Goal: Task Accomplishment & Management: Complete application form

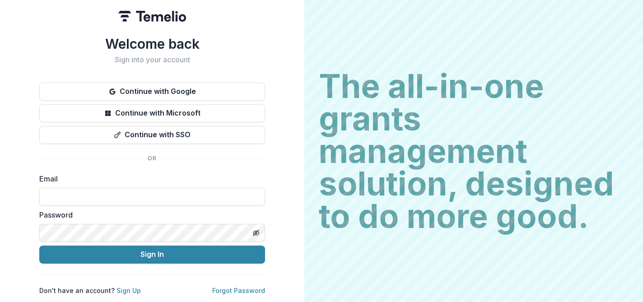
click at [125, 194] on input at bounding box center [152, 197] width 226 height 18
type input "**********"
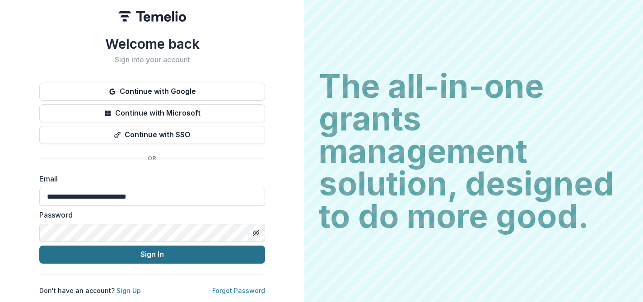
click at [143, 255] on button "Sign In" at bounding box center [152, 255] width 226 height 18
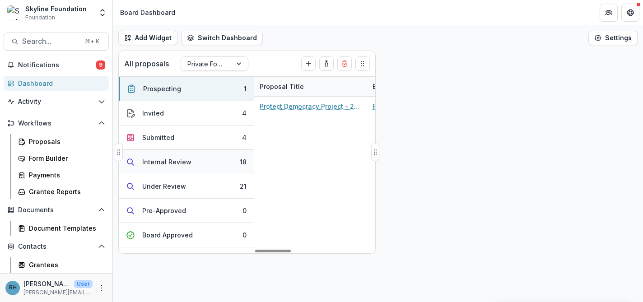
click at [180, 159] on div "Internal Review" at bounding box center [166, 161] width 49 height 9
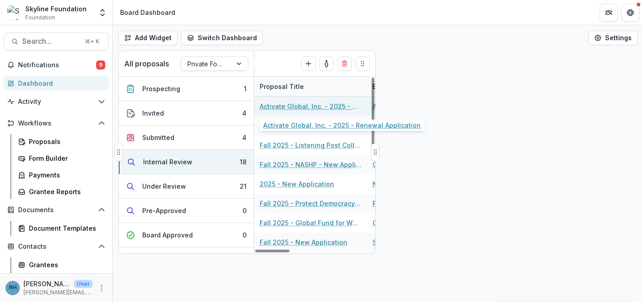
click at [296, 107] on link "Activate Global, Inc. - 2025 - Renewal Application" at bounding box center [311, 106] width 102 height 9
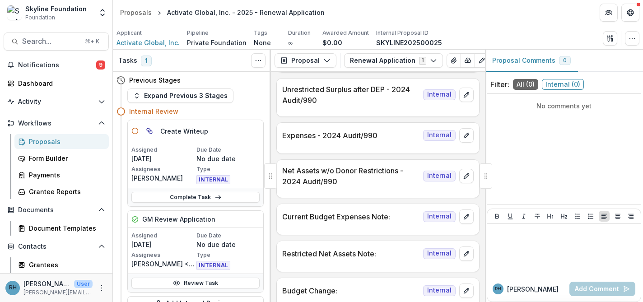
scroll to position [1238, 0]
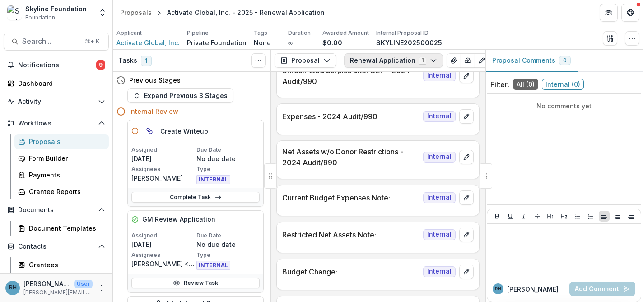
click at [430, 62] on icon "button" at bounding box center [433, 60] width 7 height 7
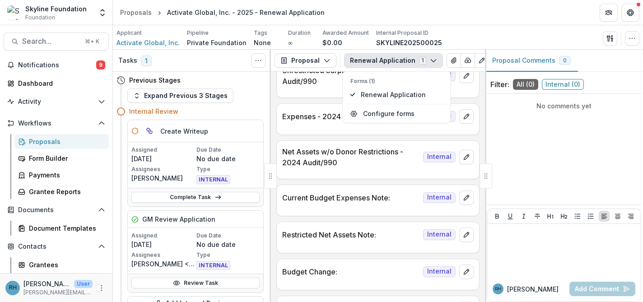
click at [430, 62] on icon "button" at bounding box center [433, 60] width 7 height 7
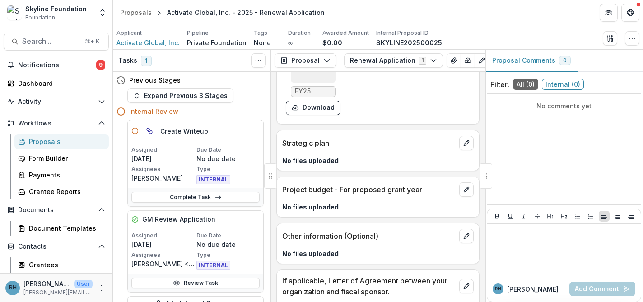
scroll to position [8600, 0]
click at [486, 179] on div at bounding box center [485, 175] width 13 height 25
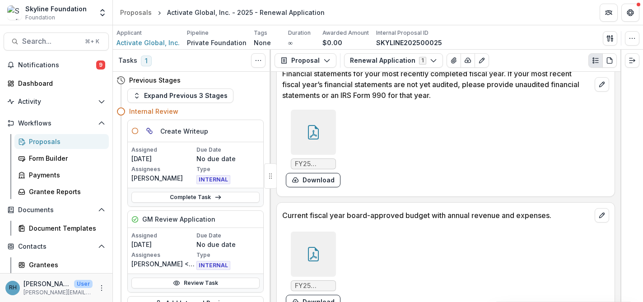
scroll to position [6084, 0]
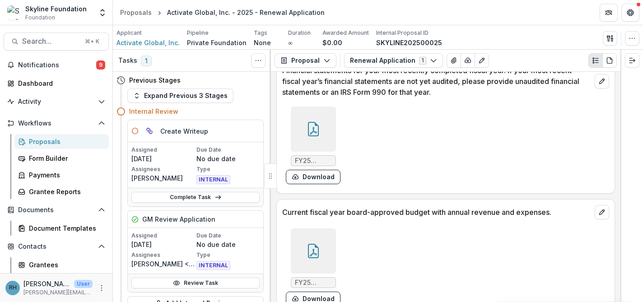
click at [311, 152] on div at bounding box center [313, 129] width 45 height 45
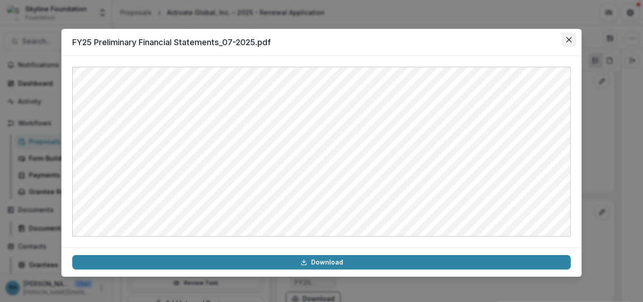
click at [567, 37] on icon "Close" at bounding box center [568, 39] width 5 height 5
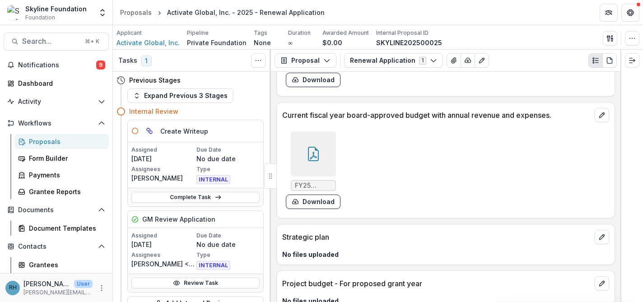
scroll to position [6181, 0]
click at [314, 161] on icon at bounding box center [313, 153] width 14 height 14
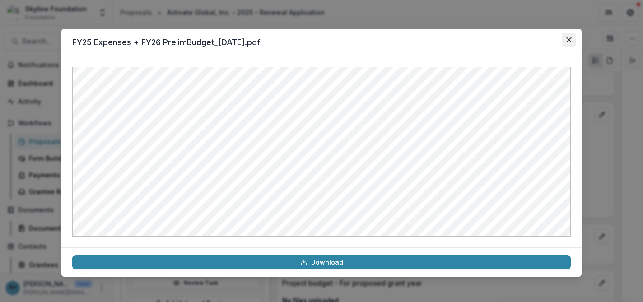
click at [569, 41] on icon "Close" at bounding box center [568, 39] width 5 height 5
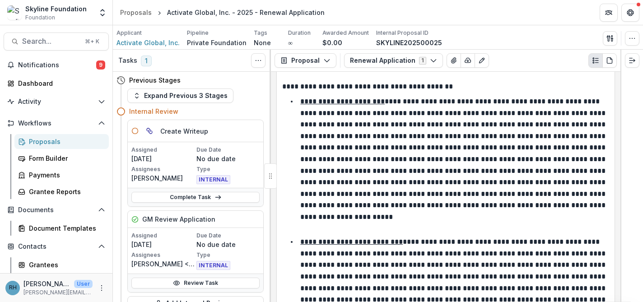
scroll to position [2189, 0]
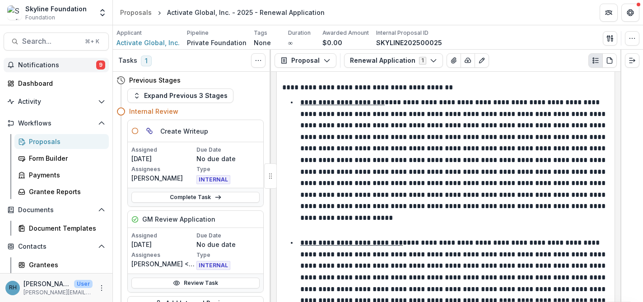
click at [58, 67] on span "Notifications" at bounding box center [57, 65] width 78 height 8
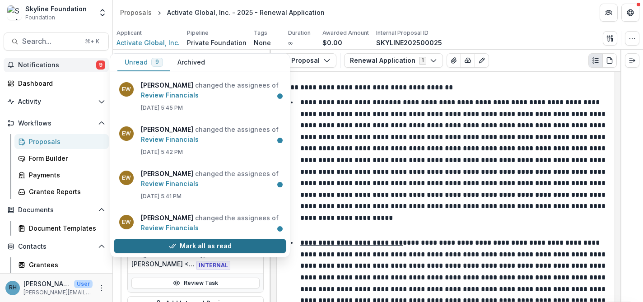
click at [203, 245] on button "Mark all as read" at bounding box center [200, 246] width 172 height 14
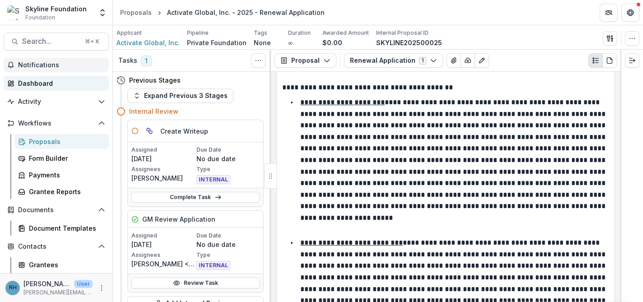
click at [68, 78] on link "Dashboard" at bounding box center [56, 83] width 105 height 15
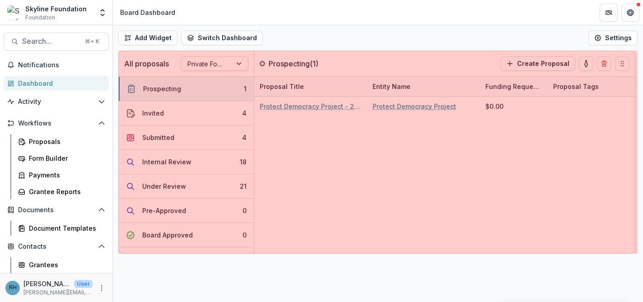
drag, startPoint x: 374, startPoint y: 153, endPoint x: 634, endPoint y: 158, distance: 259.6
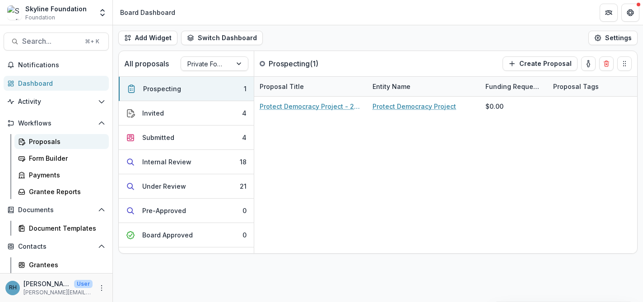
click at [60, 145] on div "Proposals" at bounding box center [65, 141] width 73 height 9
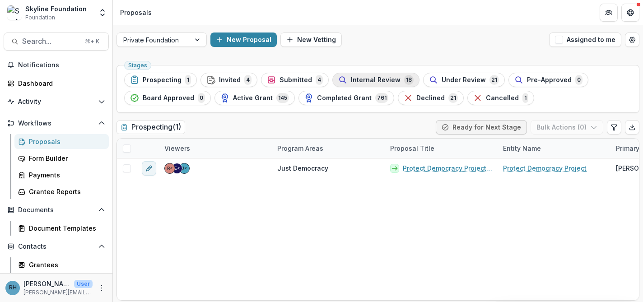
click at [385, 83] on span "Internal Review" at bounding box center [376, 80] width 50 height 8
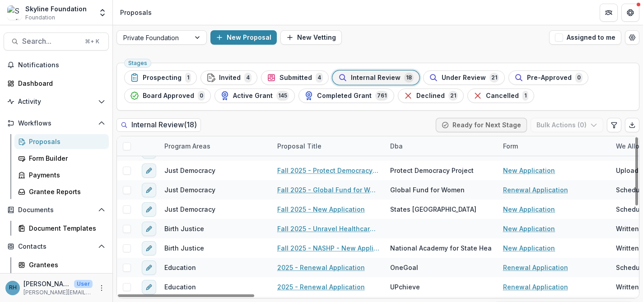
scroll to position [114, 0]
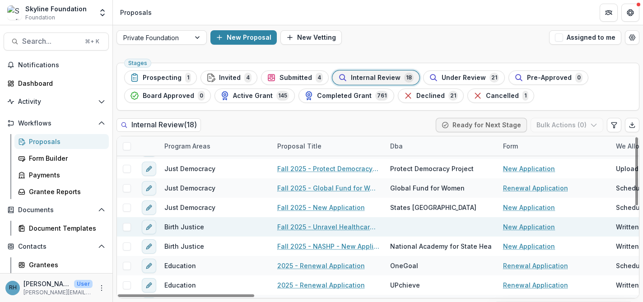
click at [356, 226] on link "Fall 2025 - Unravel Healthcare Alliance - New Application" at bounding box center [328, 226] width 102 height 9
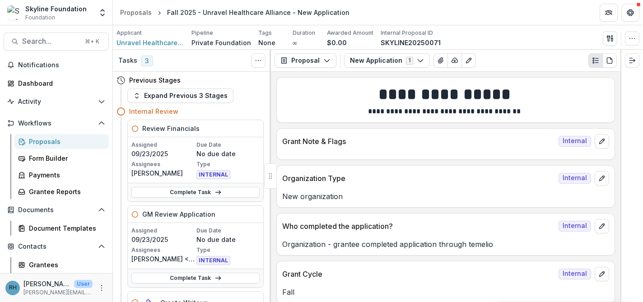
click at [61, 140] on div "Proposals" at bounding box center [65, 141] width 73 height 9
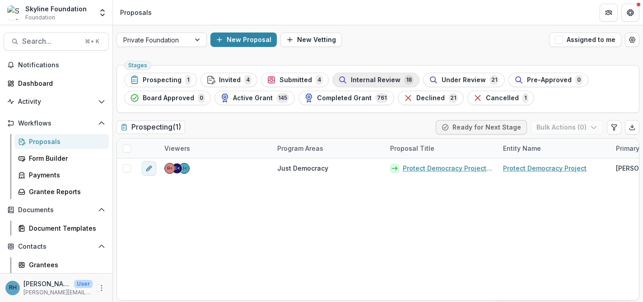
click at [365, 79] on span "Internal Review" at bounding box center [376, 80] width 50 height 8
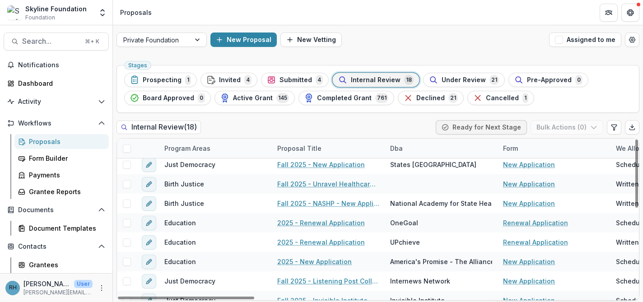
scroll to position [154, 0]
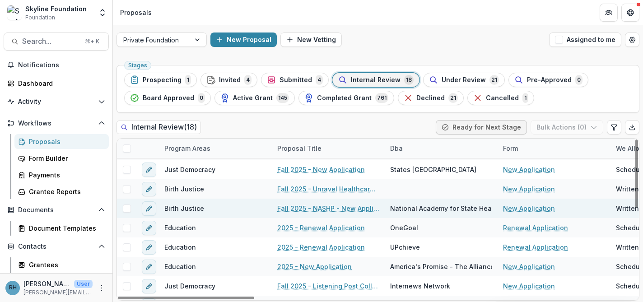
click at [351, 209] on link "Fall 2025 - NASHP - New Application" at bounding box center [328, 208] width 102 height 9
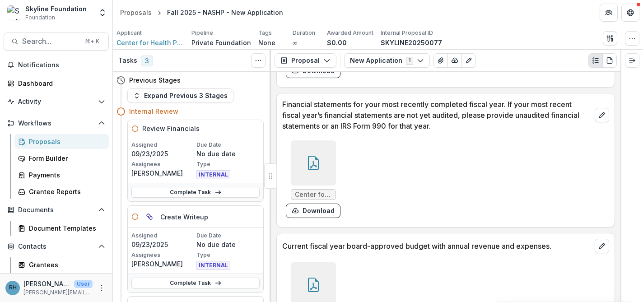
scroll to position [4870, 0]
click at [315, 171] on icon at bounding box center [313, 163] width 14 height 14
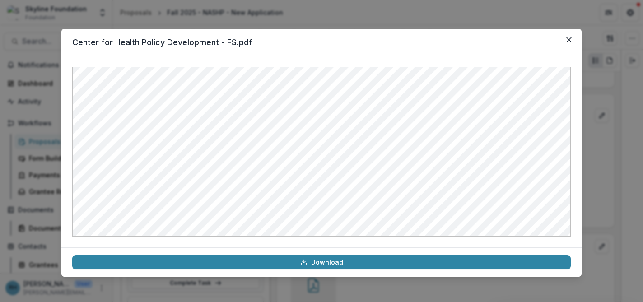
click at [441, 14] on div "Center for Health Policy Development - FS.pdf Download" at bounding box center [321, 151] width 643 height 302
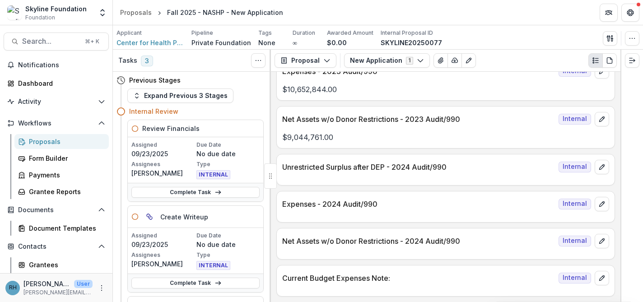
scroll to position [1215, 0]
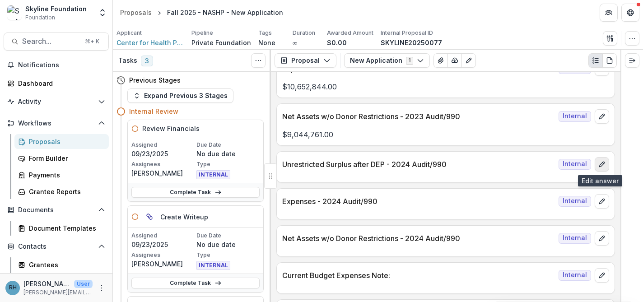
click at [602, 163] on line "edit" at bounding box center [602, 162] width 1 height 1
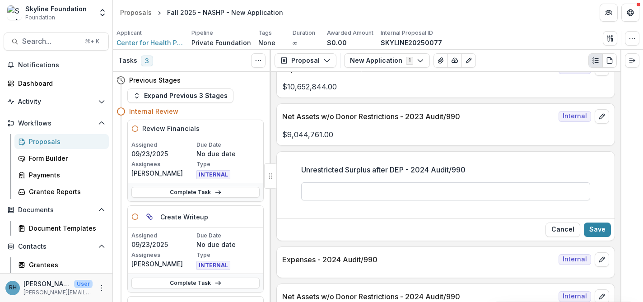
click at [391, 187] on input "Unrestricted Surplus after DEP - 2024 Audit/990" at bounding box center [445, 191] width 289 height 18
type input "**********"
click at [600, 232] on button "Save" at bounding box center [597, 230] width 27 height 14
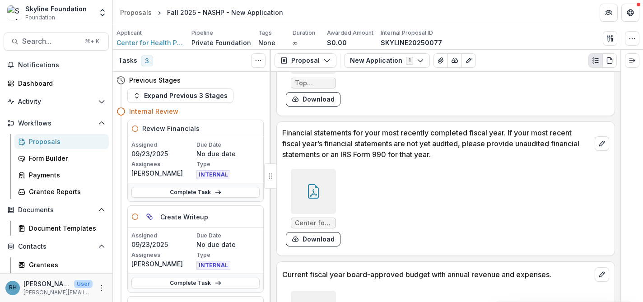
scroll to position [4853, 0]
click at [315, 198] on icon at bounding box center [313, 191] width 14 height 14
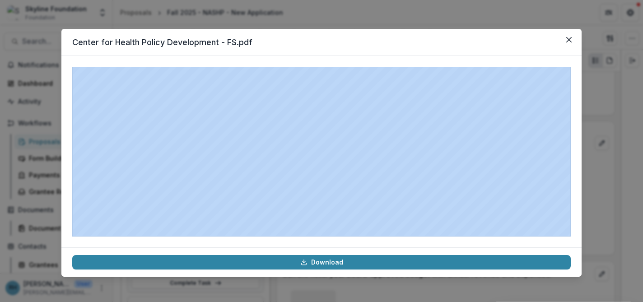
drag, startPoint x: 531, startPoint y: 42, endPoint x: 633, endPoint y: 130, distance: 135.0
click at [633, 130] on div "Center for Health Policy Development - FS.pdf Download" at bounding box center [321, 151] width 643 height 302
click at [567, 38] on icon "Close" at bounding box center [568, 39] width 5 height 5
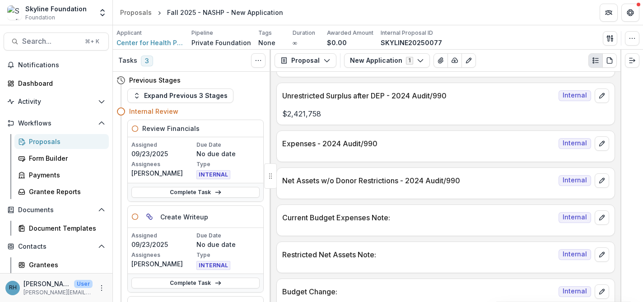
scroll to position [1287, 0]
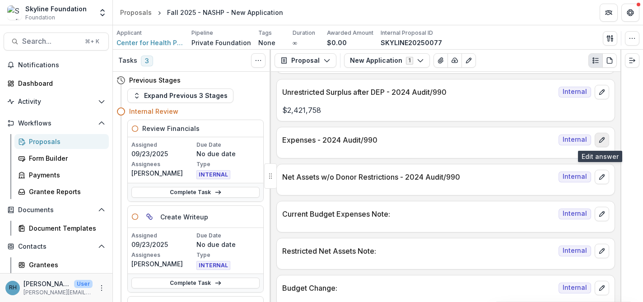
click at [601, 139] on icon "edit" at bounding box center [601, 139] width 7 height 7
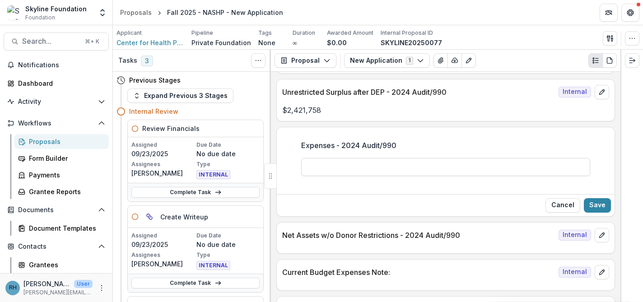
click at [394, 169] on input "Expenses - 2024 Audit/990" at bounding box center [445, 167] width 289 height 18
click at [320, 168] on input "**********" at bounding box center [445, 167] width 289 height 18
click at [336, 168] on input "**********" at bounding box center [445, 167] width 289 height 18
type input "**********"
click at [599, 205] on button "Save" at bounding box center [597, 205] width 27 height 14
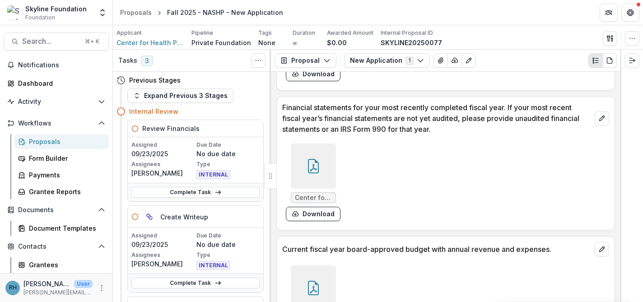
scroll to position [4888, 0]
click at [315, 172] on icon at bounding box center [313, 168] width 7 height 8
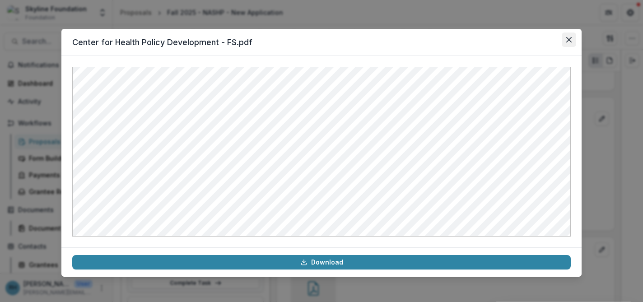
click at [570, 42] on icon "Close" at bounding box center [568, 39] width 5 height 5
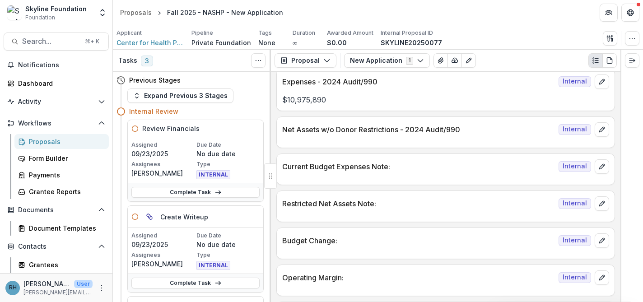
scroll to position [1348, 0]
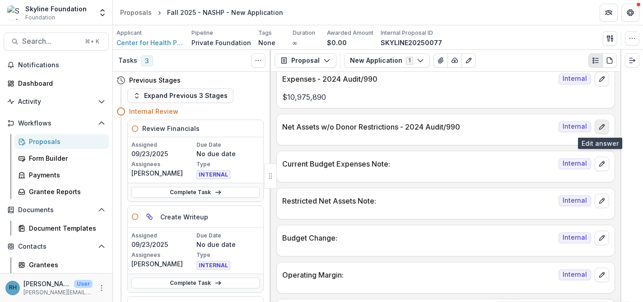
click at [601, 128] on icon "edit" at bounding box center [601, 126] width 7 height 7
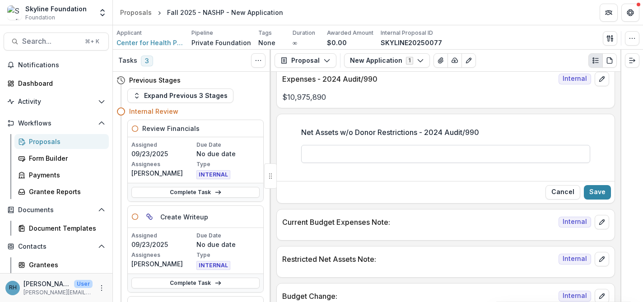
click at [426, 151] on input "Net Assets w/o Donor Restrictions - 2024 Audit/990" at bounding box center [445, 154] width 289 height 18
type input "**********"
click at [598, 188] on button "Save" at bounding box center [597, 192] width 27 height 14
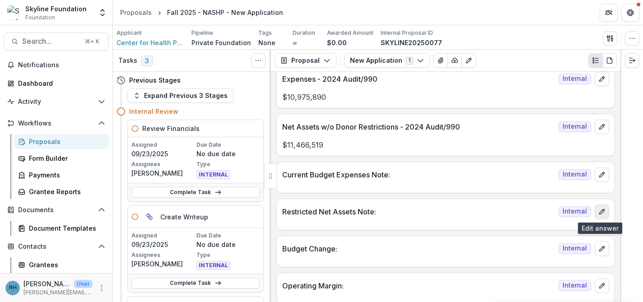
click at [598, 213] on icon "edit" at bounding box center [601, 211] width 7 height 7
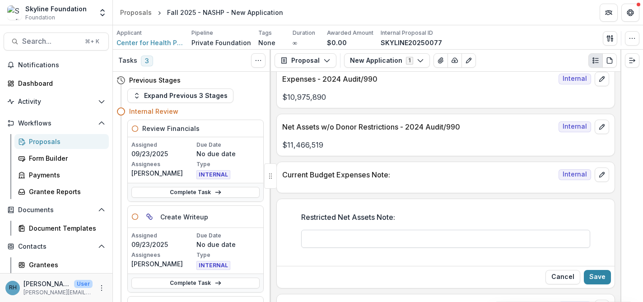
click at [413, 236] on input "Restricted Net Assets Note:" at bounding box center [445, 239] width 289 height 18
type input "**********"
click at [596, 278] on button "Save" at bounding box center [597, 277] width 27 height 14
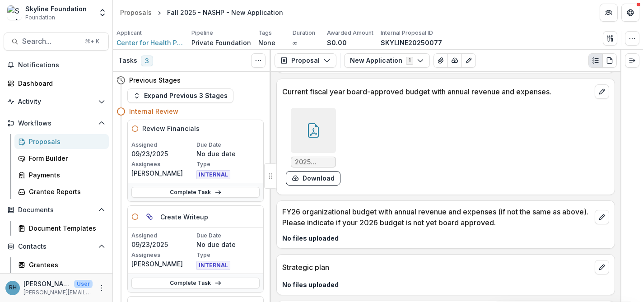
scroll to position [5069, 0]
click at [320, 142] on div at bounding box center [313, 129] width 45 height 45
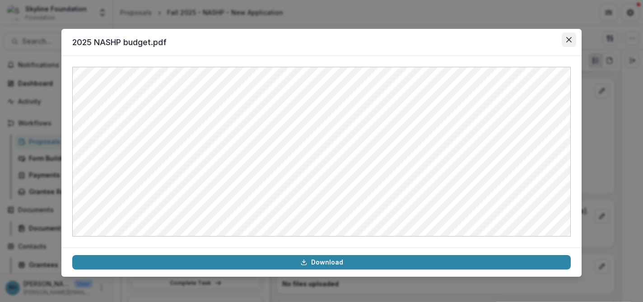
click at [567, 38] on icon "Close" at bounding box center [568, 39] width 5 height 5
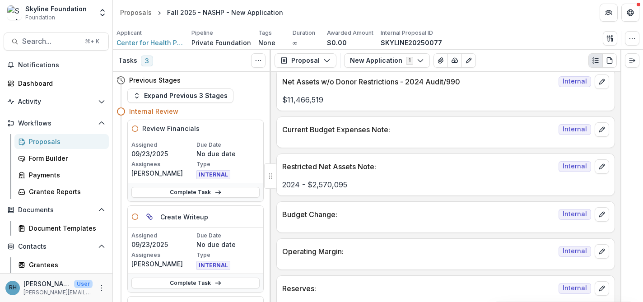
scroll to position [1391, 0]
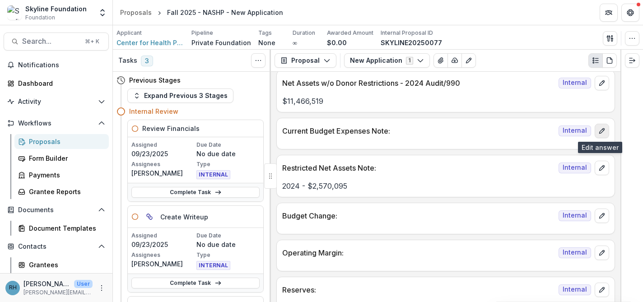
click at [599, 131] on icon "edit" at bounding box center [601, 130] width 5 height 5
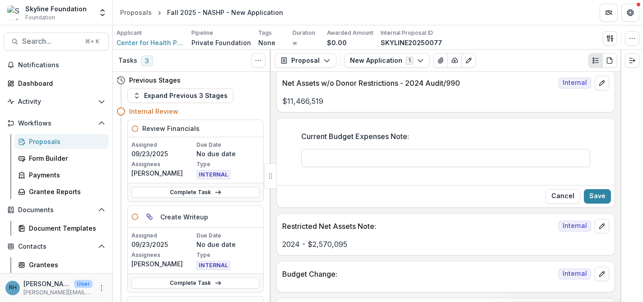
click at [405, 159] on input "Current Budget Expenses Note:" at bounding box center [445, 158] width 289 height 18
type input "**********"
click at [592, 197] on button "Save" at bounding box center [597, 196] width 27 height 14
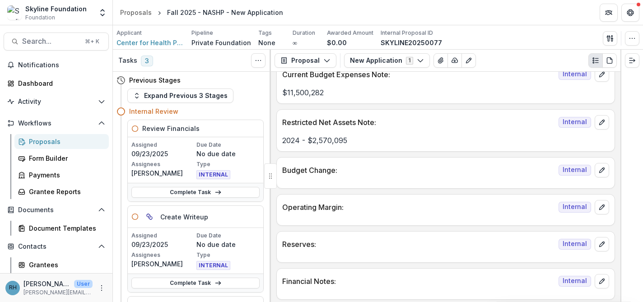
scroll to position [1456, 0]
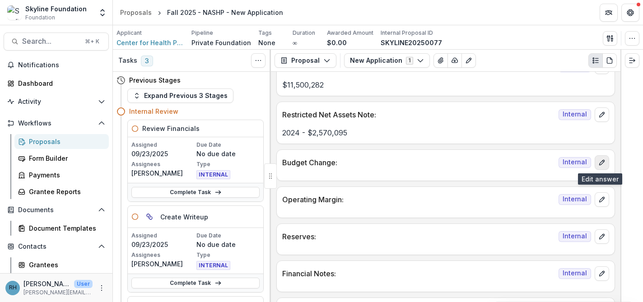
click at [598, 162] on icon "edit" at bounding box center [601, 162] width 7 height 7
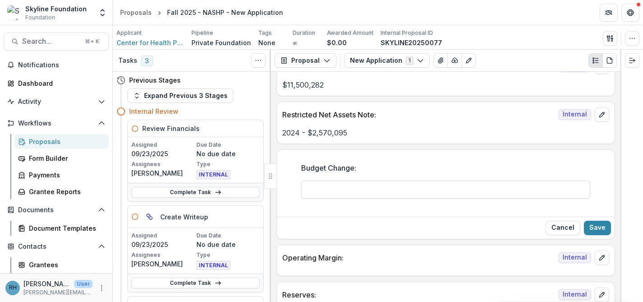
click at [403, 195] on input "Budget Change:" at bounding box center [445, 190] width 289 height 18
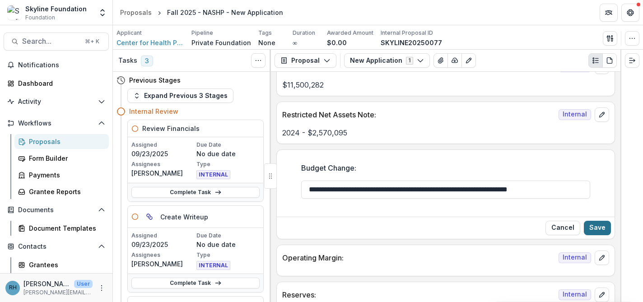
type input "**********"
click at [598, 227] on button "Save" at bounding box center [597, 228] width 27 height 14
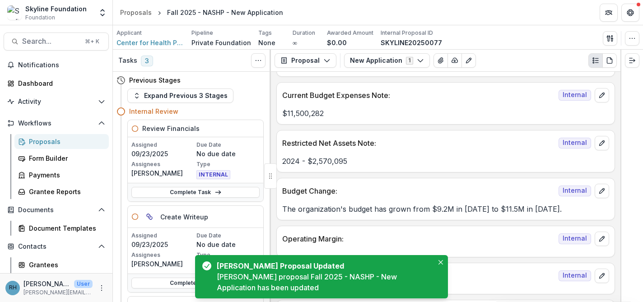
scroll to position [1419, 0]
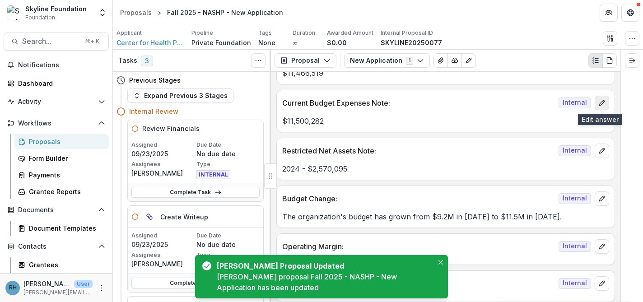
click at [600, 103] on icon "edit" at bounding box center [601, 102] width 7 height 7
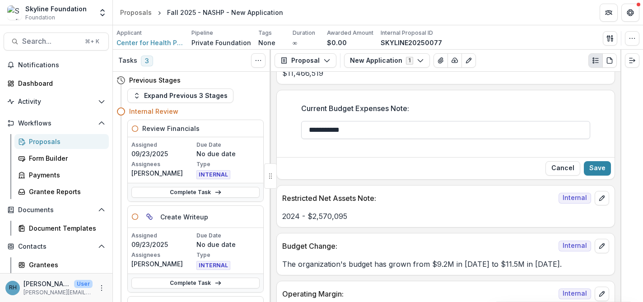
click at [305, 132] on input "**********" at bounding box center [445, 130] width 289 height 18
type input "**********"
click at [591, 167] on button "Save" at bounding box center [597, 168] width 27 height 14
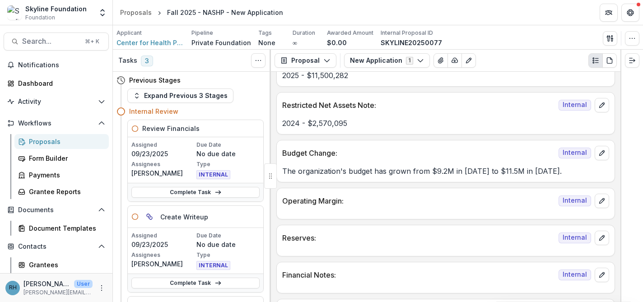
scroll to position [1471, 0]
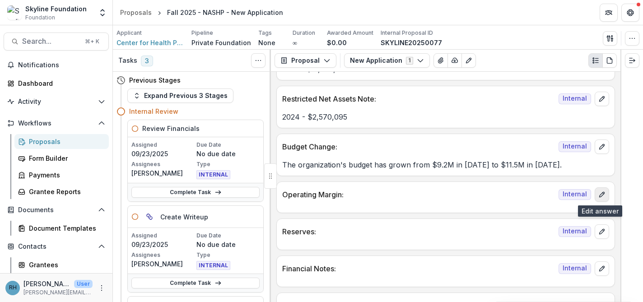
click at [601, 197] on icon "edit" at bounding box center [601, 194] width 7 height 7
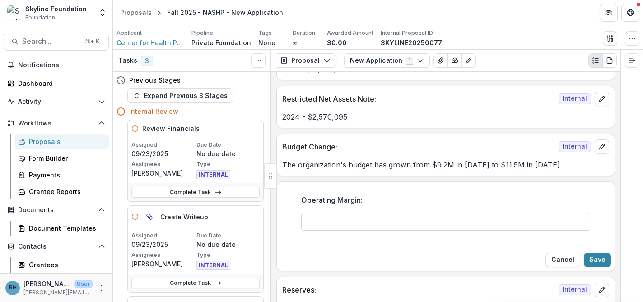
click at [443, 223] on input "Operating Margin:" at bounding box center [445, 222] width 289 height 18
type input "**********"
click at [595, 262] on button "Save" at bounding box center [597, 260] width 27 height 14
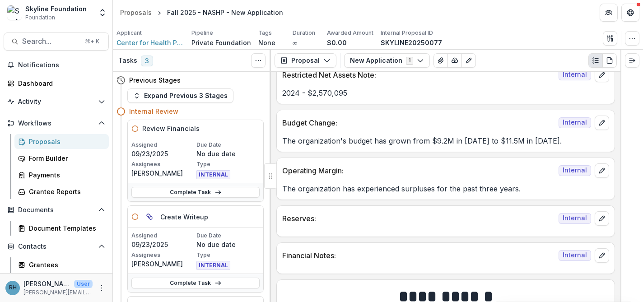
scroll to position [1502, 0]
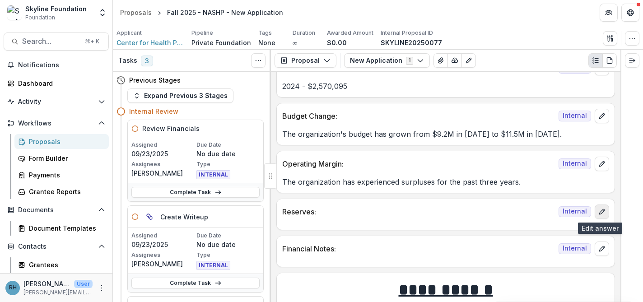
click at [598, 211] on icon "edit" at bounding box center [601, 211] width 7 height 7
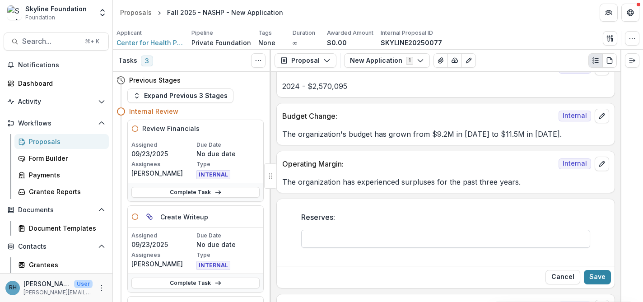
click at [415, 238] on input "Reserves:" at bounding box center [445, 239] width 289 height 18
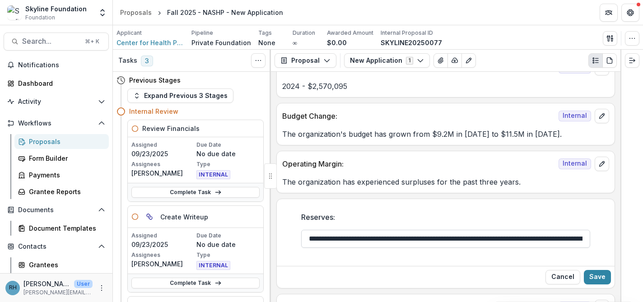
drag, startPoint x: 565, startPoint y: 237, endPoint x: 557, endPoint y: 237, distance: 7.7
click at [557, 237] on input "**********" at bounding box center [445, 239] width 289 height 18
click at [579, 242] on input "**********" at bounding box center [445, 239] width 289 height 18
type input "**********"
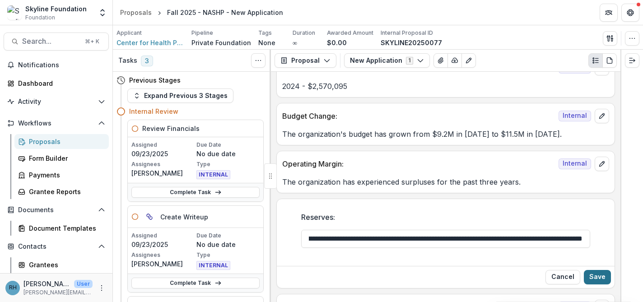
click at [600, 277] on button "Save" at bounding box center [597, 277] width 27 height 14
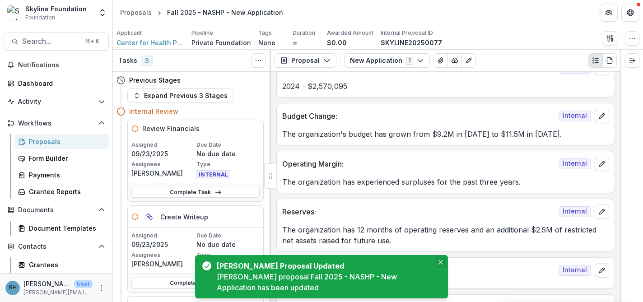
click at [440, 260] on icon "Close" at bounding box center [440, 262] width 5 height 5
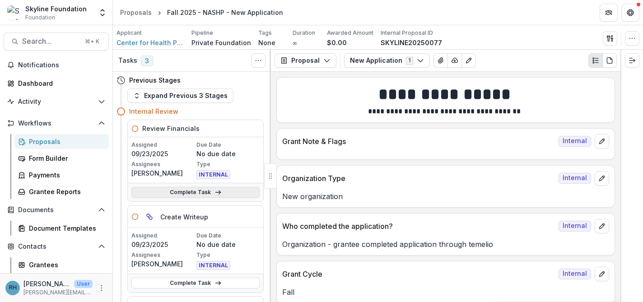
click at [194, 193] on link "Complete Task" at bounding box center [195, 192] width 128 height 11
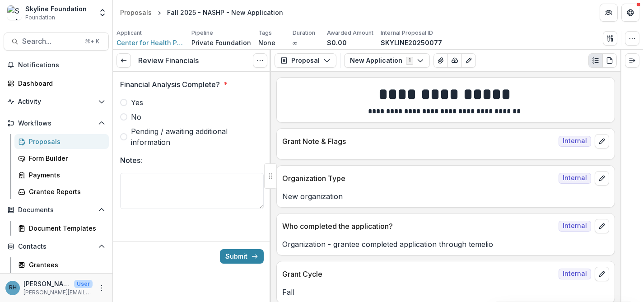
click at [124, 101] on span at bounding box center [123, 102] width 7 height 7
click at [241, 254] on button "Submit" at bounding box center [242, 256] width 44 height 14
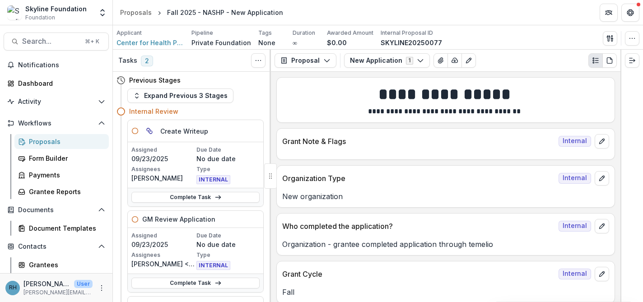
click at [65, 139] on div "Proposals" at bounding box center [65, 141] width 73 height 9
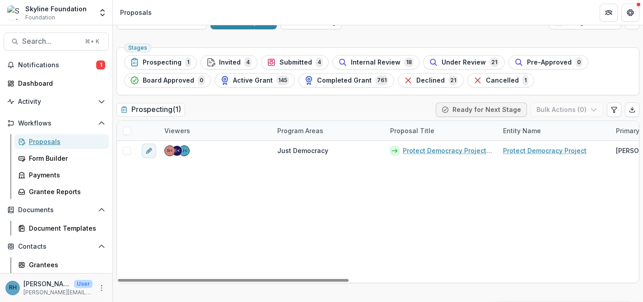
scroll to position [25, 0]
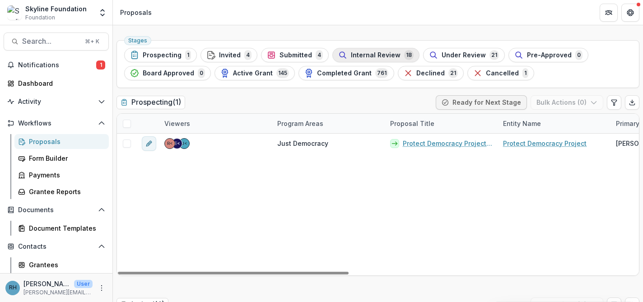
click at [353, 52] on span "Internal Review" at bounding box center [376, 55] width 50 height 8
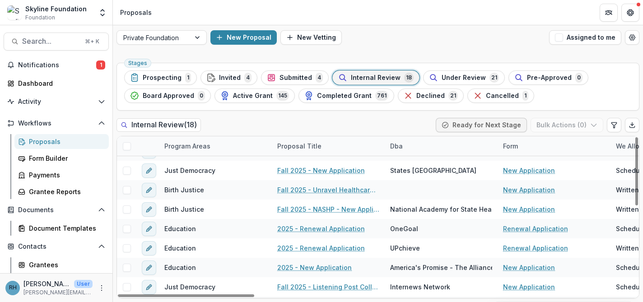
scroll to position [149, 0]
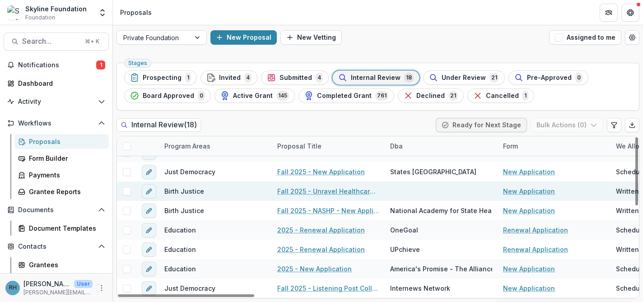
click at [346, 190] on link "Fall 2025 - Unravel Healthcare Alliance - New Application" at bounding box center [328, 190] width 102 height 9
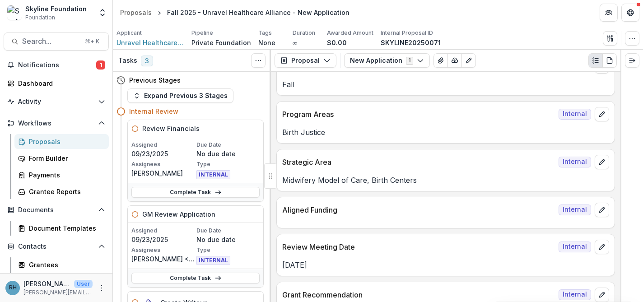
scroll to position [207, 0]
click at [143, 43] on span "Unravel Healthcare Alliance" at bounding box center [150, 42] width 68 height 9
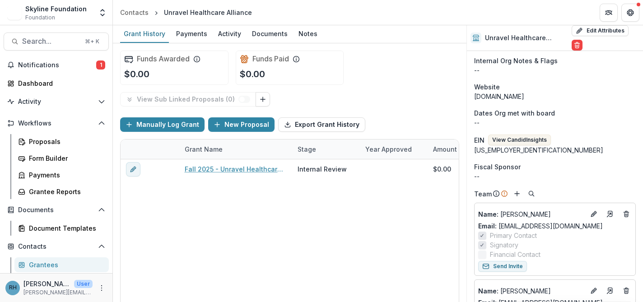
scroll to position [142, 0]
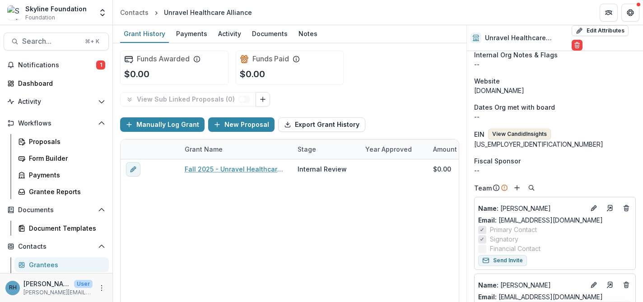
click at [513, 131] on button "View Candid Insights" at bounding box center [519, 134] width 63 height 11
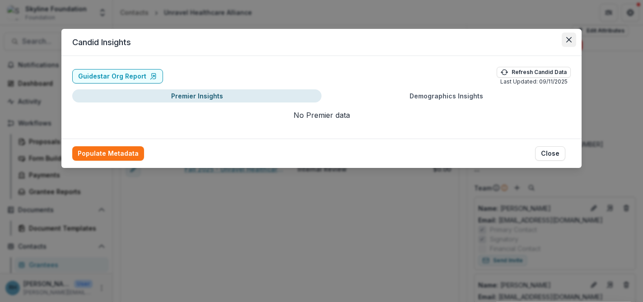
click at [572, 42] on button "Close" at bounding box center [568, 39] width 14 height 14
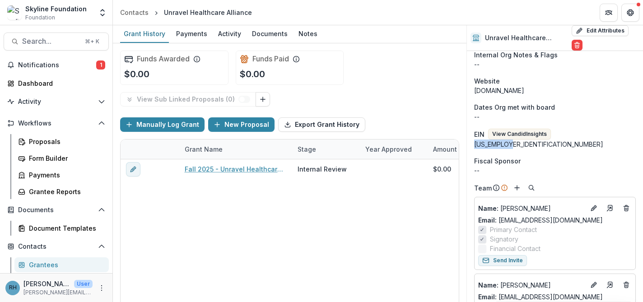
drag, startPoint x: 515, startPoint y: 144, endPoint x: 468, endPoint y: 142, distance: 47.9
copy div "33-3659832"
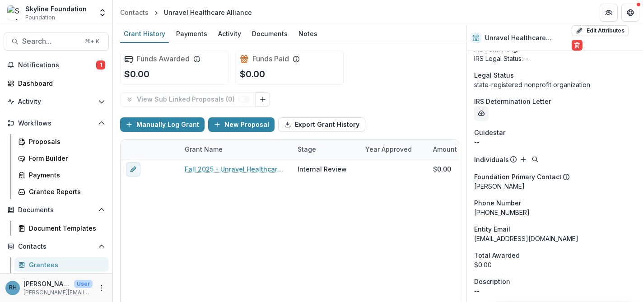
scroll to position [924, 0]
click at [478, 112] on icon "download-determination-letter" at bounding box center [481, 112] width 6 height 5
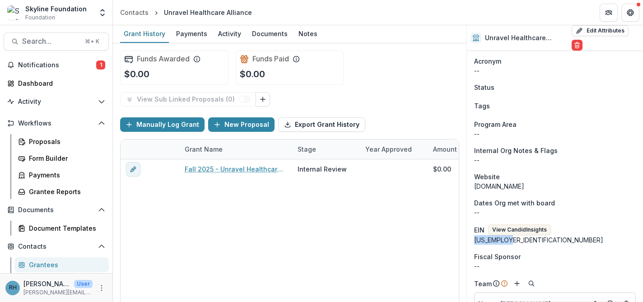
scroll to position [0, 0]
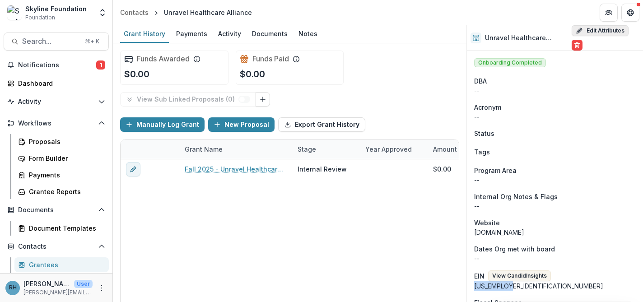
click at [597, 29] on button "Edit Attributes" at bounding box center [599, 30] width 57 height 11
select select "**"
select select "**********"
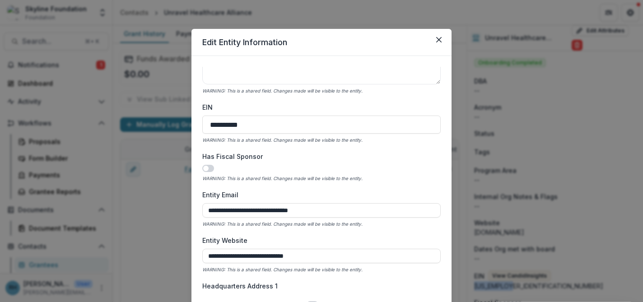
scroll to position [307, 0]
click at [207, 167] on span at bounding box center [205, 167] width 5 height 5
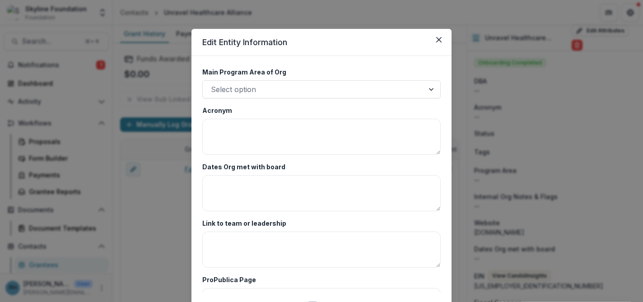
scroll to position [2290, 0]
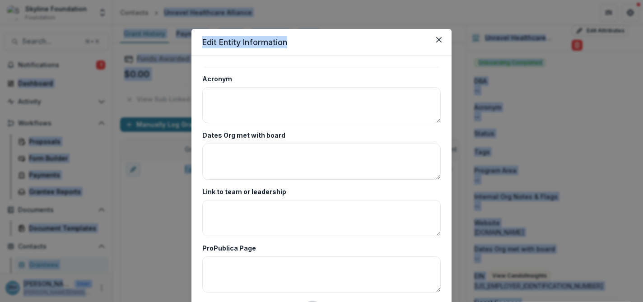
drag, startPoint x: 365, startPoint y: 36, endPoint x: 370, endPoint y: -11, distance: 47.2
click at [370, 0] on html "Skip to content Skyline Foundation Foundation Aggregate Analysis Foundations Sk…" at bounding box center [321, 151] width 643 height 302
click at [357, 42] on header "Edit Entity Information" at bounding box center [321, 42] width 260 height 27
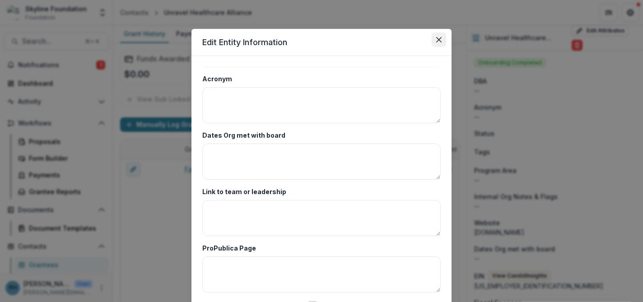
click at [438, 40] on icon "Close" at bounding box center [438, 39] width 5 height 5
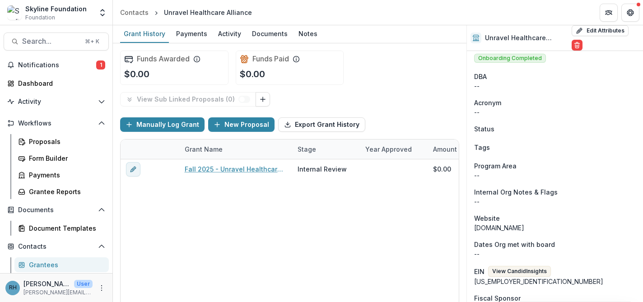
scroll to position [0, 0]
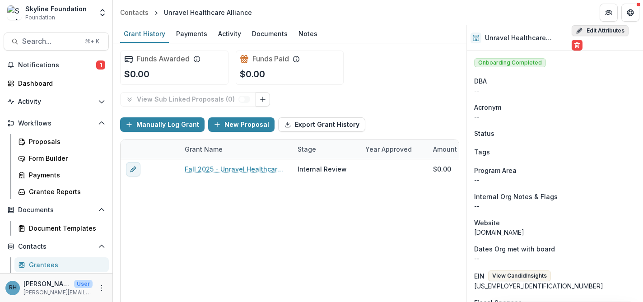
click at [611, 31] on button "Edit Attributes" at bounding box center [599, 30] width 57 height 11
select select "**"
select select "**********"
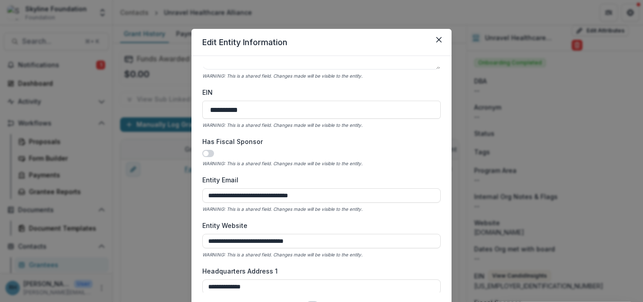
scroll to position [326, 0]
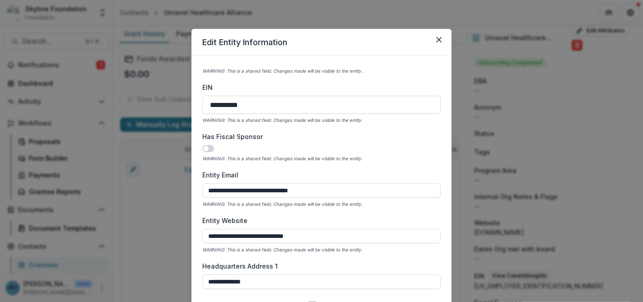
click at [210, 150] on span at bounding box center [208, 148] width 12 height 7
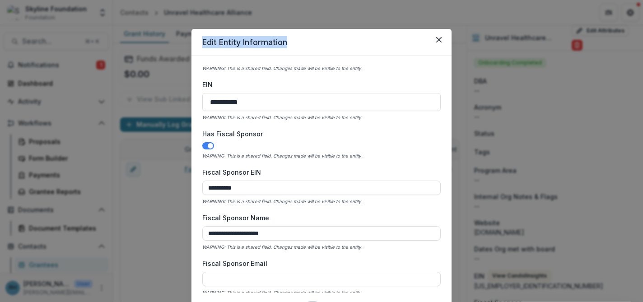
drag, startPoint x: 339, startPoint y: 37, endPoint x: 342, endPoint y: 1, distance: 35.3
click at [342, 1] on div "**********" at bounding box center [321, 151] width 643 height 302
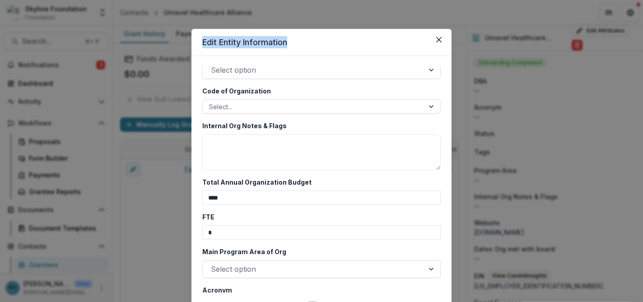
scroll to position [2290, 0]
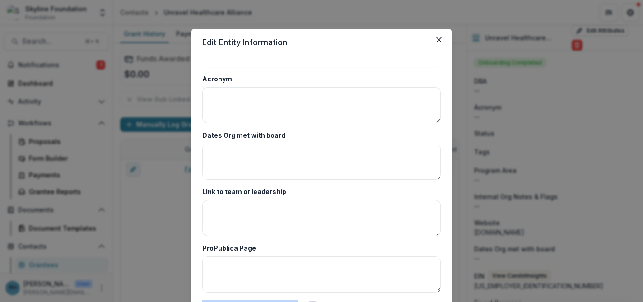
drag, startPoint x: 449, startPoint y: 296, endPoint x: 448, endPoint y: 277, distance: 19.0
click at [448, 277] on form "**********" at bounding box center [321, 188] width 260 height 264
click at [285, 300] on label "Notify nonprofit about update" at bounding box center [249, 304] width 95 height 9
click at [436, 41] on icon "Close" at bounding box center [438, 39] width 5 height 5
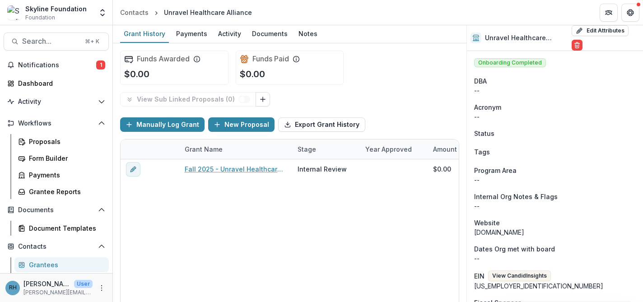
scroll to position [0, 0]
click at [52, 41] on span "Search..." at bounding box center [50, 41] width 57 height 9
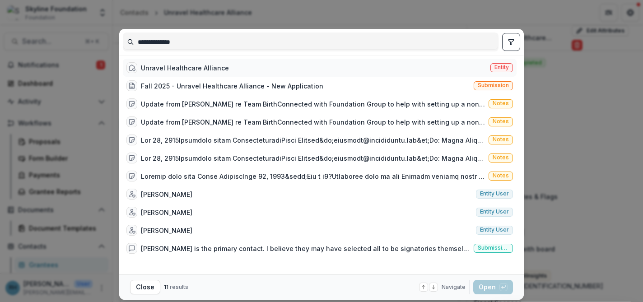
type input "**********"
click at [187, 69] on div "Unravel Healthcare Alliance" at bounding box center [185, 67] width 88 height 9
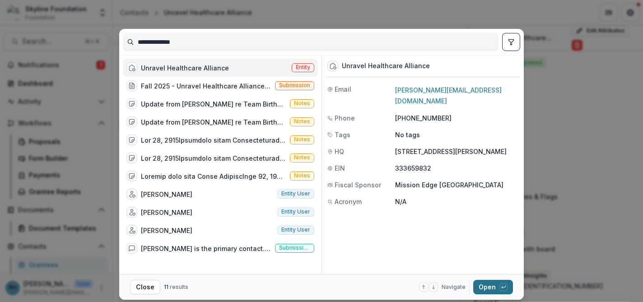
click at [482, 287] on button "Open with enter key" at bounding box center [493, 287] width 40 height 14
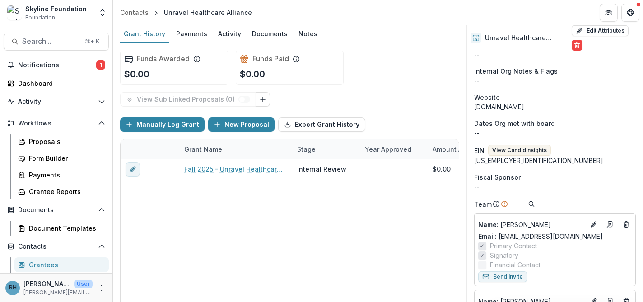
scroll to position [123, 0]
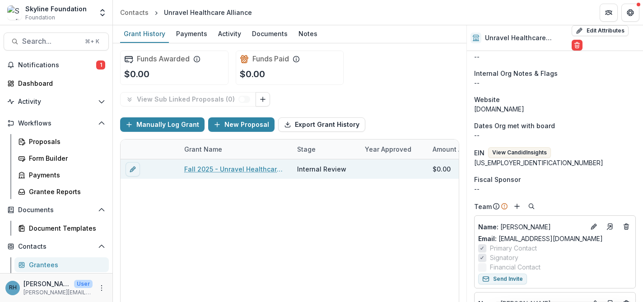
click at [226, 169] on link "Fall 2025 - Unravel Healthcare Alliance - New Application" at bounding box center [235, 168] width 102 height 9
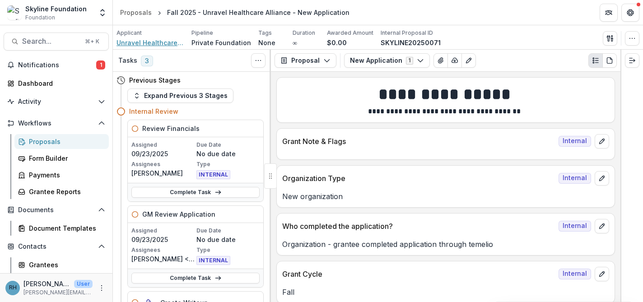
click at [153, 42] on span "Unravel Healthcare Alliance" at bounding box center [150, 42] width 68 height 9
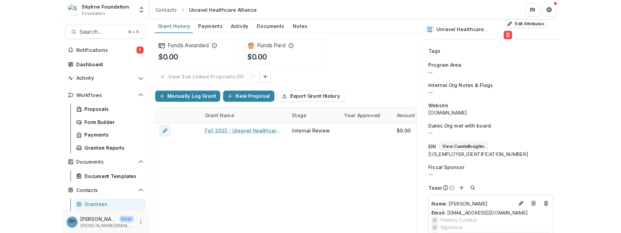
scroll to position [107, 0]
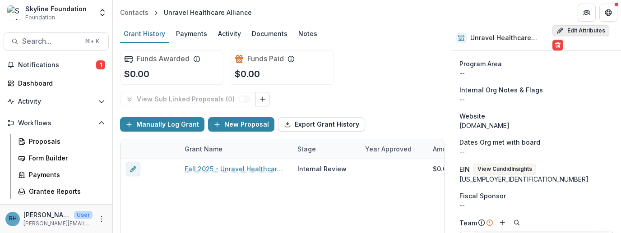
click at [579, 29] on button "Edit Attributes" at bounding box center [580, 30] width 57 height 11
select select "**"
select select "**********"
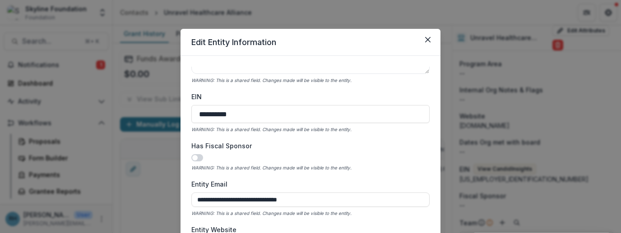
scroll to position [319, 0]
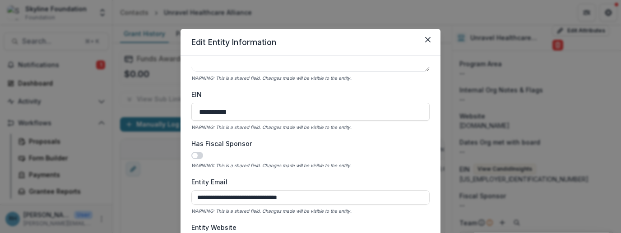
click at [199, 156] on span at bounding box center [197, 155] width 12 height 7
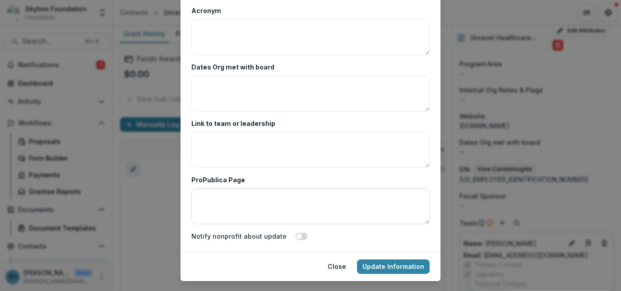
scroll to position [87, 0]
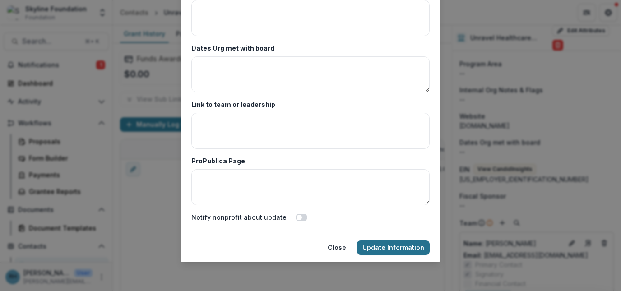
click at [416, 248] on button "Update Information" at bounding box center [393, 248] width 73 height 14
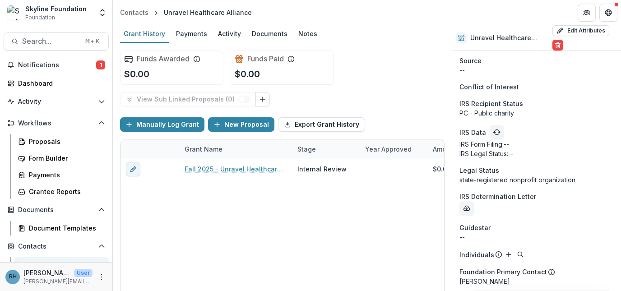
scroll to position [992, 0]
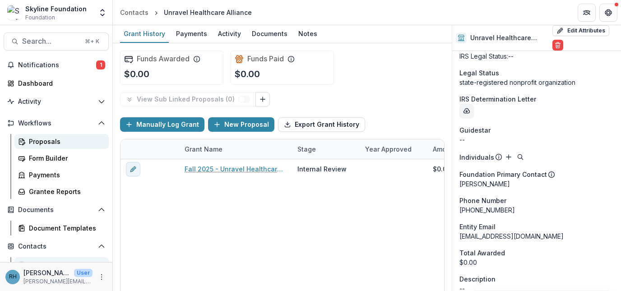
click at [42, 141] on div "Proposals" at bounding box center [65, 141] width 73 height 9
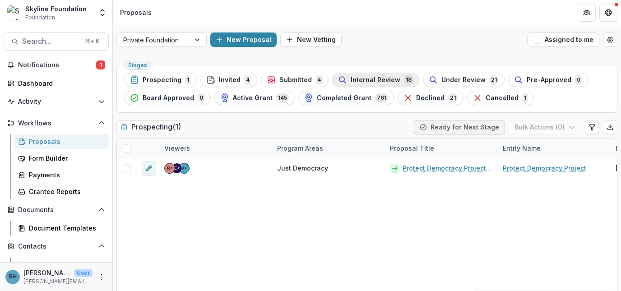
click at [360, 78] on span "Internal Review" at bounding box center [376, 80] width 50 height 8
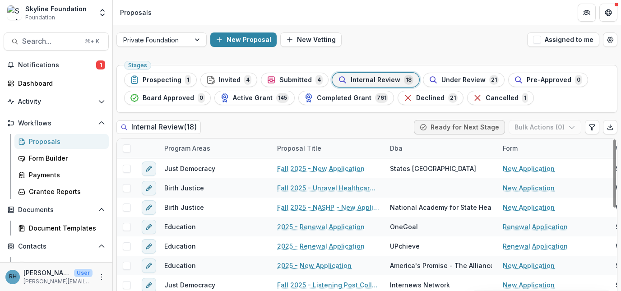
scroll to position [156, 0]
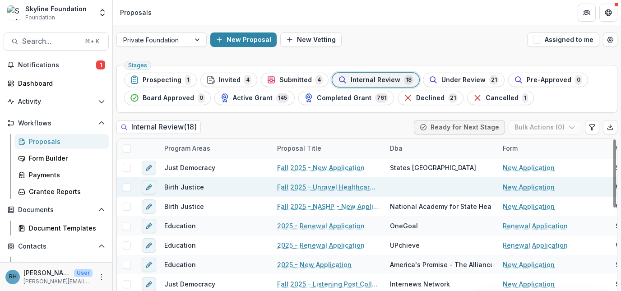
click at [323, 190] on link "Fall 2025 - Unravel Healthcare Alliance - New Application" at bounding box center [328, 186] width 102 height 9
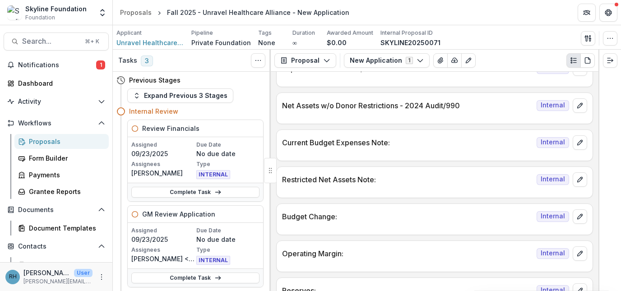
scroll to position [1291, 0]
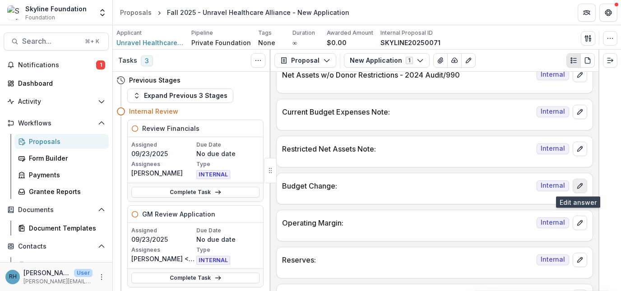
click at [577, 187] on icon "edit" at bounding box center [579, 185] width 5 height 5
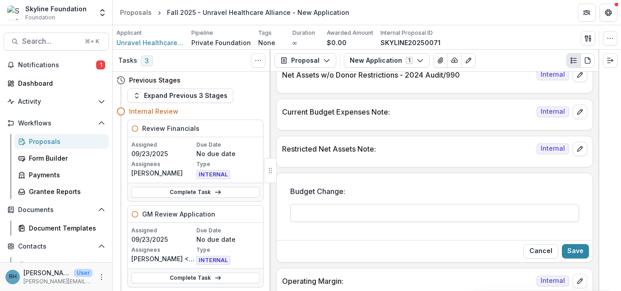
click at [421, 214] on input "Budget Change:" at bounding box center [434, 213] width 289 height 18
click at [303, 216] on input "**********" at bounding box center [434, 213] width 289 height 18
click at [457, 219] on input "**********" at bounding box center [434, 213] width 289 height 18
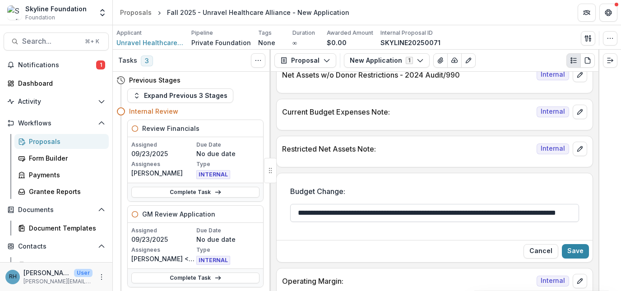
scroll to position [0, 63]
type input "**********"
click at [582, 252] on button "Save" at bounding box center [575, 251] width 27 height 14
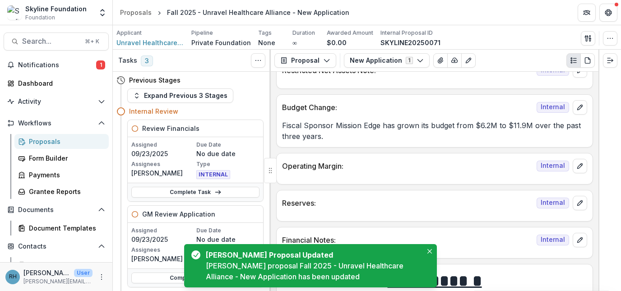
scroll to position [1353, 0]
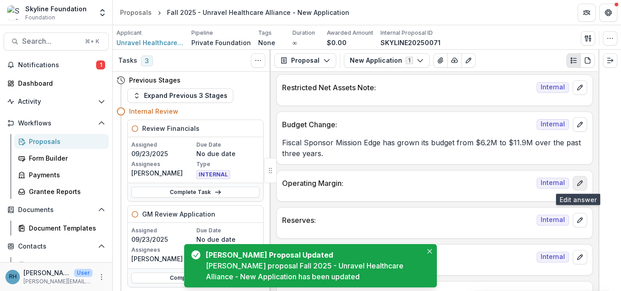
click at [578, 180] on icon "edit" at bounding box center [579, 183] width 7 height 7
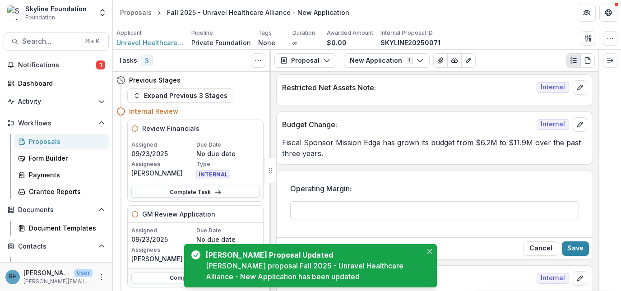
click at [448, 210] on input "Operating Margin:" at bounding box center [434, 210] width 289 height 18
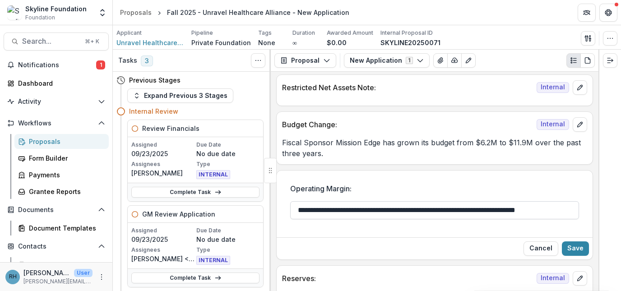
scroll to position [0, 10]
type input "**********"
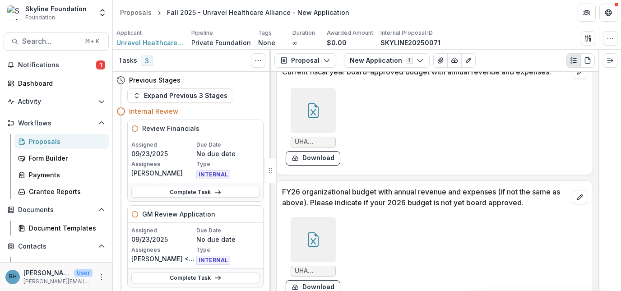
scroll to position [4012, 0]
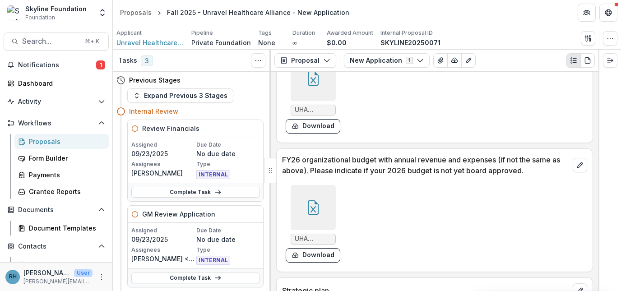
click at [314, 212] on icon at bounding box center [312, 209] width 5 height 6
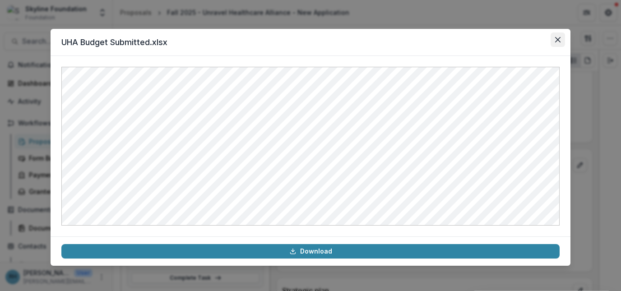
click at [559, 39] on icon "Close" at bounding box center [557, 39] width 5 height 5
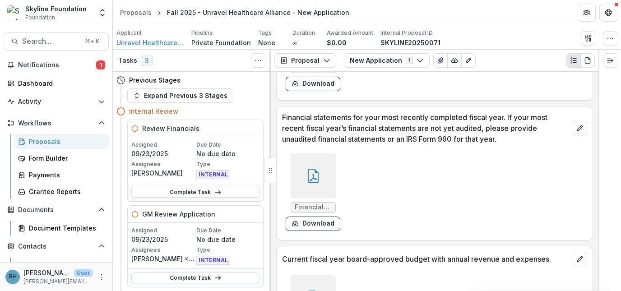
scroll to position [3792, 0]
click at [315, 171] on icon at bounding box center [313, 176] width 11 height 14
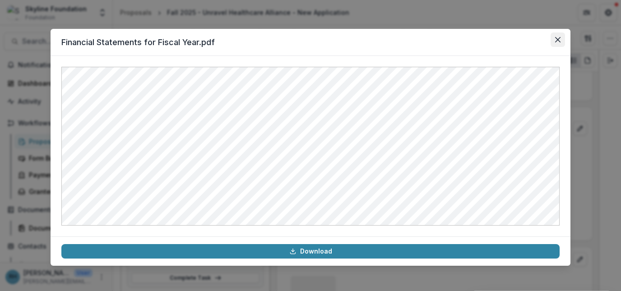
click at [558, 40] on icon "Close" at bounding box center [557, 39] width 5 height 5
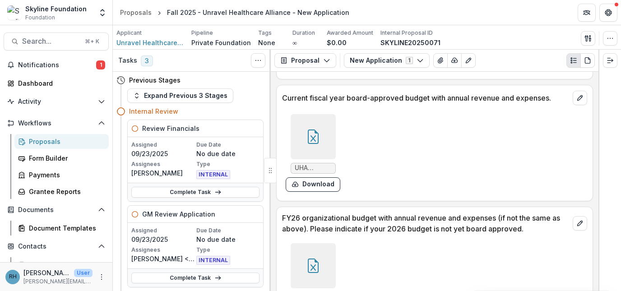
scroll to position [3954, 0]
click at [302, 135] on div at bounding box center [313, 136] width 45 height 45
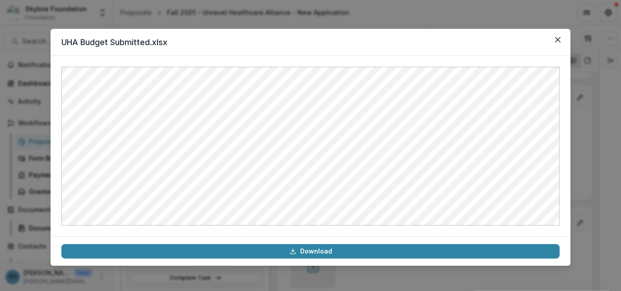
click at [605, 251] on div "UHA Budget Submitted.xlsx Download" at bounding box center [310, 145] width 621 height 291
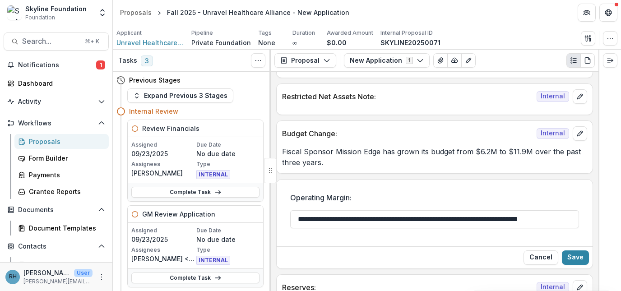
scroll to position [1344, 0]
click at [577, 130] on icon "edit" at bounding box center [579, 133] width 7 height 7
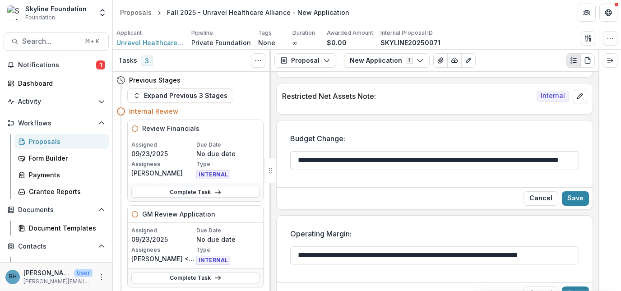
click at [296, 160] on input "**********" at bounding box center [434, 160] width 289 height 18
click at [545, 156] on input "**********" at bounding box center [434, 160] width 289 height 18
click at [306, 158] on input "**********" at bounding box center [434, 160] width 289 height 18
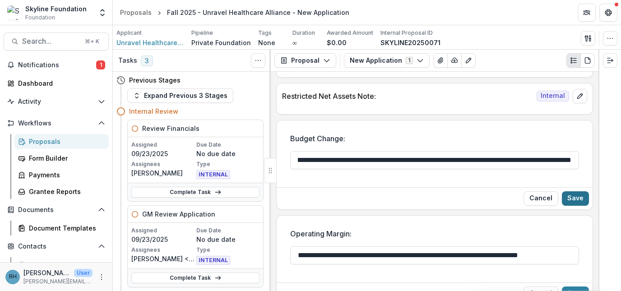
type input "**********"
click at [578, 196] on button "Save" at bounding box center [575, 198] width 27 height 14
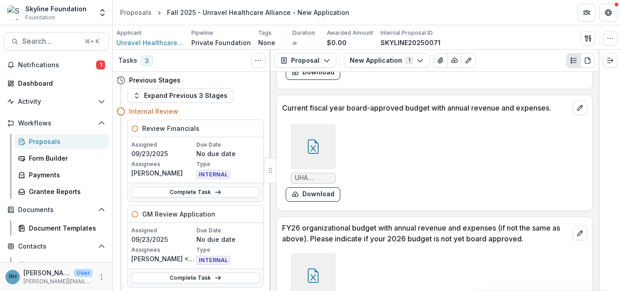
scroll to position [3944, 0]
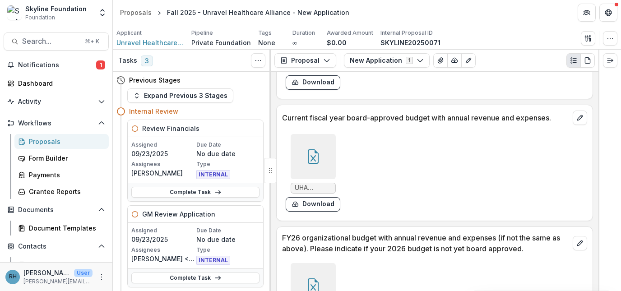
click at [318, 154] on icon at bounding box center [313, 156] width 14 height 14
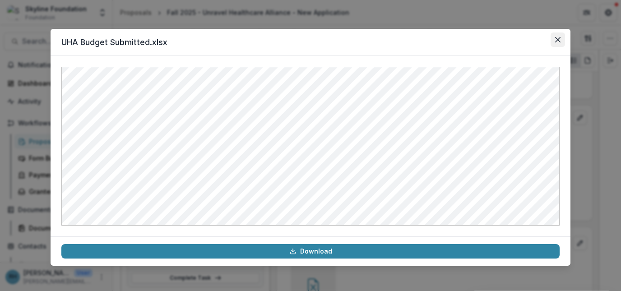
click at [555, 43] on button "Close" at bounding box center [558, 39] width 14 height 14
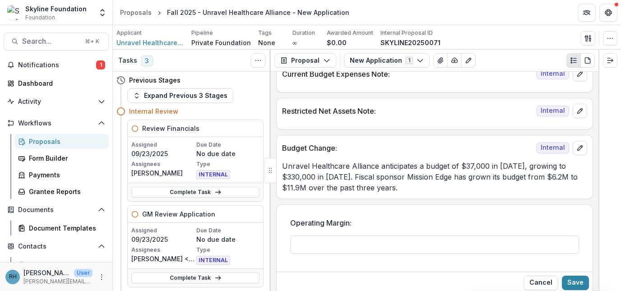
scroll to position [1326, 0]
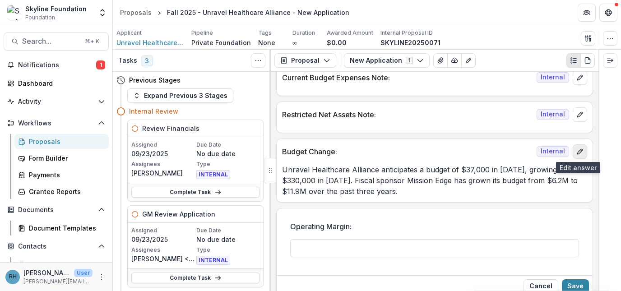
click at [575, 156] on button "edit" at bounding box center [580, 151] width 14 height 14
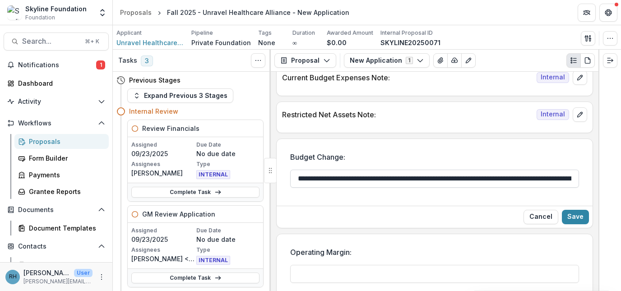
click at [550, 179] on input "**********" at bounding box center [434, 179] width 289 height 18
click at [552, 182] on input "**********" at bounding box center [434, 179] width 289 height 18
type input "**********"
click at [579, 218] on button "Save" at bounding box center [575, 217] width 27 height 14
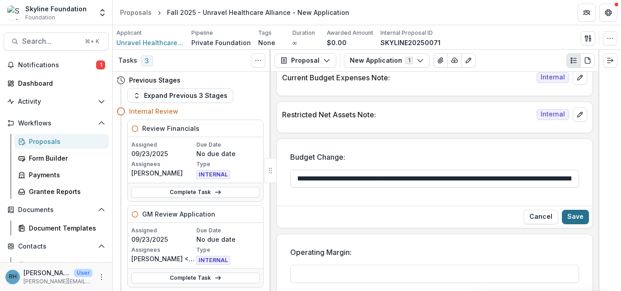
scroll to position [0, 0]
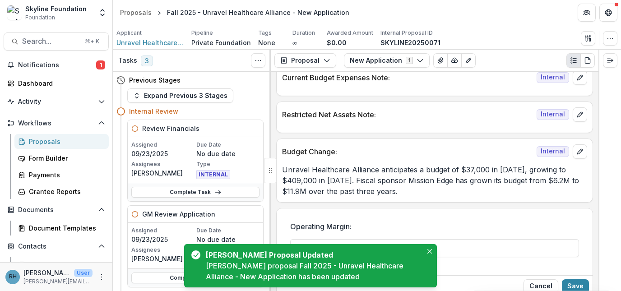
click at [502, 230] on label "Operating Margin:" at bounding box center [431, 226] width 283 height 11
click at [502, 239] on input "Operating Margin:" at bounding box center [434, 248] width 289 height 18
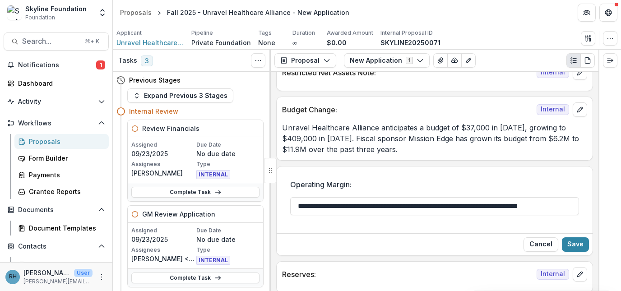
scroll to position [1374, 0]
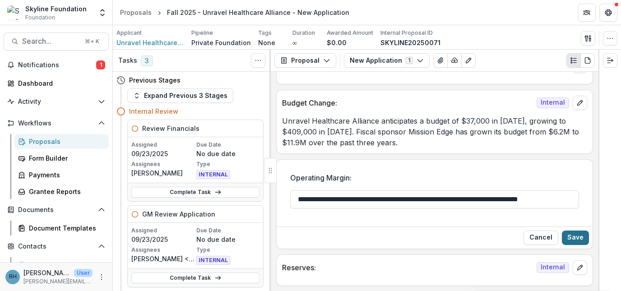
type input "**********"
click at [577, 235] on button "Save" at bounding box center [575, 238] width 27 height 14
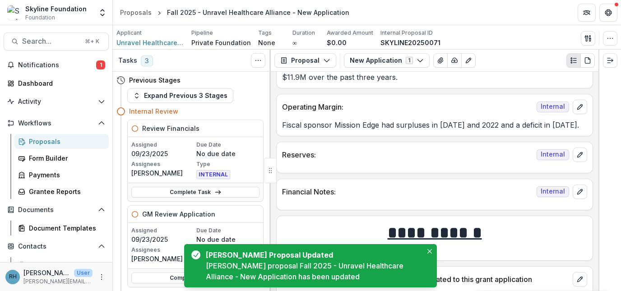
scroll to position [1442, 0]
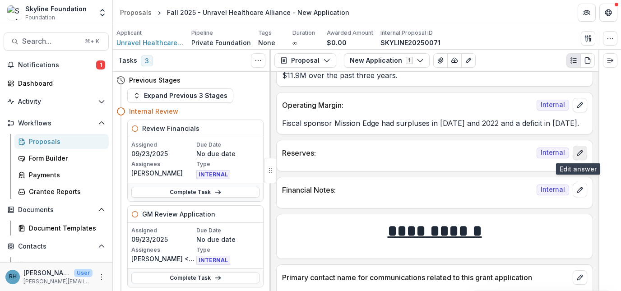
click at [578, 158] on button "edit" at bounding box center [580, 153] width 14 height 14
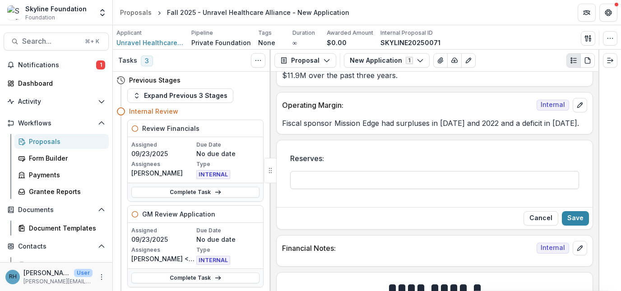
click at [408, 177] on input "Reserves:" at bounding box center [434, 180] width 289 height 18
click at [434, 181] on input "**********" at bounding box center [434, 180] width 289 height 18
click at [446, 174] on input "**********" at bounding box center [434, 180] width 289 height 18
click at [444, 181] on input "**********" at bounding box center [434, 180] width 289 height 18
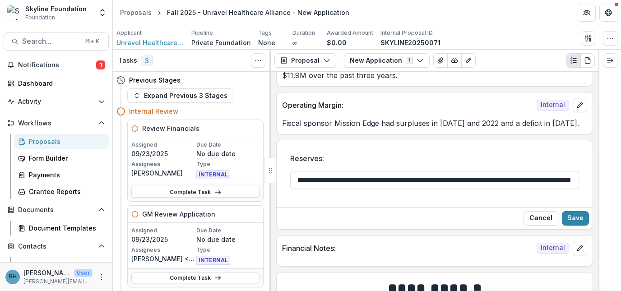
scroll to position [0, 120]
type input "**********"
click at [574, 214] on button "Save" at bounding box center [575, 218] width 27 height 14
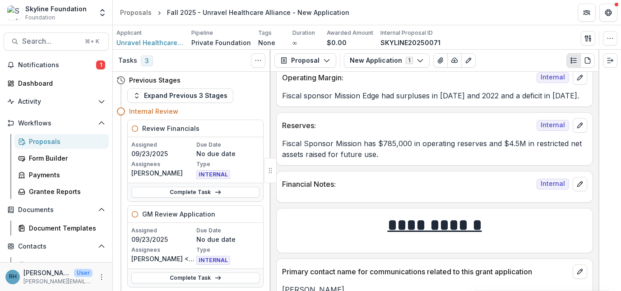
scroll to position [1467, 0]
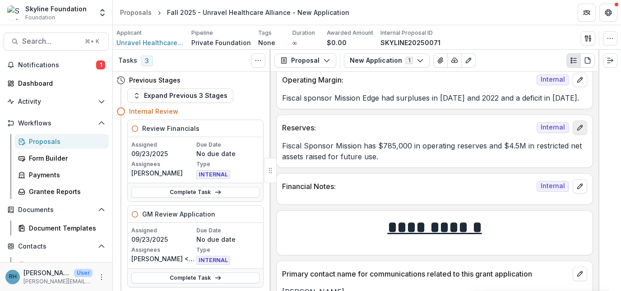
click at [580, 125] on icon "edit" at bounding box center [579, 127] width 5 height 5
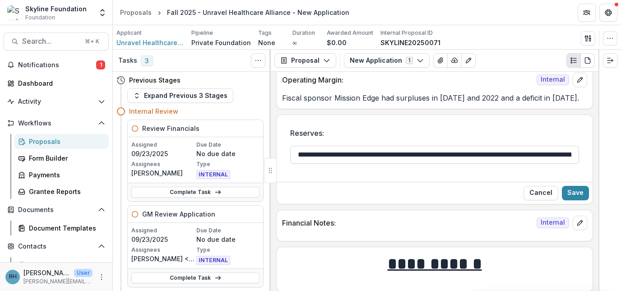
click at [324, 156] on input "**********" at bounding box center [434, 155] width 289 height 18
click at [379, 155] on input "**********" at bounding box center [434, 155] width 289 height 18
type input "**********"
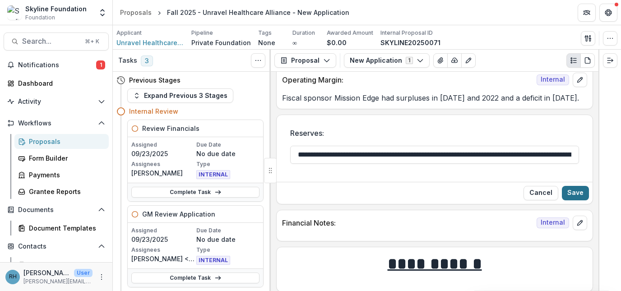
click at [578, 191] on button "Save" at bounding box center [575, 193] width 27 height 14
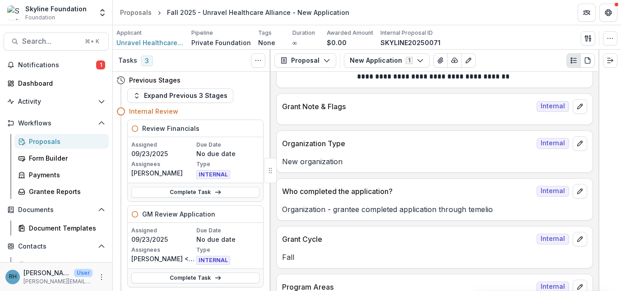
scroll to position [0, 0]
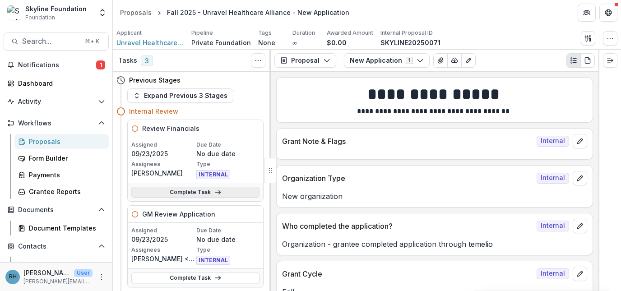
click at [214, 194] on icon at bounding box center [217, 192] width 7 height 7
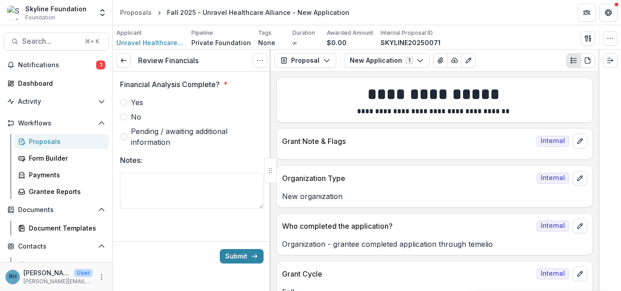
click at [125, 102] on span at bounding box center [123, 102] width 7 height 7
click at [237, 255] on button "Submit" at bounding box center [242, 256] width 44 height 14
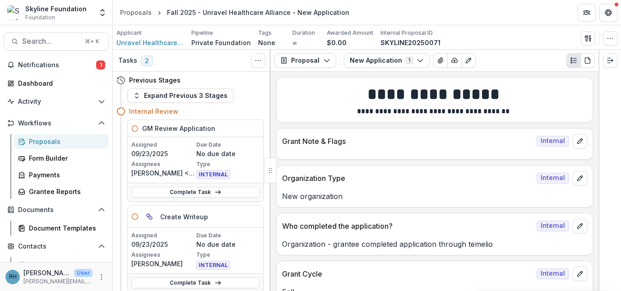
click at [44, 145] on div "Proposals" at bounding box center [65, 141] width 73 height 9
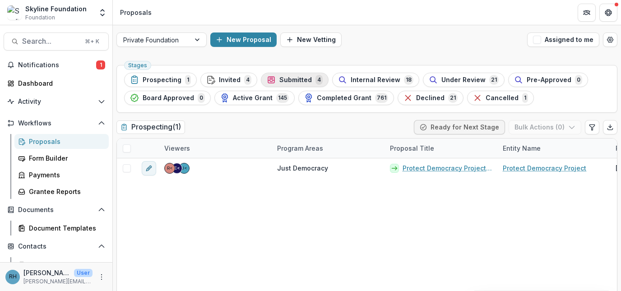
click at [288, 86] on button "Submitted 4" at bounding box center [295, 80] width 68 height 14
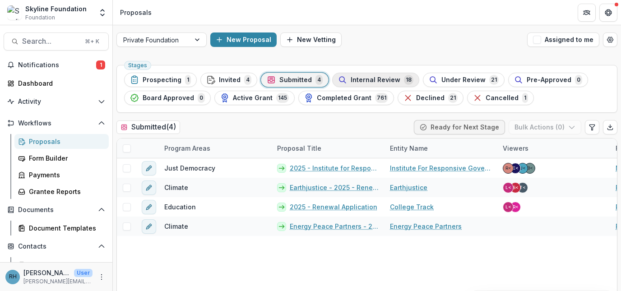
click at [378, 81] on span "Internal Review" at bounding box center [376, 80] width 50 height 8
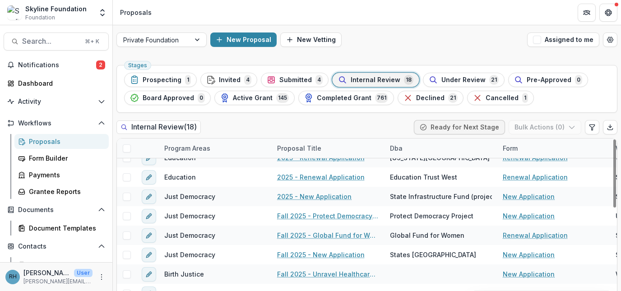
scroll to position [72, 0]
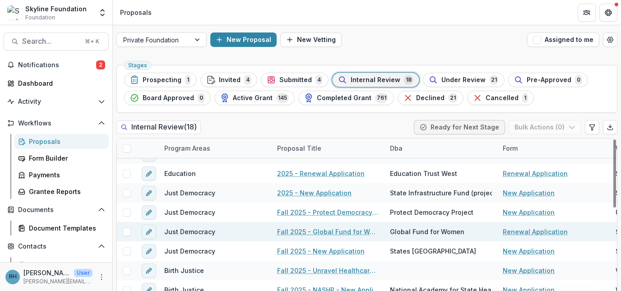
click at [334, 232] on link "Fall 2025 - Global Fund for Women - Renewal Application" at bounding box center [328, 231] width 102 height 9
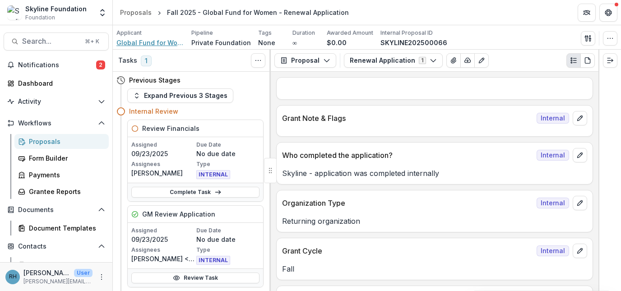
click at [132, 39] on span "Global Fund for Women Inc." at bounding box center [150, 42] width 68 height 9
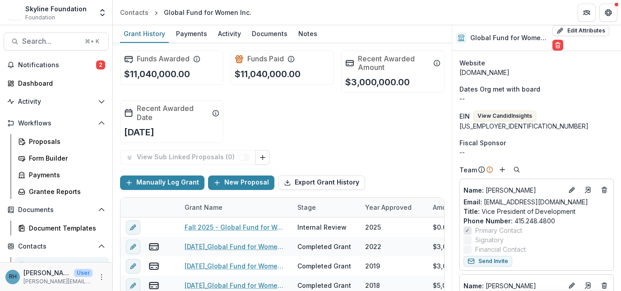
scroll to position [172, 0]
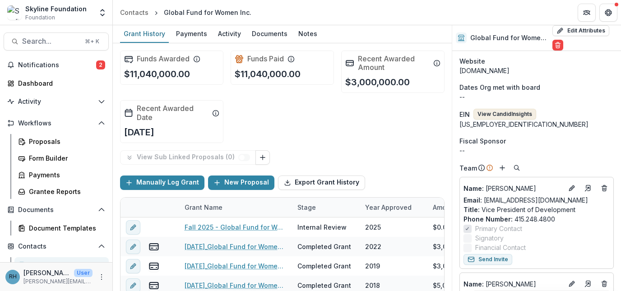
click at [516, 111] on button "View Candid Insights" at bounding box center [504, 114] width 63 height 11
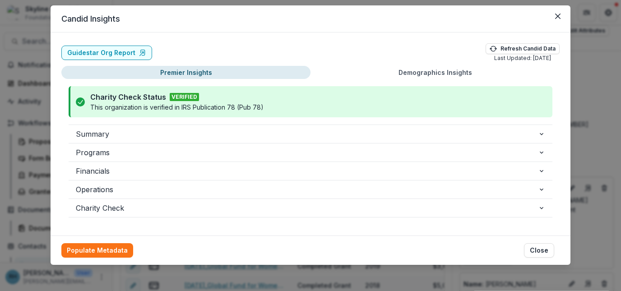
scroll to position [26, 0]
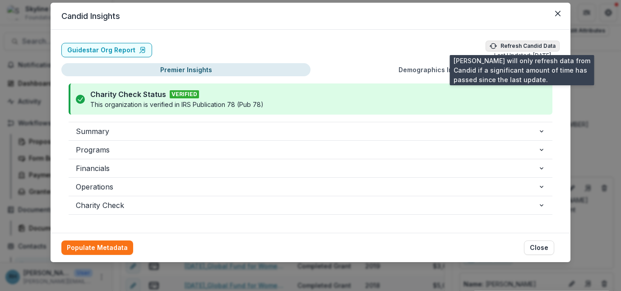
click at [533, 47] on button "Refresh Candid Data" at bounding box center [523, 46] width 74 height 11
click at [528, 43] on button "Refresh Candid Data" at bounding box center [523, 46] width 74 height 11
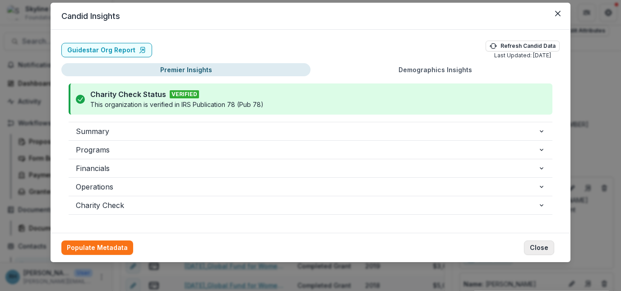
click at [536, 247] on button "Close" at bounding box center [539, 248] width 30 height 14
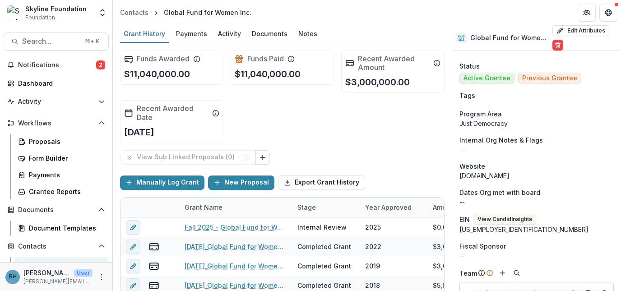
scroll to position [76, 0]
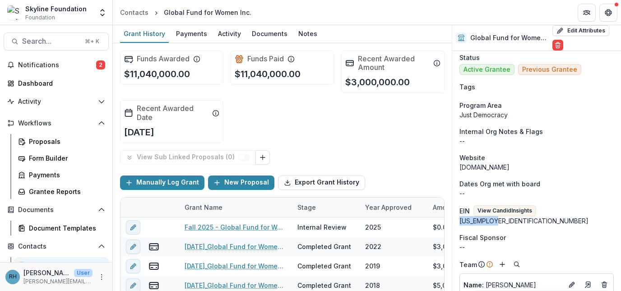
drag, startPoint x: 496, startPoint y: 221, endPoint x: 457, endPoint y: 220, distance: 39.7
copy div "77-0155782"
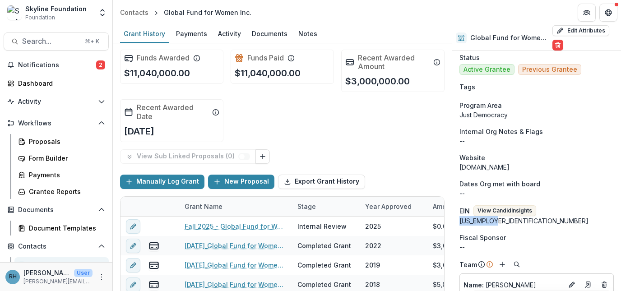
scroll to position [0, 0]
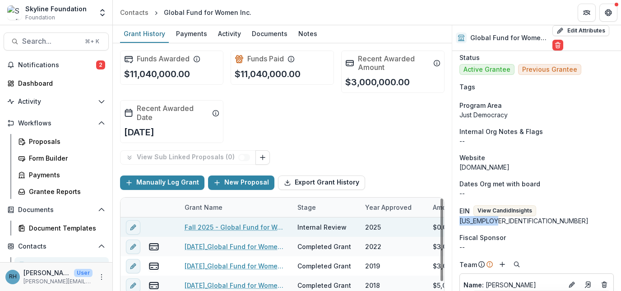
click at [250, 228] on link "Fall 2025 - Global Fund for Women - Renewal Application" at bounding box center [236, 227] width 102 height 9
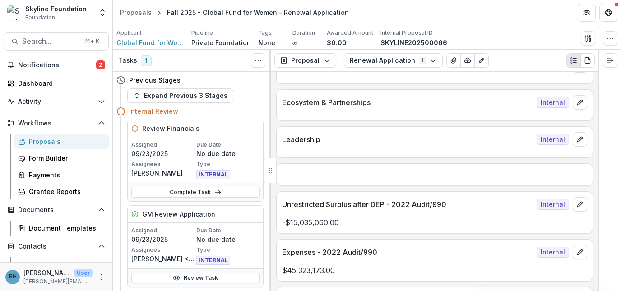
scroll to position [889, 0]
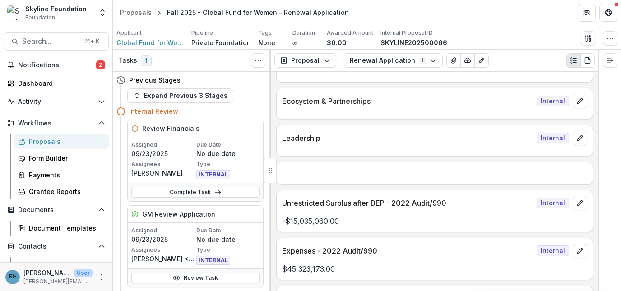
click at [60, 140] on div "Proposals" at bounding box center [65, 141] width 73 height 9
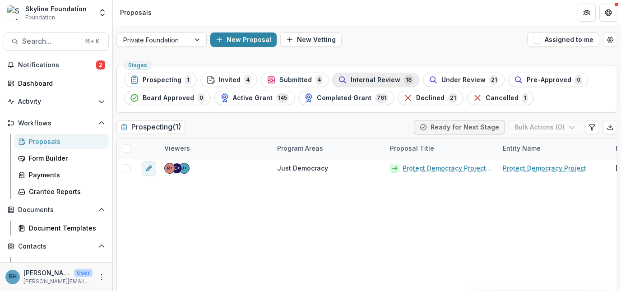
click at [379, 84] on div "Internal Review 18" at bounding box center [375, 80] width 75 height 10
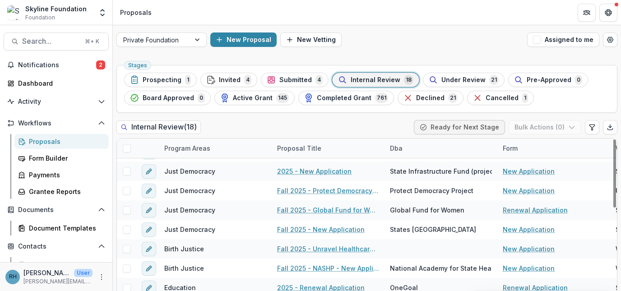
scroll to position [103, 0]
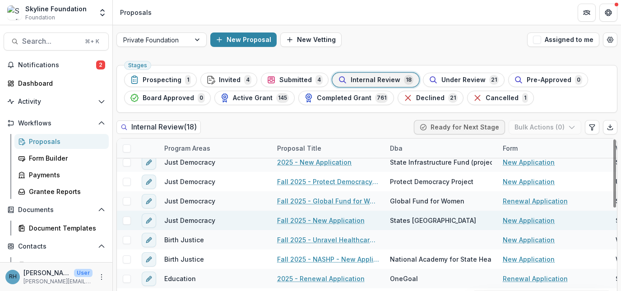
click at [352, 218] on link "Fall 2025 - New Application" at bounding box center [321, 220] width 88 height 9
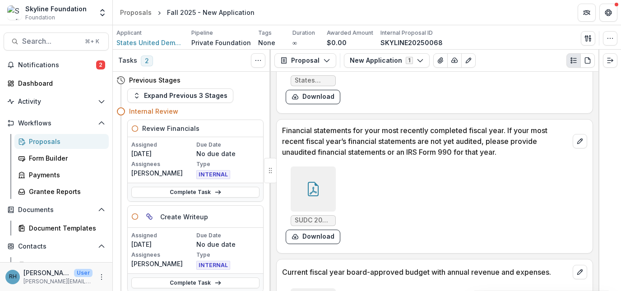
scroll to position [2488, 0]
click at [319, 189] on icon at bounding box center [313, 188] width 14 height 14
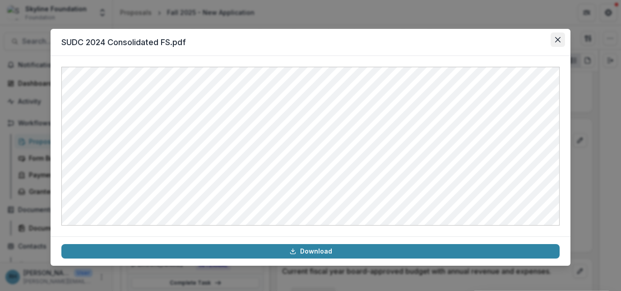
click at [559, 40] on icon "Close" at bounding box center [557, 39] width 5 height 5
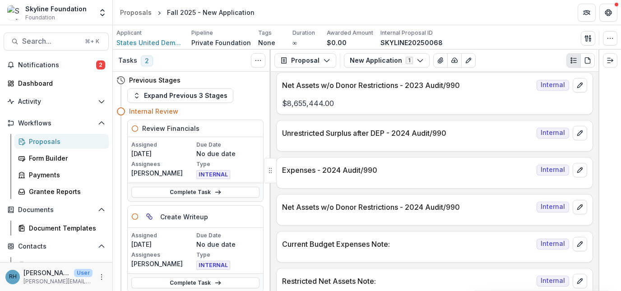
scroll to position [1290, 0]
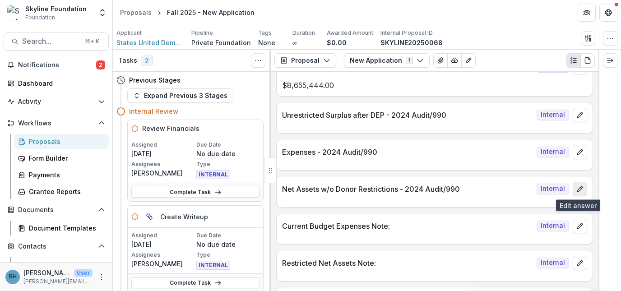
click at [576, 187] on icon "edit" at bounding box center [579, 189] width 7 height 7
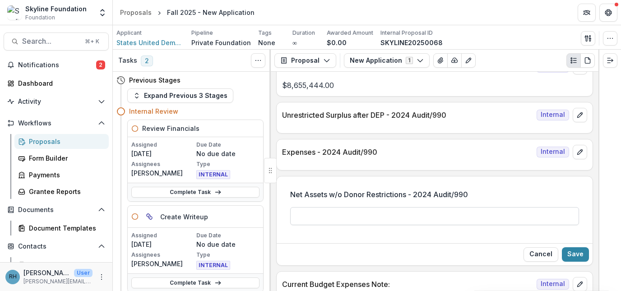
click at [424, 210] on input "Net Assets w/o Donor Restrictions - 2024 Audit/990" at bounding box center [434, 216] width 289 height 18
type input "**********"
click at [576, 253] on button "Save" at bounding box center [575, 254] width 27 height 14
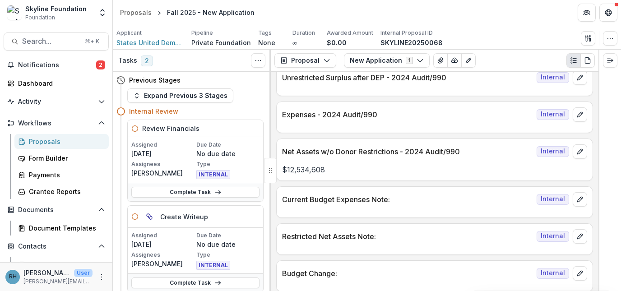
scroll to position [1336, 0]
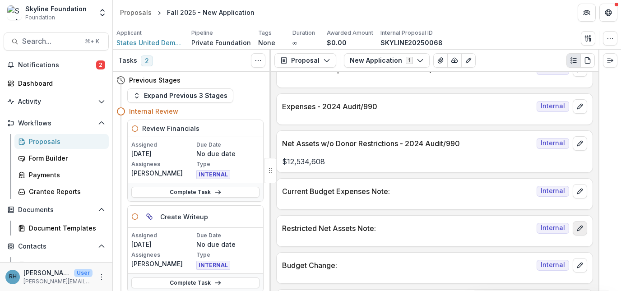
click at [580, 227] on icon "edit" at bounding box center [579, 228] width 7 height 7
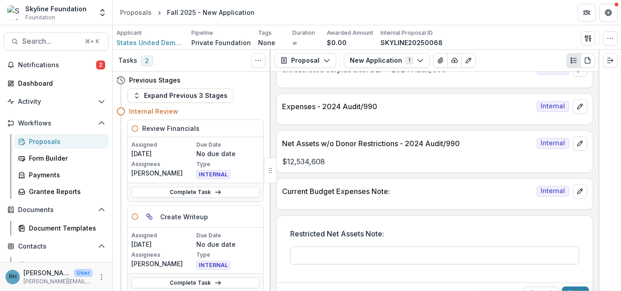
click at [413, 256] on input "Restricted Net Assets Note:" at bounding box center [434, 255] width 289 height 18
type input "**********"
click at [568, 288] on button "Save" at bounding box center [575, 294] width 27 height 14
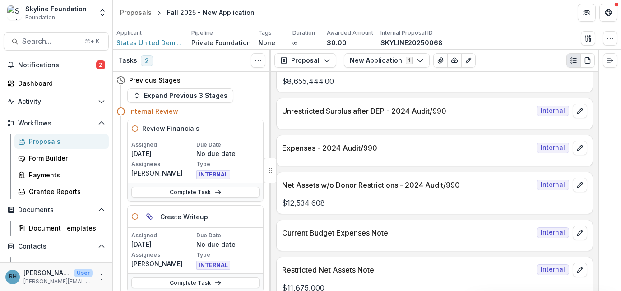
scroll to position [1277, 0]
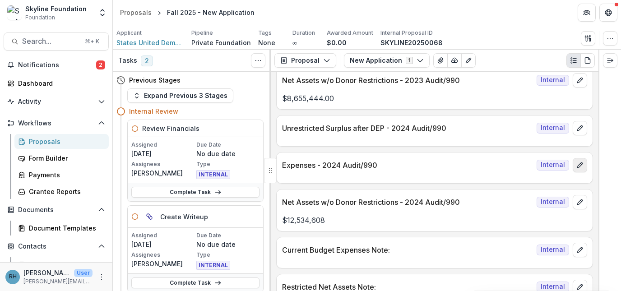
click at [579, 162] on icon "edit" at bounding box center [579, 164] width 5 height 5
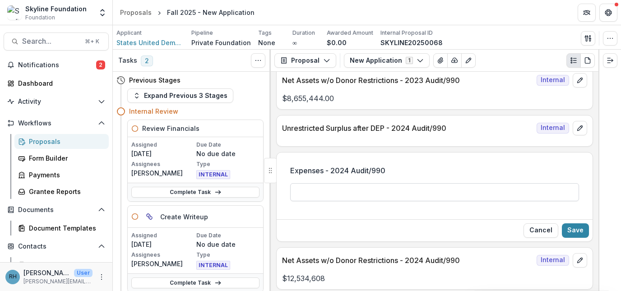
click at [364, 195] on input "Expenses - 2024 Audit/990" at bounding box center [434, 192] width 289 height 18
type input "**********"
click at [571, 232] on button "Save" at bounding box center [575, 230] width 27 height 14
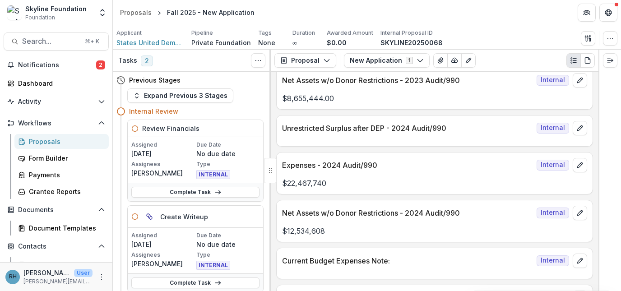
click at [319, 136] on div at bounding box center [435, 137] width 316 height 5
click at [580, 127] on line "edit" at bounding box center [580, 126] width 1 height 1
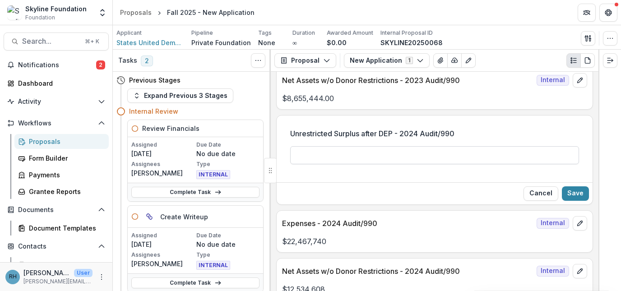
click at [298, 156] on input "Unrestricted Surplus after DEP - 2024 Audit/990" at bounding box center [434, 155] width 289 height 18
type input "**********"
click at [573, 195] on button "Save" at bounding box center [575, 193] width 27 height 14
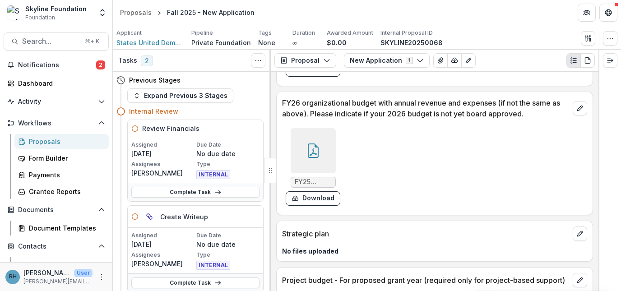
scroll to position [2818, 0]
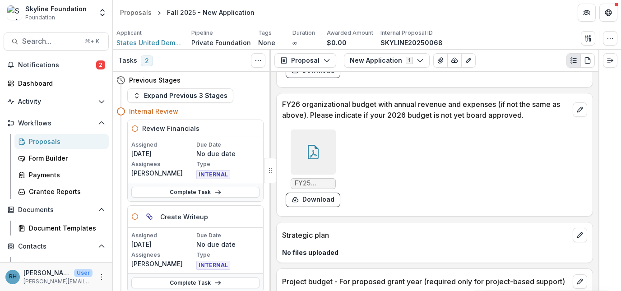
click at [317, 160] on div at bounding box center [313, 152] width 45 height 45
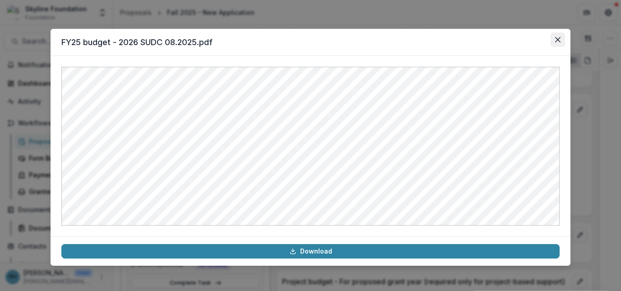
click at [557, 38] on icon "Close" at bounding box center [557, 39] width 5 height 5
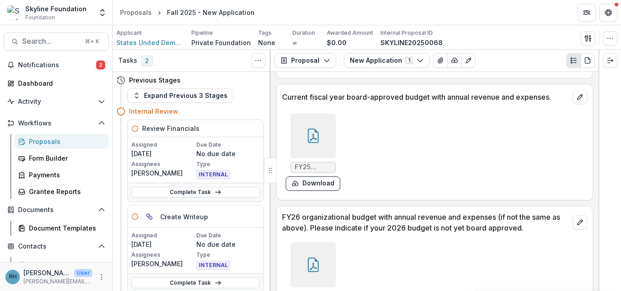
scroll to position [2704, 0]
click at [320, 135] on div at bounding box center [313, 136] width 45 height 45
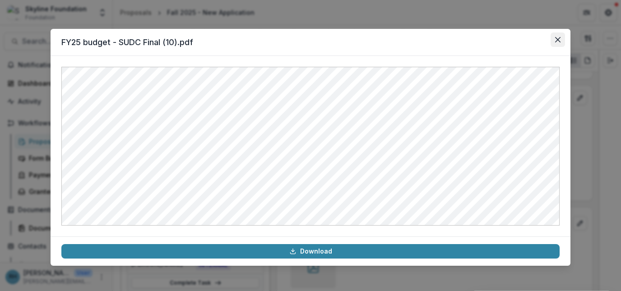
click at [561, 40] on button "Close" at bounding box center [558, 39] width 14 height 14
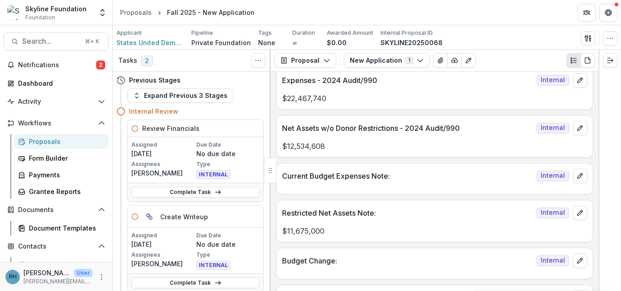
scroll to position [1356, 0]
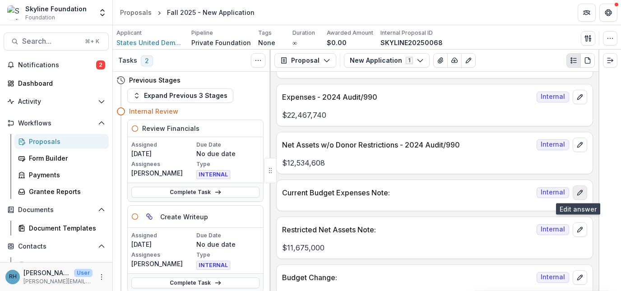
click at [577, 193] on icon "edit" at bounding box center [579, 192] width 7 height 7
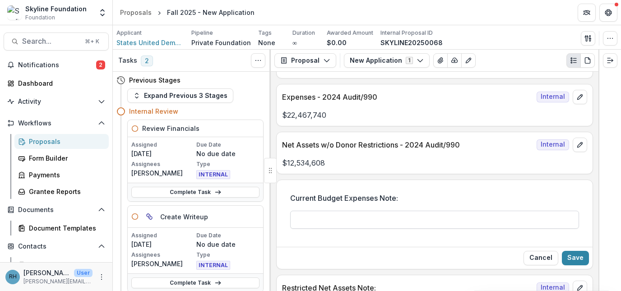
click at [366, 225] on input "Current Budget Expenses Note:" at bounding box center [434, 220] width 289 height 18
type input "**********"
click at [579, 256] on button "Save" at bounding box center [575, 258] width 27 height 14
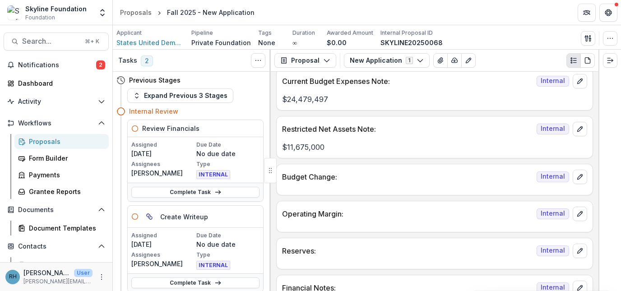
scroll to position [1478, 0]
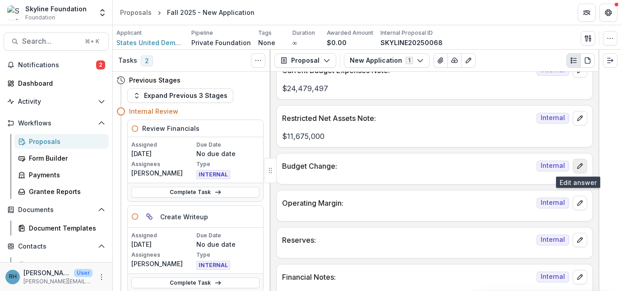
click at [578, 167] on icon "edit" at bounding box center [579, 165] width 7 height 7
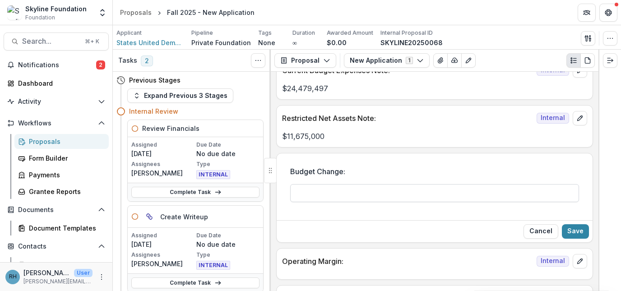
click at [413, 198] on input "Budget Change:" at bounding box center [434, 193] width 289 height 18
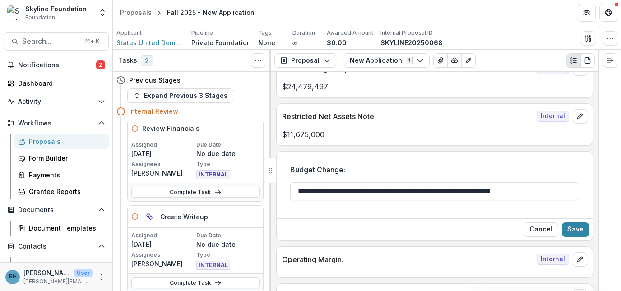
scroll to position [1487, 0]
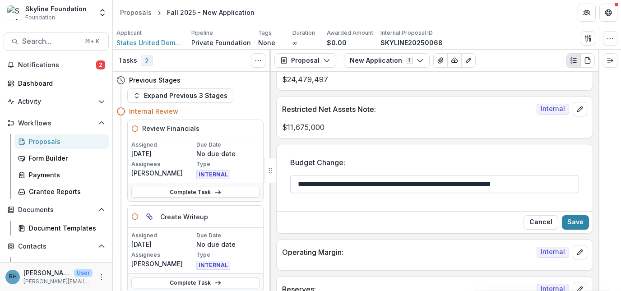
click at [452, 186] on input "**********" at bounding box center [434, 184] width 289 height 18
type input "**********"
click at [581, 223] on button "Save" at bounding box center [575, 222] width 27 height 14
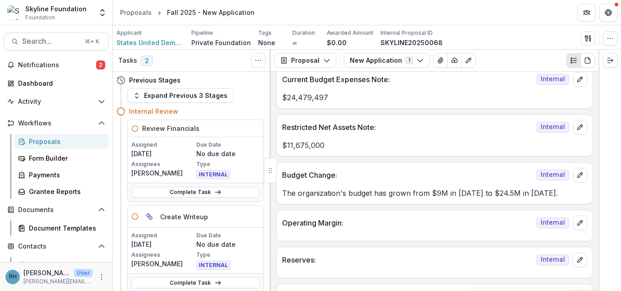
scroll to position [1468, 0]
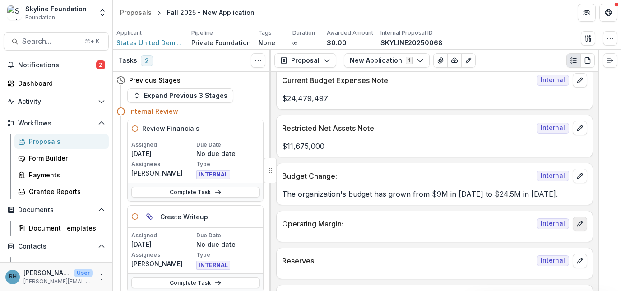
click at [576, 223] on icon "edit" at bounding box center [579, 223] width 7 height 7
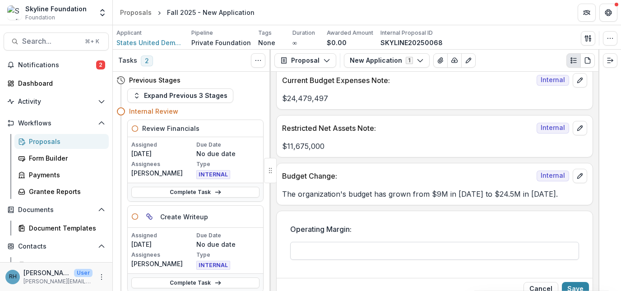
click at [431, 247] on input "Operating Margin:" at bounding box center [434, 251] width 289 height 18
type input "**********"
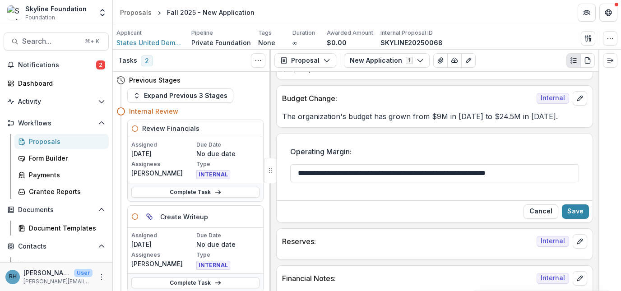
scroll to position [1550, 0]
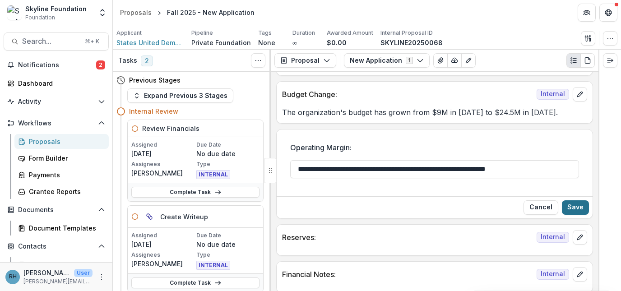
click at [579, 209] on button "Save" at bounding box center [575, 207] width 27 height 14
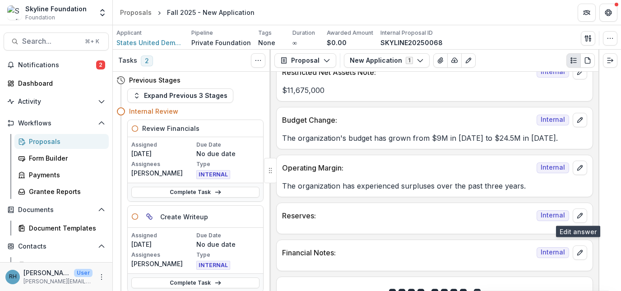
scroll to position [1525, 0]
click at [580, 216] on icon "edit" at bounding box center [579, 215] width 7 height 7
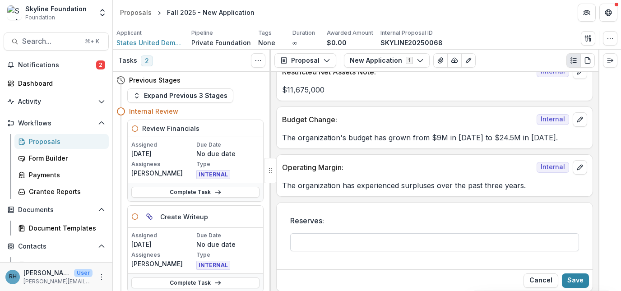
click at [390, 245] on input "Reserves:" at bounding box center [434, 242] width 289 height 18
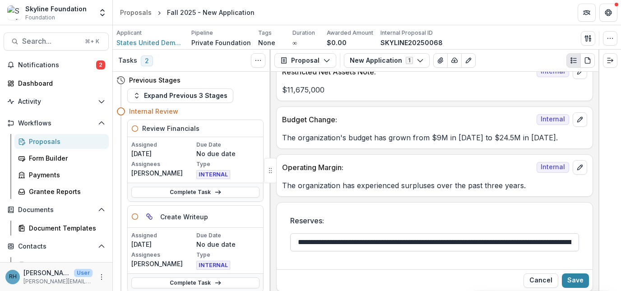
drag, startPoint x: 545, startPoint y: 243, endPoint x: 536, endPoint y: 244, distance: 9.1
click at [536, 244] on input "**********" at bounding box center [434, 242] width 289 height 18
type input "**********"
click at [573, 272] on div "Cancel Save" at bounding box center [435, 280] width 316 height 22
click at [574, 278] on button "Save" at bounding box center [575, 281] width 27 height 14
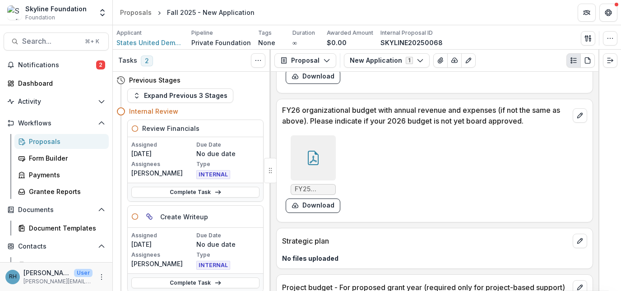
scroll to position [2865, 0]
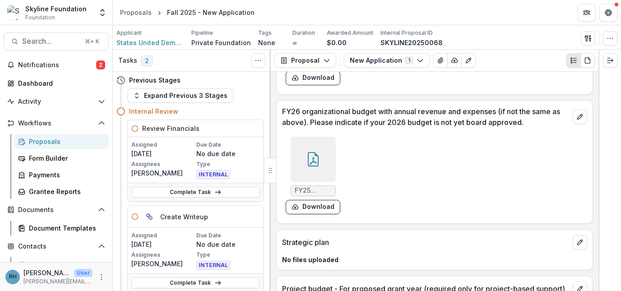
click at [315, 164] on icon at bounding box center [313, 159] width 14 height 14
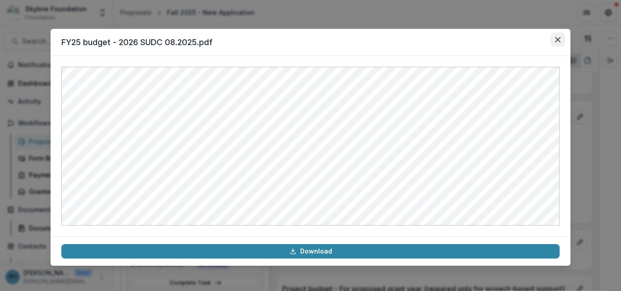
click at [557, 40] on icon "Close" at bounding box center [557, 39] width 5 height 5
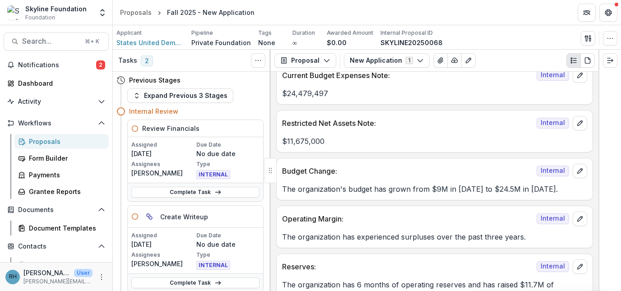
scroll to position [1481, 0]
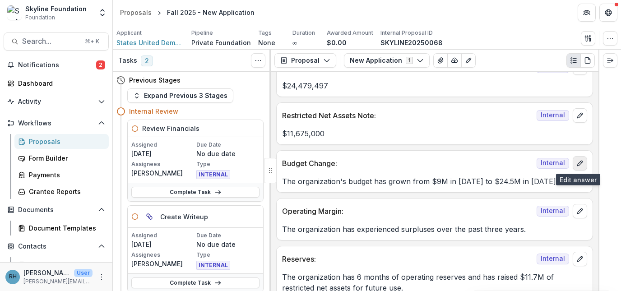
click at [577, 163] on icon "edit" at bounding box center [579, 163] width 7 height 7
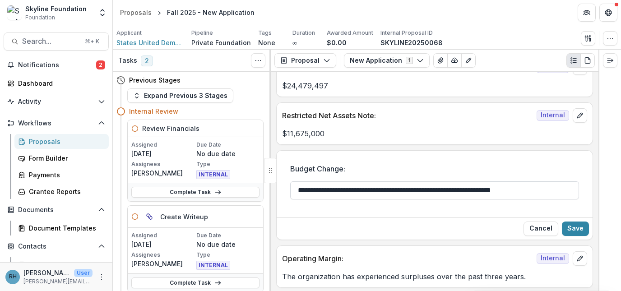
click at [564, 194] on input "**********" at bounding box center [434, 190] width 289 height 18
type input "**********"
click at [578, 229] on button "Save" at bounding box center [575, 229] width 27 height 14
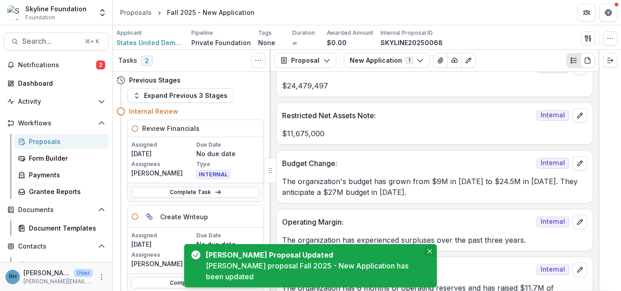
click at [427, 254] on icon "Close" at bounding box center [429, 251] width 5 height 5
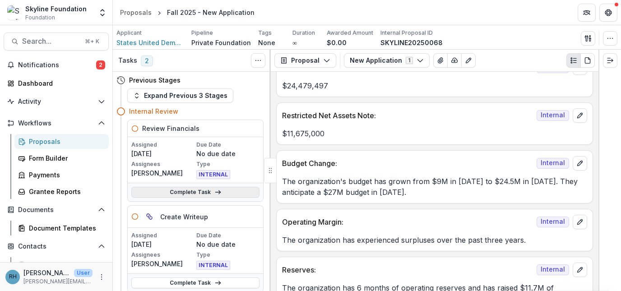
click at [181, 194] on link "Complete Task" at bounding box center [195, 192] width 128 height 11
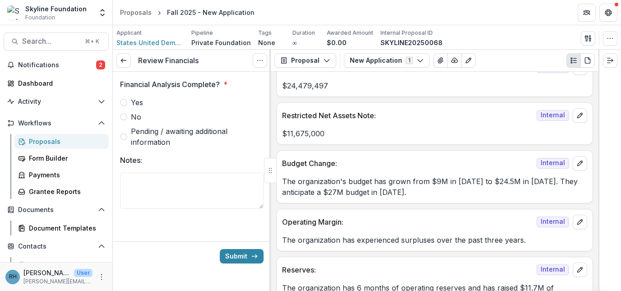
click at [123, 102] on span at bounding box center [123, 102] width 7 height 7
click at [237, 254] on button "Submit" at bounding box center [242, 256] width 44 height 14
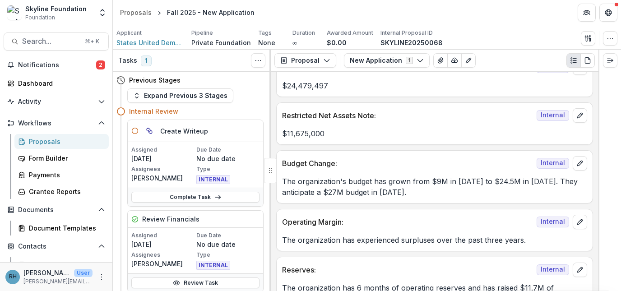
click at [56, 140] on div "Proposals" at bounding box center [65, 141] width 73 height 9
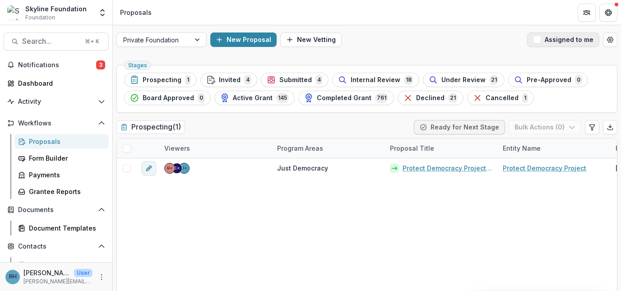
click at [537, 40] on span "button" at bounding box center [537, 40] width 8 height 8
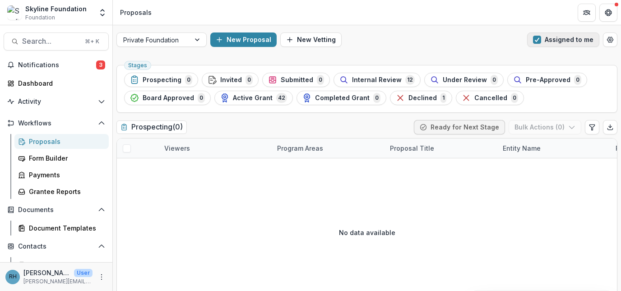
click at [536, 40] on span "button" at bounding box center [537, 40] width 8 height 8
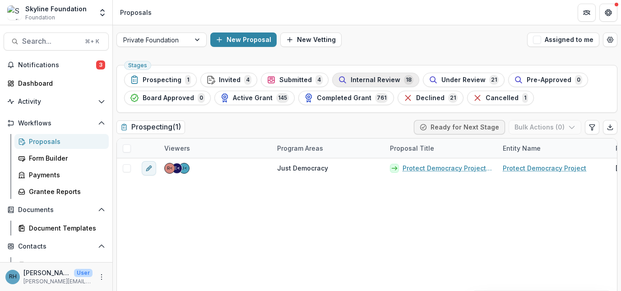
click at [395, 78] on div "Internal Review 18" at bounding box center [375, 80] width 75 height 10
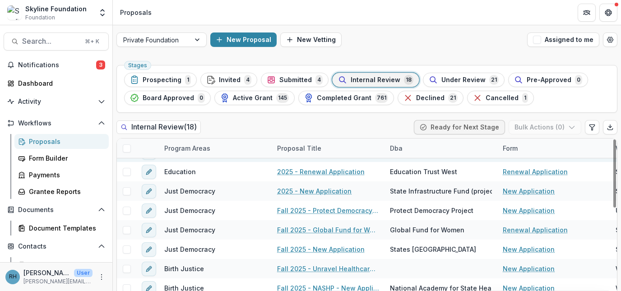
scroll to position [76, 0]
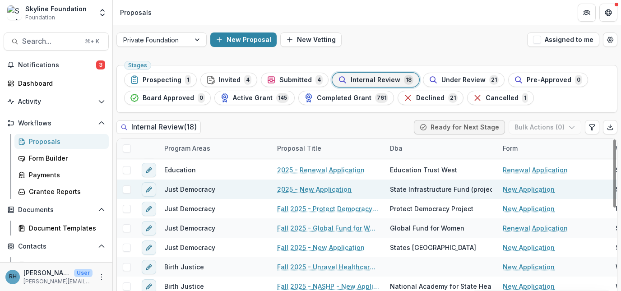
click at [317, 192] on link "2025 - New Application" at bounding box center [314, 189] width 74 height 9
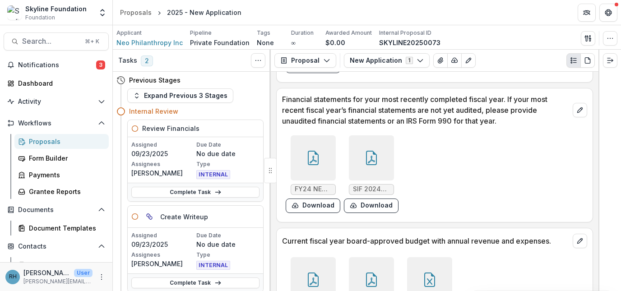
scroll to position [2535, 0]
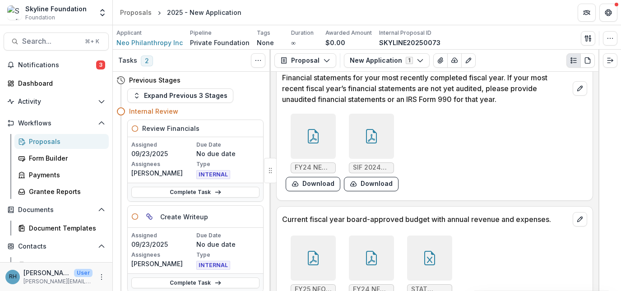
click at [374, 131] on icon at bounding box center [371, 136] width 14 height 14
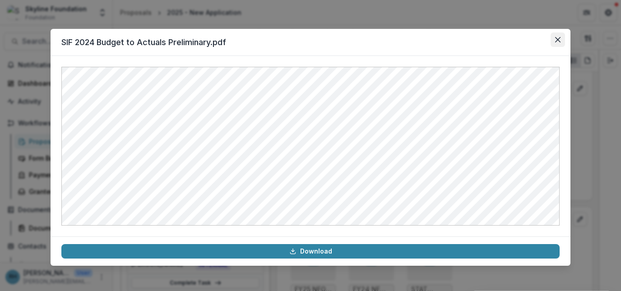
click at [557, 38] on icon "Close" at bounding box center [557, 39] width 5 height 5
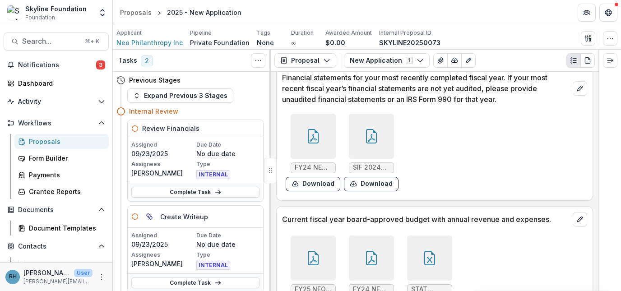
drag, startPoint x: 493, startPoint y: 172, endPoint x: 507, endPoint y: 203, distance: 34.6
click at [493, 172] on div "FY24 NEO Philanthropy - Audited Financial Statements and Notes (1).pdf Download…" at bounding box center [417, 152] width 271 height 85
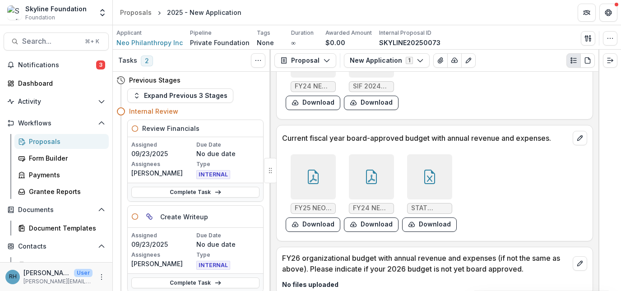
scroll to position [2617, 0]
click at [371, 180] on icon at bounding box center [371, 178] width 7 height 8
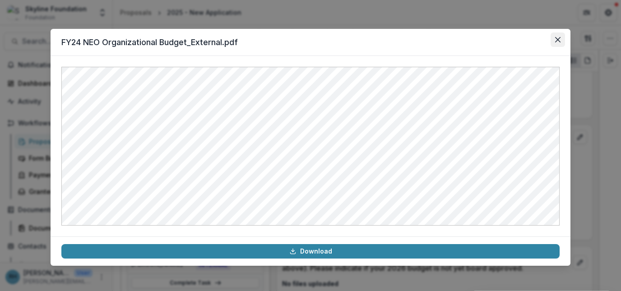
click at [555, 38] on icon "Close" at bounding box center [557, 39] width 5 height 5
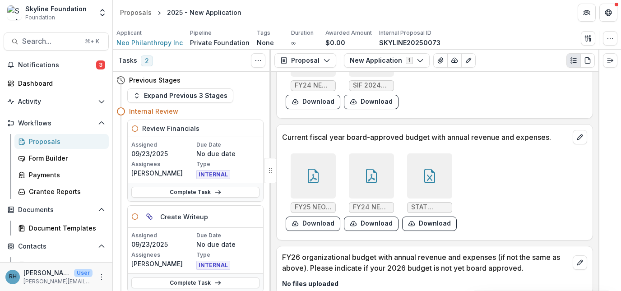
click at [432, 174] on icon at bounding box center [429, 176] width 14 height 14
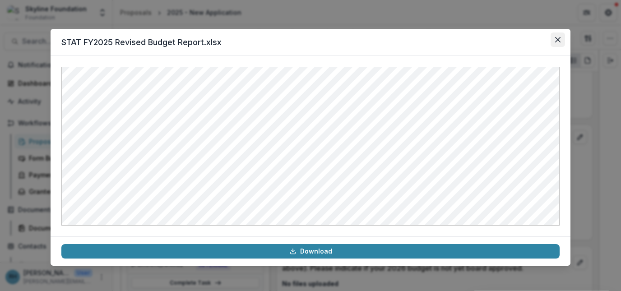
click at [557, 46] on button "Close" at bounding box center [558, 39] width 14 height 14
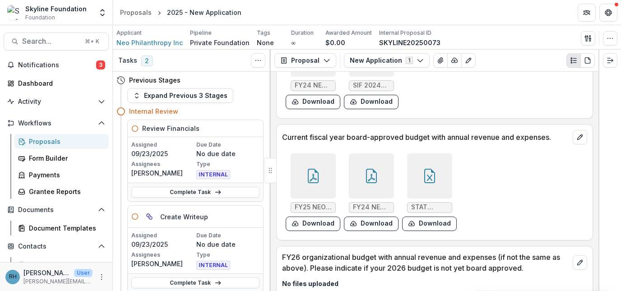
click at [358, 173] on div at bounding box center [371, 175] width 45 height 45
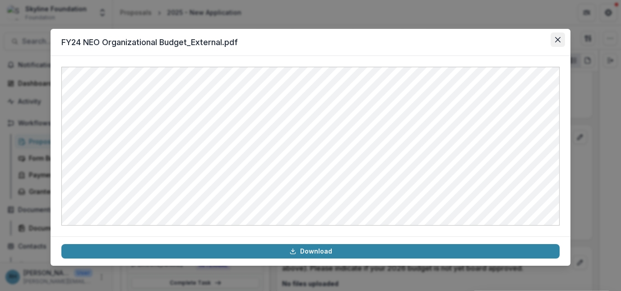
click at [557, 37] on icon "Close" at bounding box center [557, 39] width 5 height 5
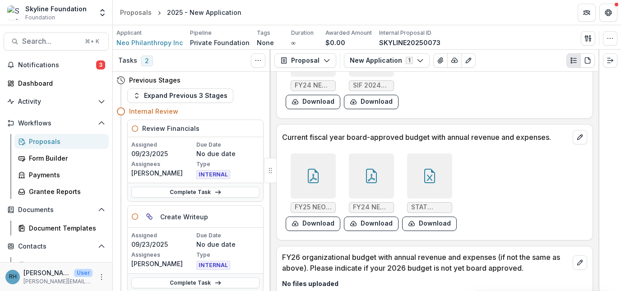
click at [306, 182] on icon at bounding box center [313, 176] width 14 height 14
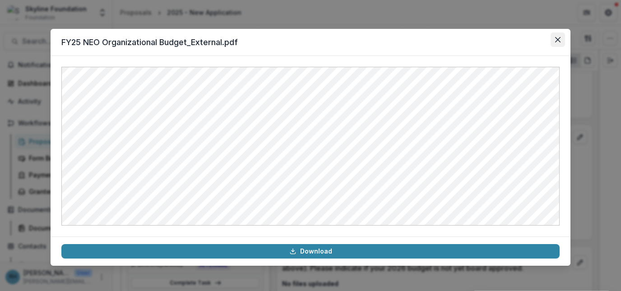
click at [560, 42] on icon "Close" at bounding box center [557, 39] width 5 height 5
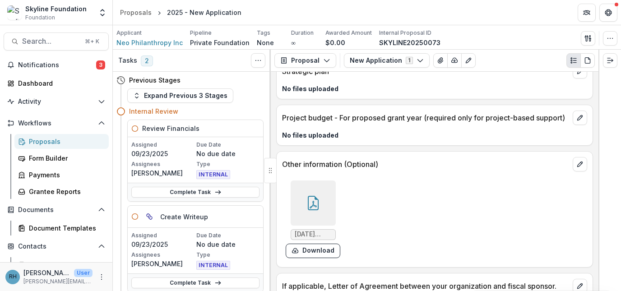
scroll to position [2894, 0]
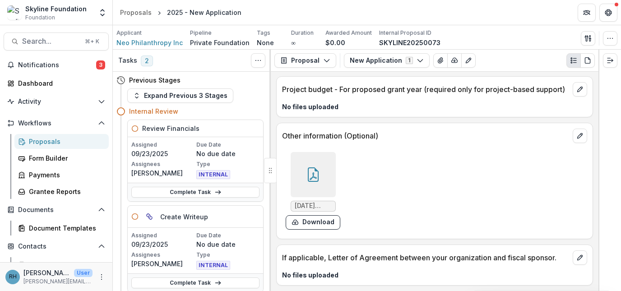
click at [327, 177] on div at bounding box center [313, 174] width 45 height 45
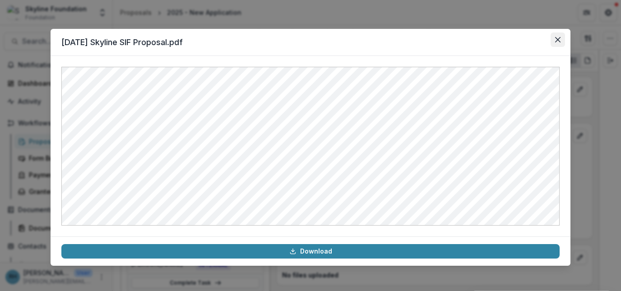
click at [558, 40] on icon "Close" at bounding box center [557, 39] width 5 height 5
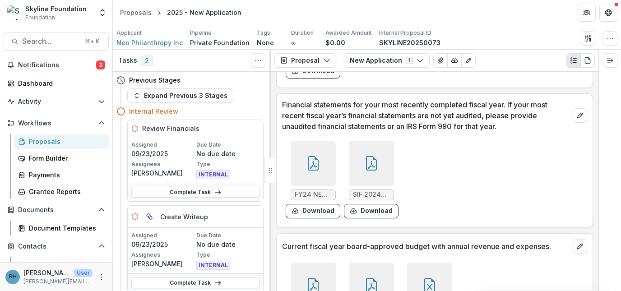
scroll to position [2501, 0]
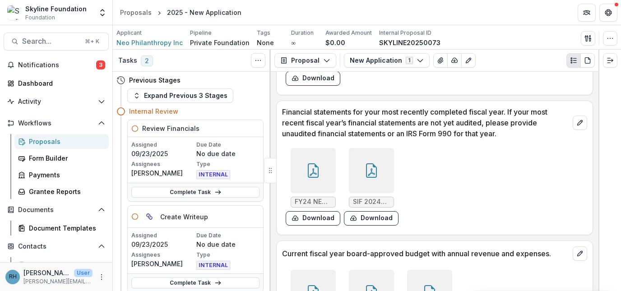
click at [377, 178] on div at bounding box center [371, 170] width 45 height 45
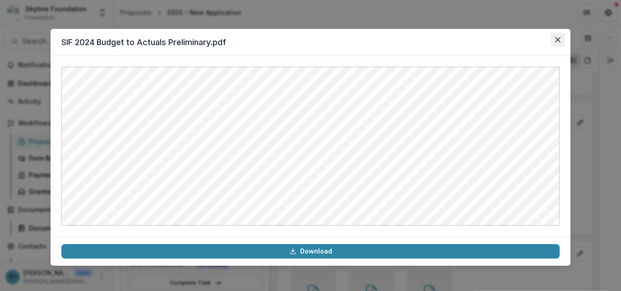
click at [563, 36] on button "Close" at bounding box center [558, 39] width 14 height 14
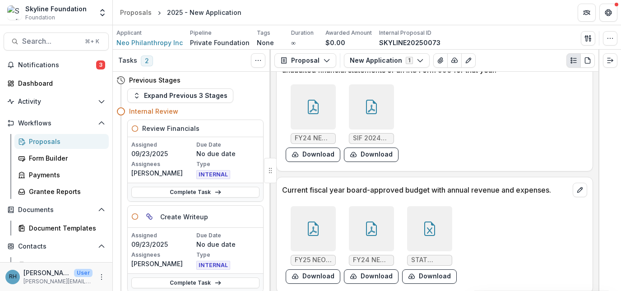
scroll to position [2566, 0]
click at [436, 237] on div at bounding box center [429, 227] width 45 height 45
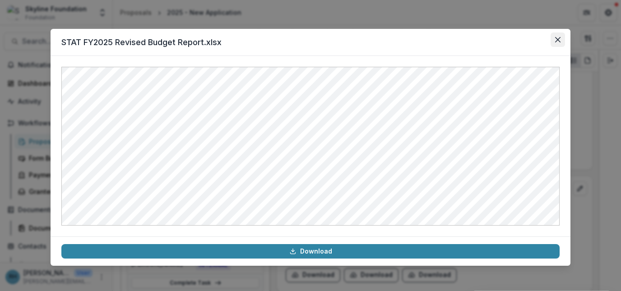
click at [560, 42] on button "Close" at bounding box center [558, 39] width 14 height 14
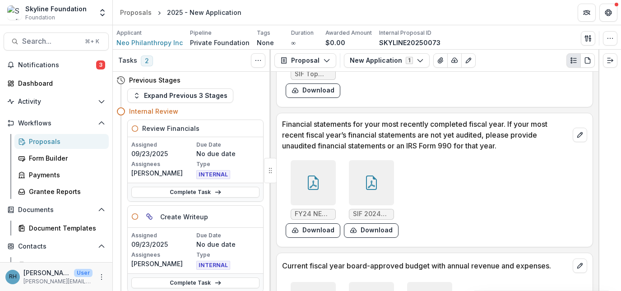
scroll to position [2477, 0]
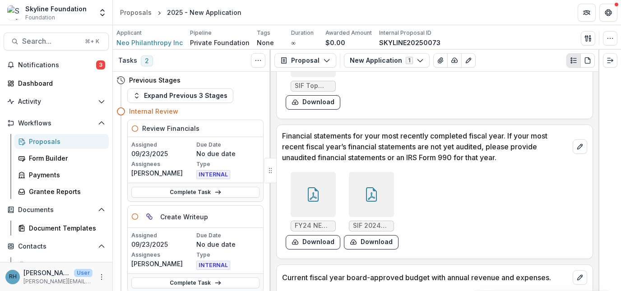
click at [308, 198] on icon at bounding box center [313, 194] width 14 height 14
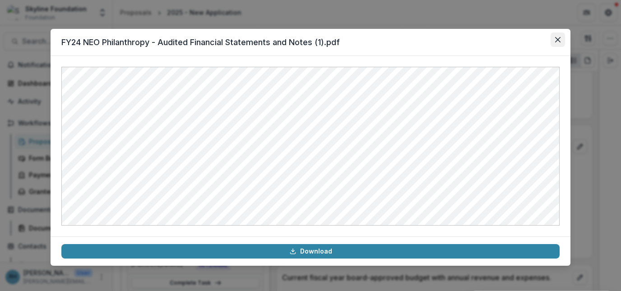
click at [560, 41] on icon "Close" at bounding box center [557, 39] width 5 height 5
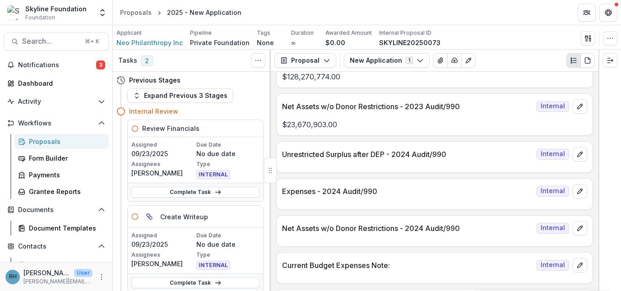
scroll to position [1244, 0]
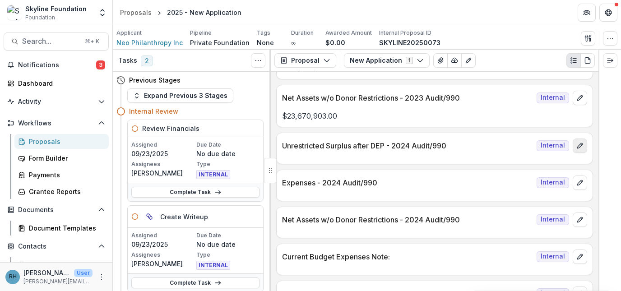
click at [577, 147] on icon "edit" at bounding box center [579, 145] width 5 height 5
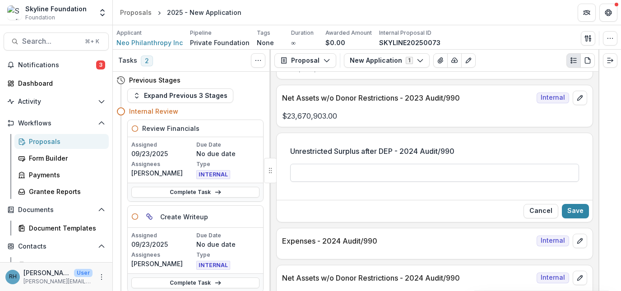
click at [413, 167] on input "Unrestricted Surplus after DEP - 2024 Audit/990" at bounding box center [434, 173] width 289 height 18
type input "**********"
click at [573, 208] on button "Save" at bounding box center [575, 211] width 27 height 14
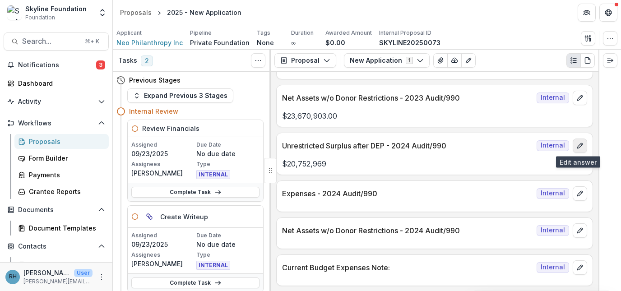
click at [579, 145] on icon "edit" at bounding box center [579, 145] width 7 height 7
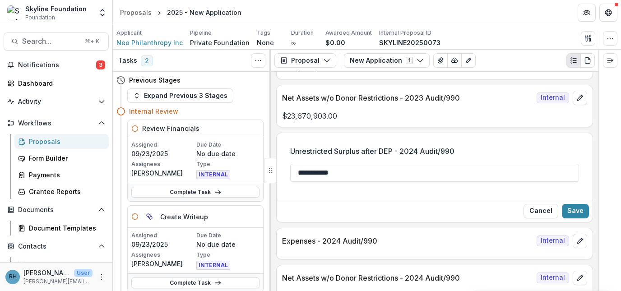
drag, startPoint x: 347, startPoint y: 174, endPoint x: 275, endPoint y: 172, distance: 71.8
click at [275, 172] on div "Tasks 2 Show Cancelled Tasks Previous Stages Expand Previous 3 Stages Internal …" at bounding box center [367, 170] width 508 height 241
drag, startPoint x: 344, startPoint y: 172, endPoint x: 276, endPoint y: 170, distance: 67.7
click at [277, 170] on div "**********" at bounding box center [435, 168] width 316 height 58
click at [576, 210] on button "Save" at bounding box center [575, 211] width 27 height 14
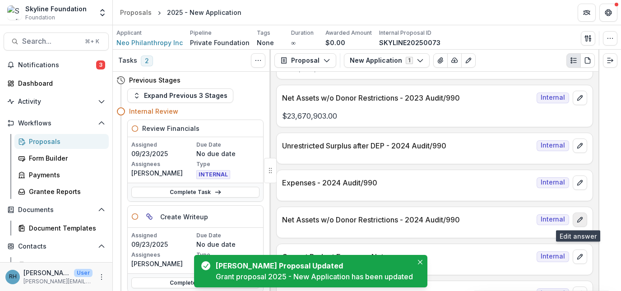
click at [580, 217] on icon "edit" at bounding box center [579, 219] width 7 height 7
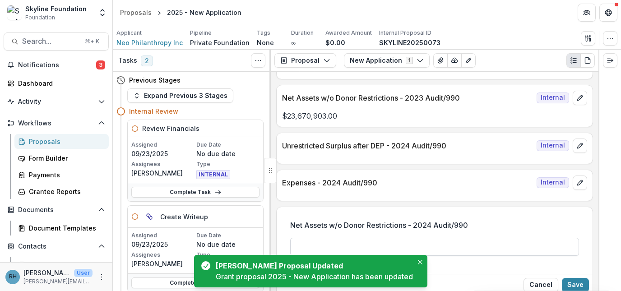
click at [431, 248] on input "Net Assets w/o Donor Restrictions - 2024 Audit/990" at bounding box center [434, 247] width 289 height 18
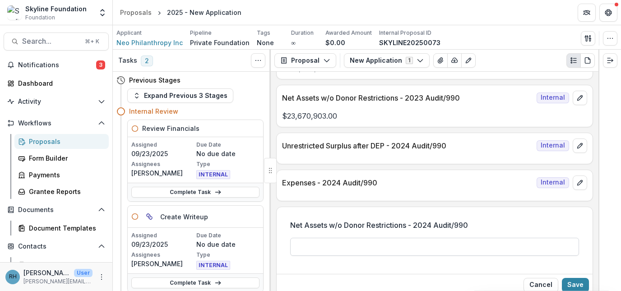
paste input "**********"
type input "**********"
click at [567, 284] on button "Save" at bounding box center [575, 285] width 27 height 14
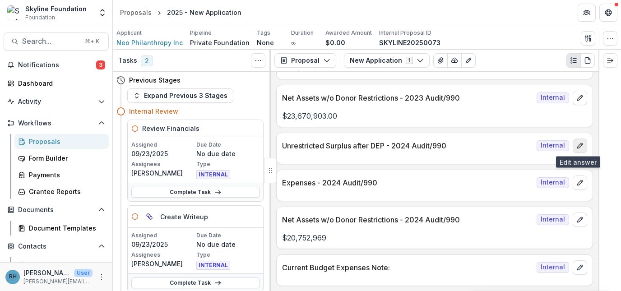
click at [580, 146] on icon "edit" at bounding box center [579, 145] width 7 height 7
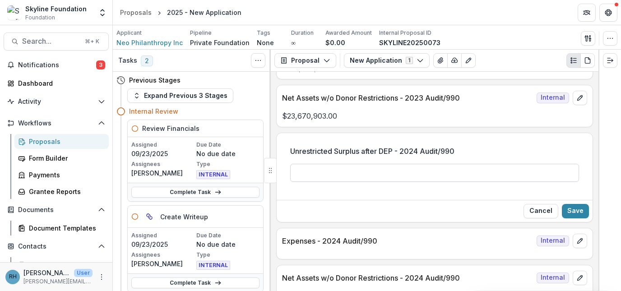
click at [421, 179] on input "Unrestricted Surplus after DEP - 2024 Audit/990" at bounding box center [434, 173] width 289 height 18
paste input "**********"
click at [295, 172] on input "*********" at bounding box center [434, 173] width 289 height 18
type input "**********"
click at [582, 211] on button "Save" at bounding box center [575, 211] width 27 height 14
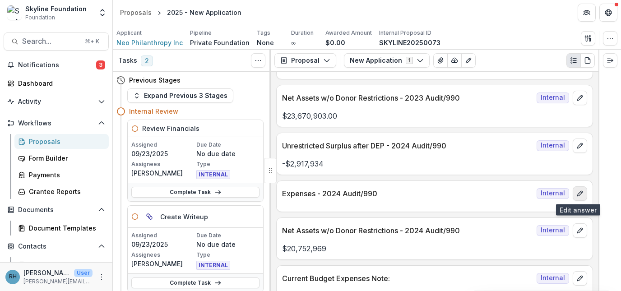
click at [578, 193] on icon "edit" at bounding box center [579, 193] width 7 height 7
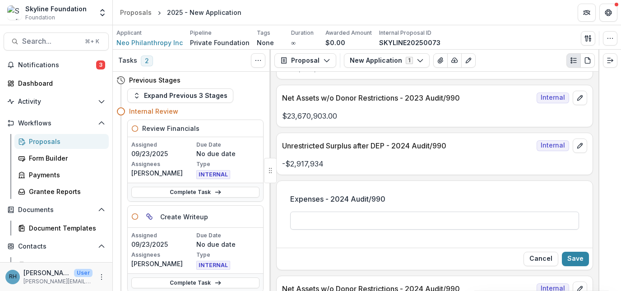
click at [411, 223] on input "Expenses - 2024 Audit/990" at bounding box center [434, 221] width 289 height 18
paste input "**********"
type input "**********"
click at [574, 259] on button "Save" at bounding box center [575, 259] width 27 height 14
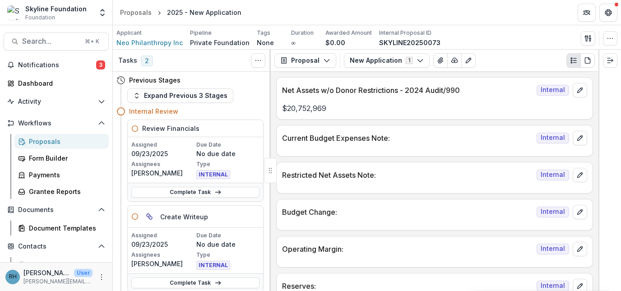
scroll to position [1402, 0]
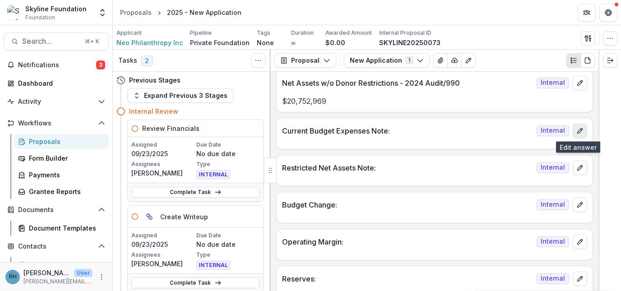
click at [576, 131] on icon "edit" at bounding box center [579, 130] width 7 height 7
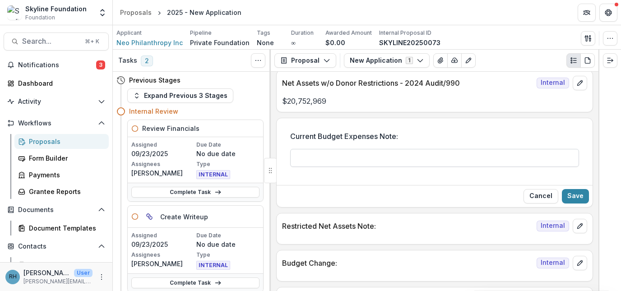
click at [396, 160] on input "Current Budget Expenses Note:" at bounding box center [434, 158] width 289 height 18
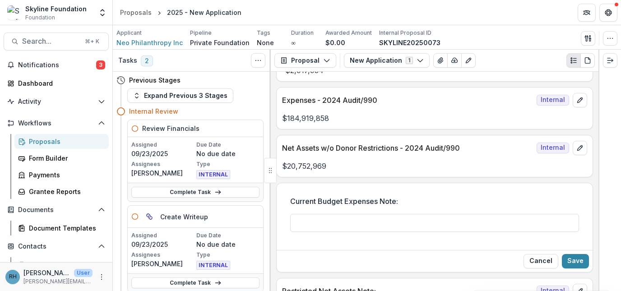
scroll to position [1331, 0]
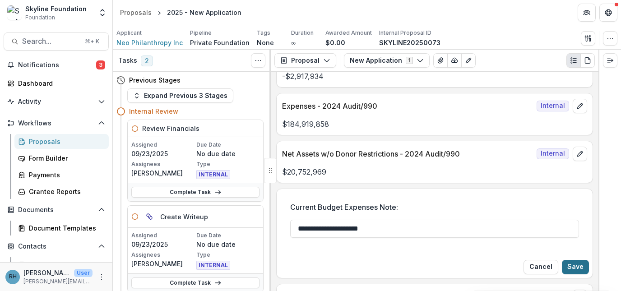
type input "**********"
click at [581, 267] on button "Save" at bounding box center [575, 267] width 27 height 14
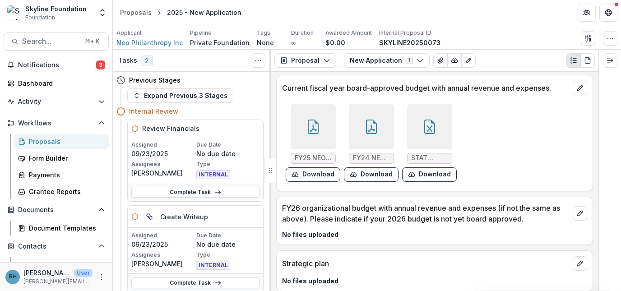
scroll to position [2671, 0]
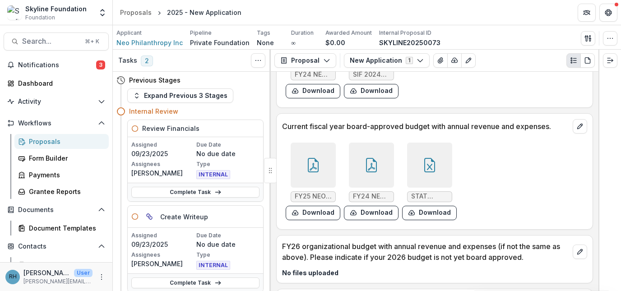
click at [429, 160] on icon at bounding box center [429, 165] width 14 height 14
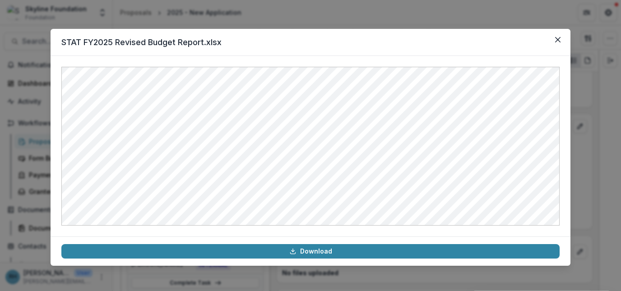
click at [607, 184] on div "STAT FY2025 Revised Budget Report.xlsx Download" at bounding box center [310, 145] width 621 height 291
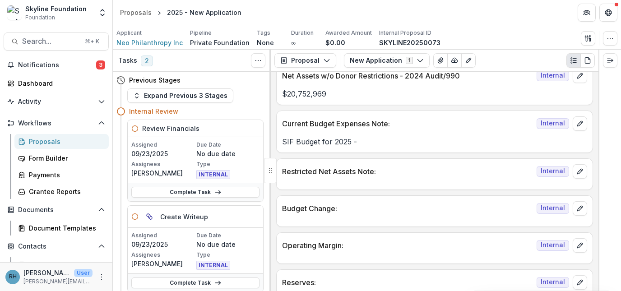
scroll to position [1407, 0]
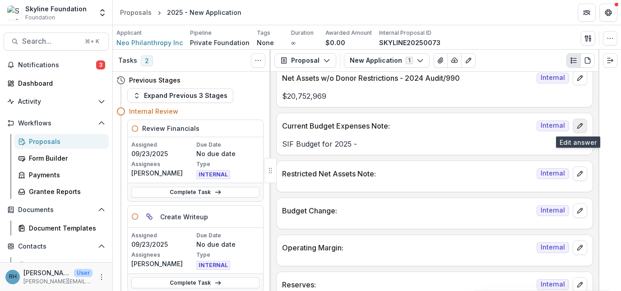
click at [576, 124] on icon "edit" at bounding box center [579, 125] width 7 height 7
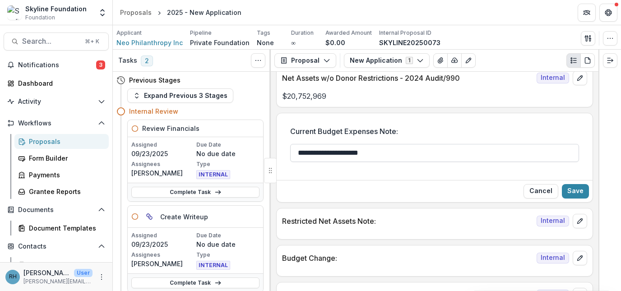
click at [417, 159] on input "**********" at bounding box center [434, 153] width 289 height 18
type input "**********"
click at [571, 190] on button "Save" at bounding box center [575, 191] width 27 height 14
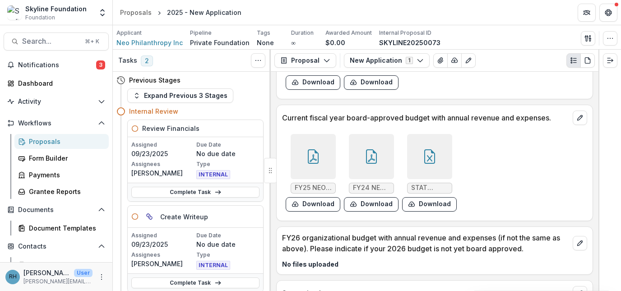
scroll to position [2681, 0]
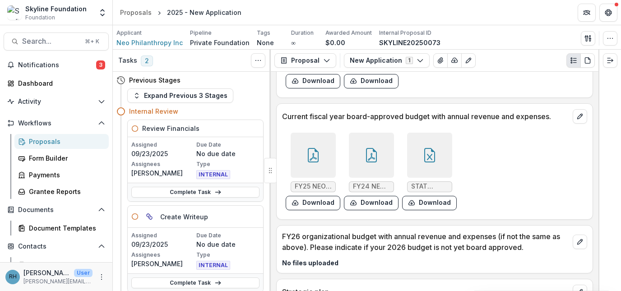
click at [429, 154] on icon at bounding box center [429, 155] width 14 height 14
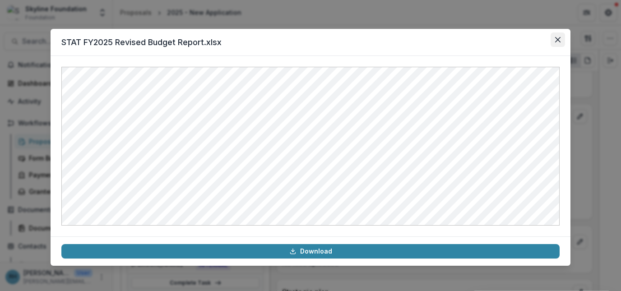
click at [557, 37] on icon "Close" at bounding box center [557, 39] width 5 height 5
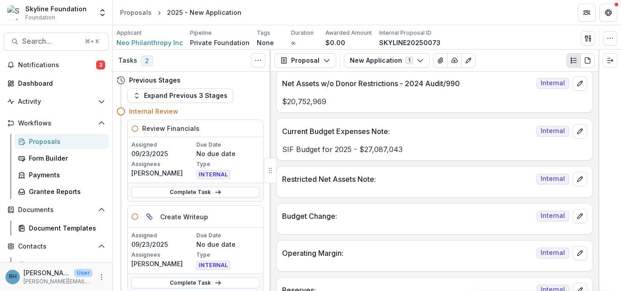
scroll to position [1400, 0]
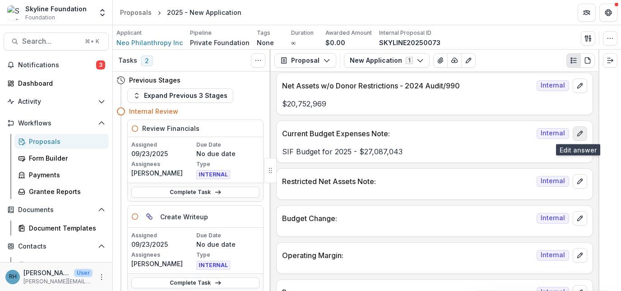
click at [576, 133] on icon "edit" at bounding box center [579, 133] width 7 height 7
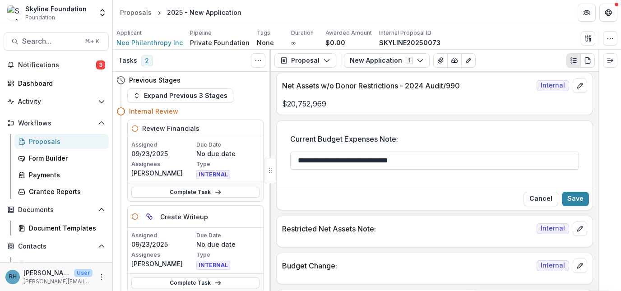
drag, startPoint x: 418, startPoint y: 161, endPoint x: 379, endPoint y: 159, distance: 39.8
click at [379, 159] on input "**********" at bounding box center [434, 161] width 289 height 18
paste input "*"
drag, startPoint x: 415, startPoint y: 161, endPoint x: 377, endPoint y: 161, distance: 38.4
click at [377, 161] on input "**********" at bounding box center [434, 161] width 289 height 18
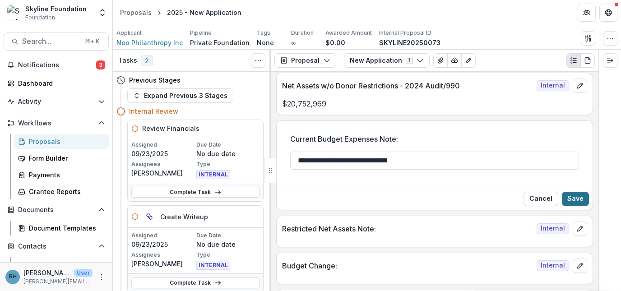
type input "**********"
click at [576, 198] on button "Save" at bounding box center [575, 199] width 27 height 14
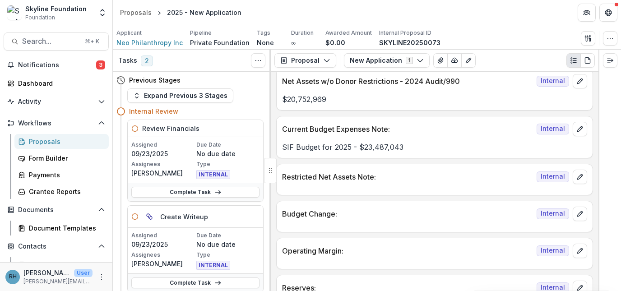
scroll to position [1401, 0]
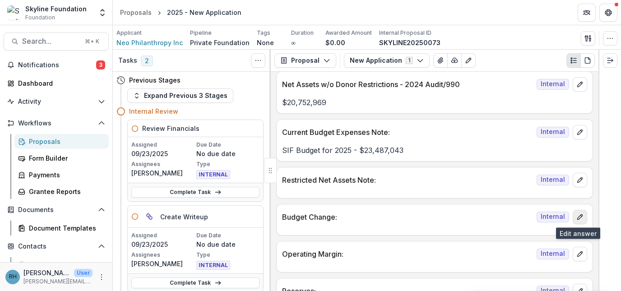
click at [580, 217] on icon "edit" at bounding box center [579, 216] width 7 height 7
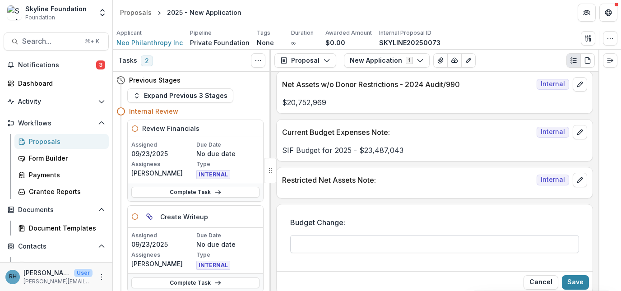
click at [388, 241] on input "Budget Change:" at bounding box center [434, 244] width 289 height 18
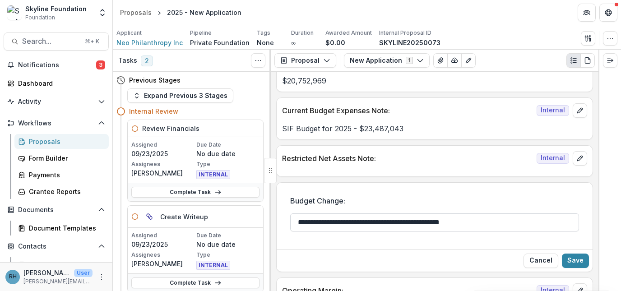
scroll to position [1426, 0]
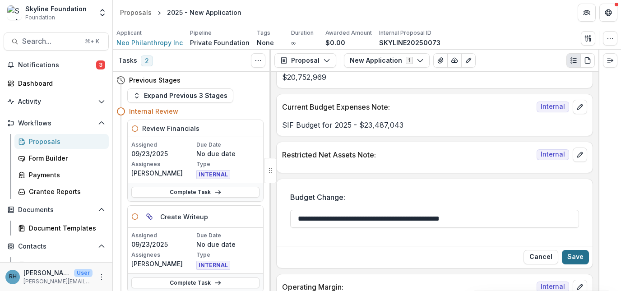
type input "**********"
click at [576, 261] on button "Save" at bounding box center [575, 257] width 27 height 14
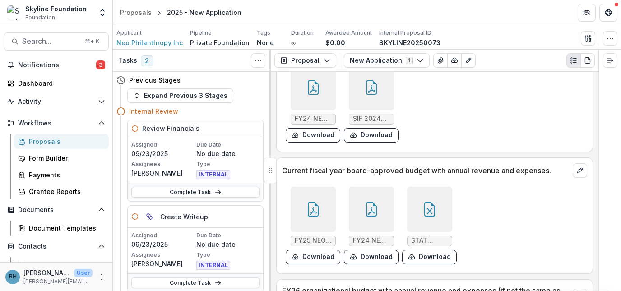
scroll to position [2638, 0]
click at [431, 225] on div at bounding box center [429, 209] width 45 height 45
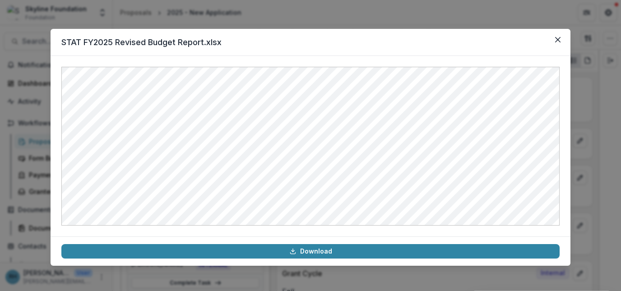
scroll to position [2638, 0]
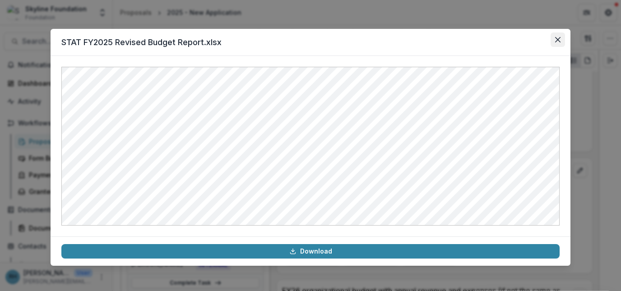
click at [558, 37] on icon "Close" at bounding box center [557, 39] width 5 height 5
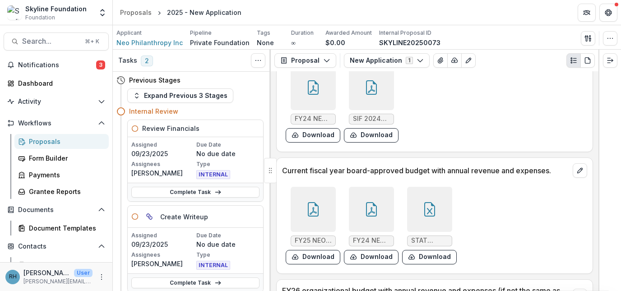
click at [379, 90] on div at bounding box center [371, 87] width 45 height 45
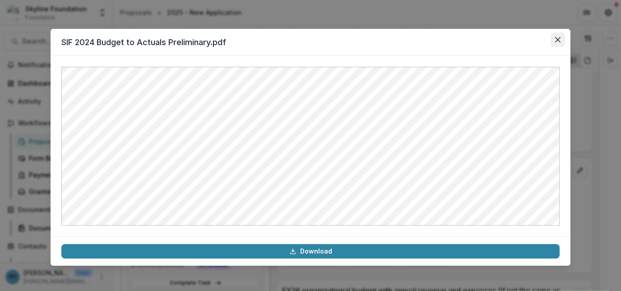
click at [557, 40] on icon "Close" at bounding box center [557, 39] width 5 height 5
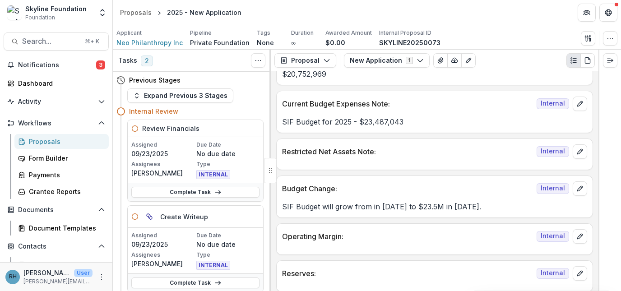
scroll to position [1434, 0]
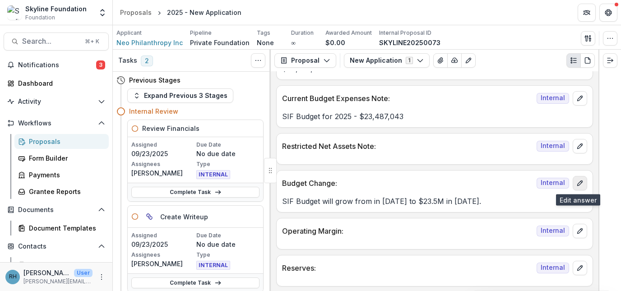
click at [579, 183] on icon "edit" at bounding box center [579, 183] width 7 height 7
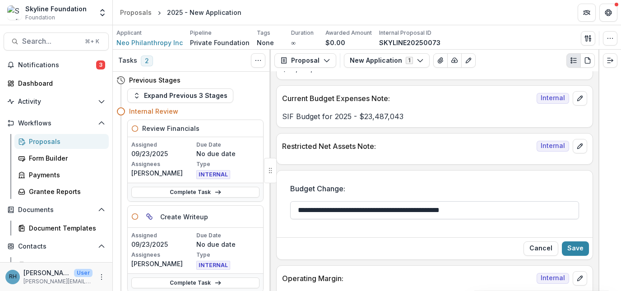
drag, startPoint x: 366, startPoint y: 211, endPoint x: 350, endPoint y: 212, distance: 16.3
click at [350, 212] on input "**********" at bounding box center [434, 210] width 289 height 18
click at [377, 211] on input "**********" at bounding box center [434, 210] width 289 height 18
type input "**********"
click at [574, 247] on button "Save" at bounding box center [575, 248] width 27 height 14
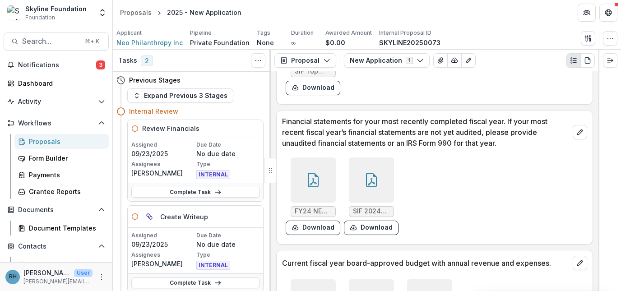
scroll to position [2540, 0]
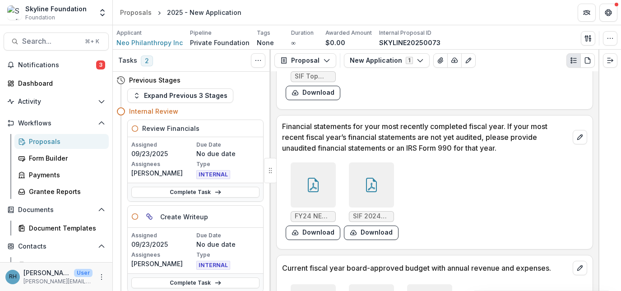
click at [372, 179] on icon at bounding box center [371, 185] width 14 height 14
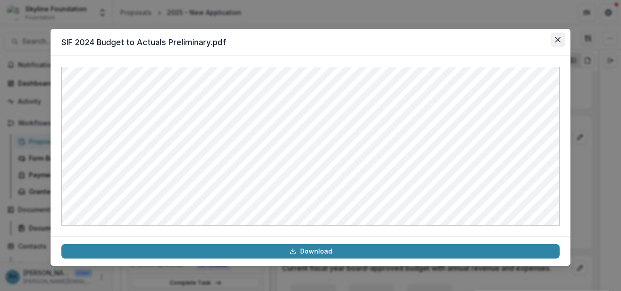
click at [560, 37] on icon "Close" at bounding box center [557, 39] width 5 height 5
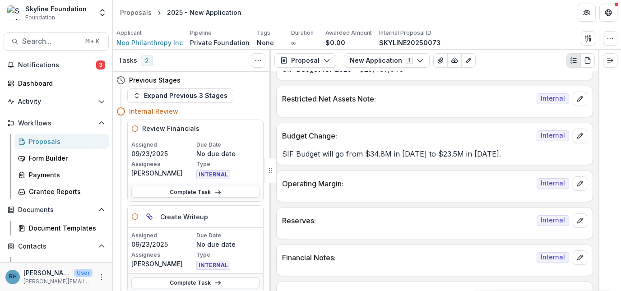
scroll to position [1484, 0]
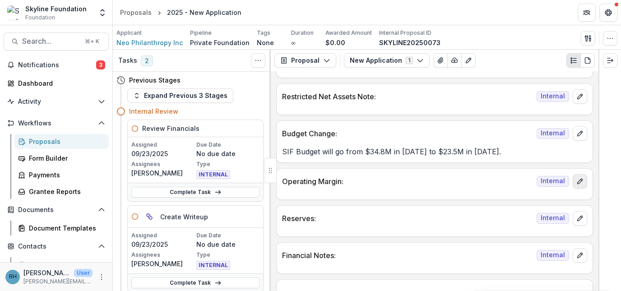
click at [583, 181] on button "edit" at bounding box center [580, 181] width 14 height 14
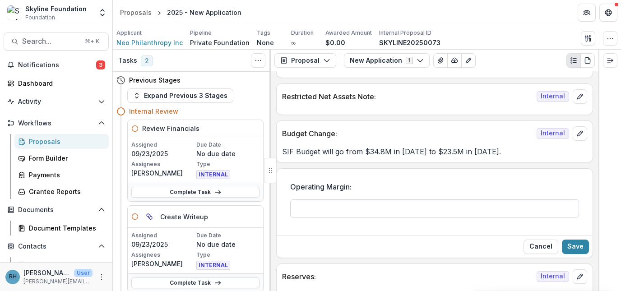
click at [403, 212] on input "Operating Margin:" at bounding box center [434, 208] width 289 height 18
click at [424, 210] on input "**********" at bounding box center [434, 208] width 289 height 18
click at [476, 213] on input "**********" at bounding box center [434, 208] width 289 height 18
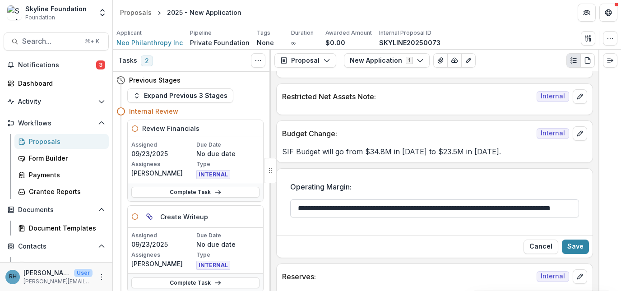
scroll to position [0, 54]
type input "**********"
click at [578, 246] on button "Save" at bounding box center [575, 247] width 27 height 14
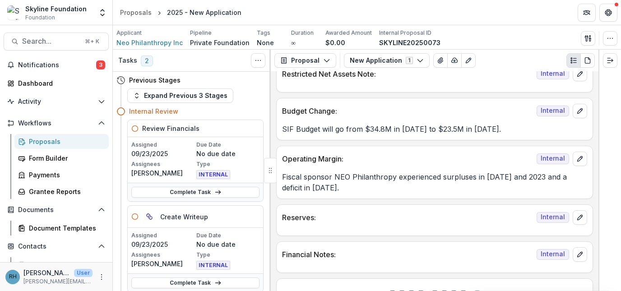
scroll to position [1507, 0]
click at [582, 215] on button "edit" at bounding box center [580, 216] width 14 height 14
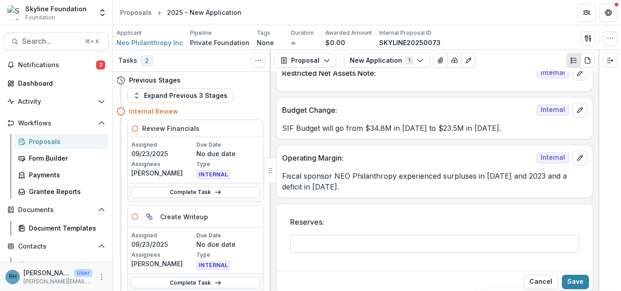
click at [386, 245] on input "Reserves:" at bounding box center [434, 244] width 289 height 18
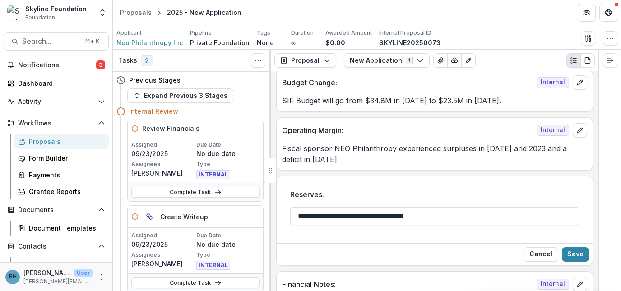
scroll to position [1517, 0]
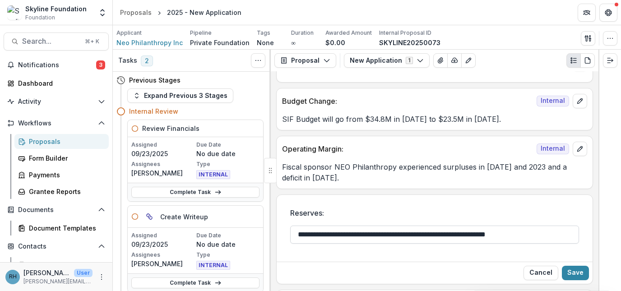
drag, startPoint x: 496, startPoint y: 234, endPoint x: 462, endPoint y: 236, distance: 33.4
click at [462, 236] on input "**********" at bounding box center [434, 235] width 289 height 18
click at [520, 235] on input "**********" at bounding box center [434, 235] width 289 height 18
type input "**********"
click at [570, 269] on button "Save" at bounding box center [575, 273] width 27 height 14
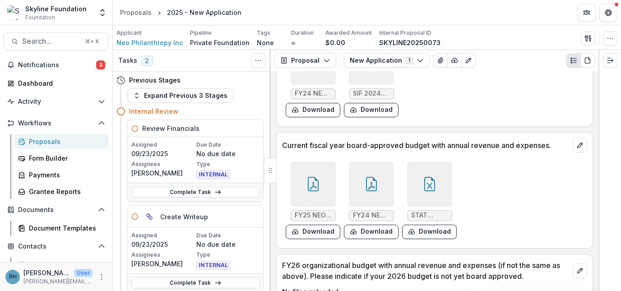
scroll to position [2703, 0]
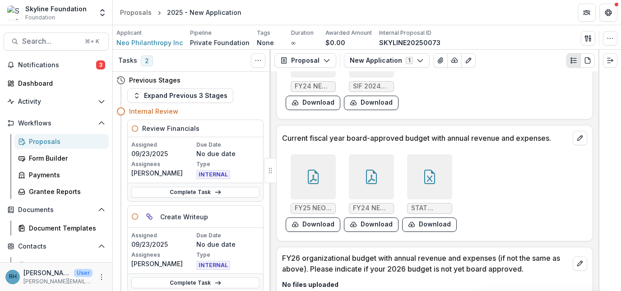
click at [441, 183] on div at bounding box center [429, 176] width 45 height 45
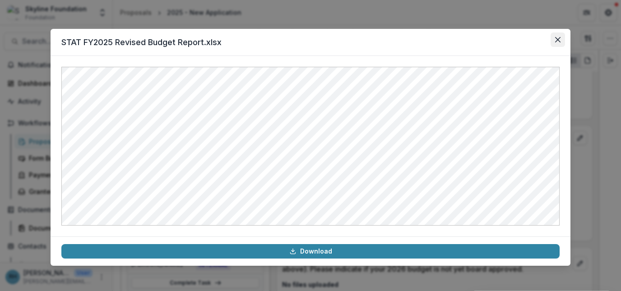
click at [559, 38] on icon "Close" at bounding box center [557, 39] width 5 height 5
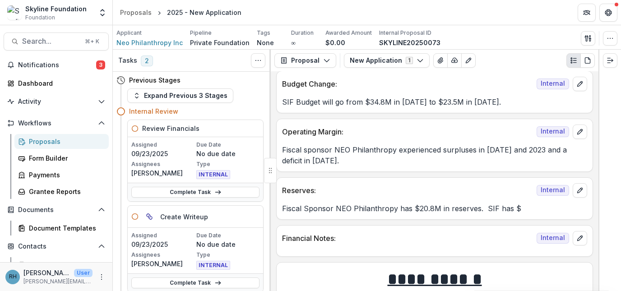
scroll to position [1535, 0]
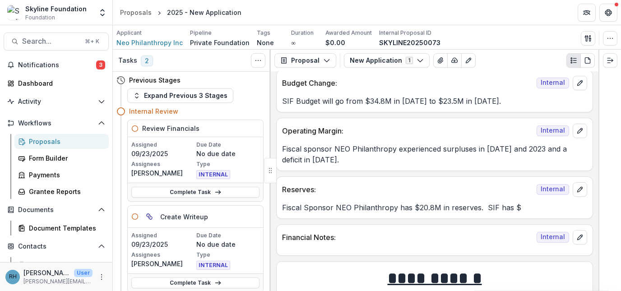
click at [520, 209] on p "Fiscal Sponsor NEO Philanthropy has $20.8M in reserves. SIF has $" at bounding box center [434, 207] width 305 height 11
click at [578, 189] on icon "edit" at bounding box center [579, 189] width 7 height 7
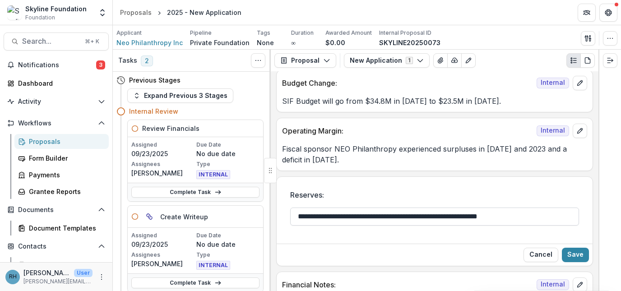
click at [537, 216] on input "**********" at bounding box center [434, 217] width 289 height 18
click at [478, 218] on input "**********" at bounding box center [434, 217] width 289 height 18
click at [449, 218] on input "**********" at bounding box center [434, 217] width 289 height 18
click at [485, 218] on input "**********" at bounding box center [434, 217] width 289 height 18
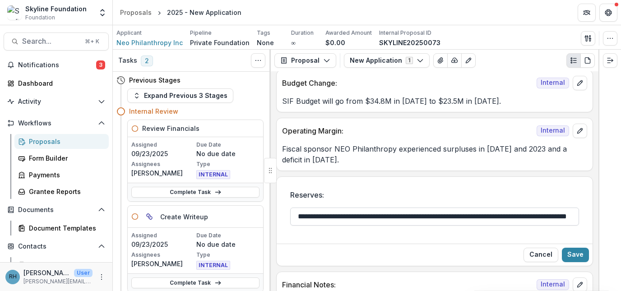
scroll to position [0, 70]
type input "**********"
click at [573, 252] on button "Save" at bounding box center [575, 255] width 27 height 14
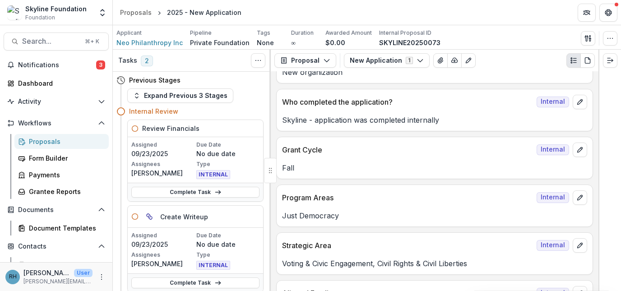
scroll to position [0, 0]
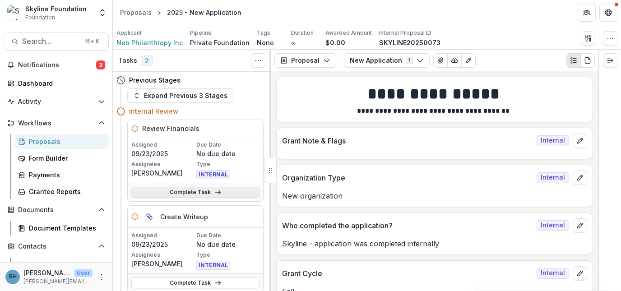
click at [196, 191] on link "Complete Task" at bounding box center [195, 192] width 128 height 11
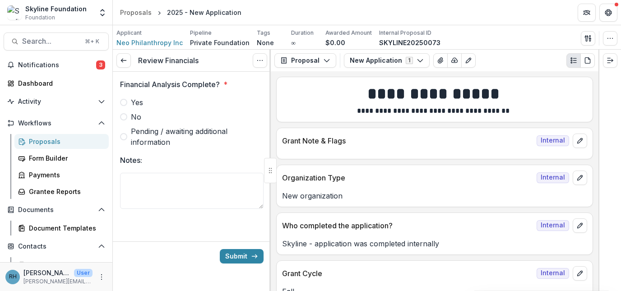
click at [124, 102] on span at bounding box center [123, 102] width 7 height 7
click at [246, 254] on button "Submit" at bounding box center [242, 256] width 44 height 14
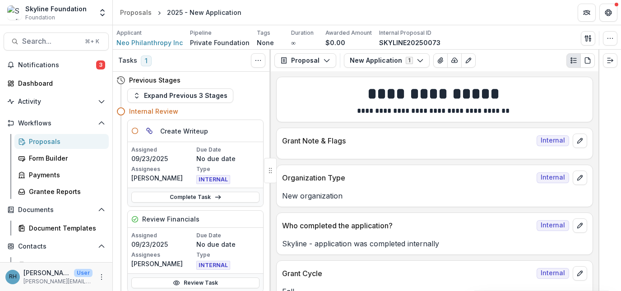
click at [46, 141] on div "Proposals" at bounding box center [65, 141] width 73 height 9
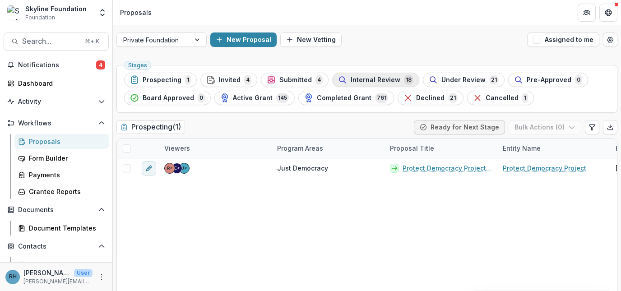
click at [367, 81] on span "Internal Review" at bounding box center [376, 80] width 50 height 8
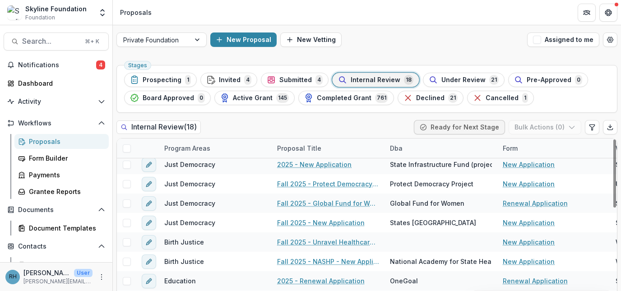
scroll to position [94, 0]
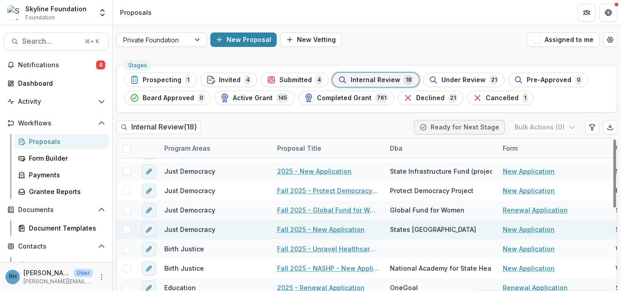
click at [354, 231] on link "Fall 2025 - New Application" at bounding box center [321, 229] width 88 height 9
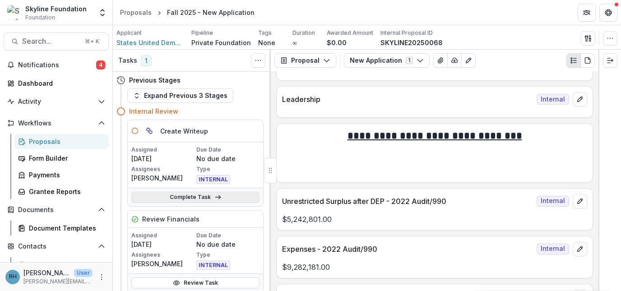
scroll to position [886, 0]
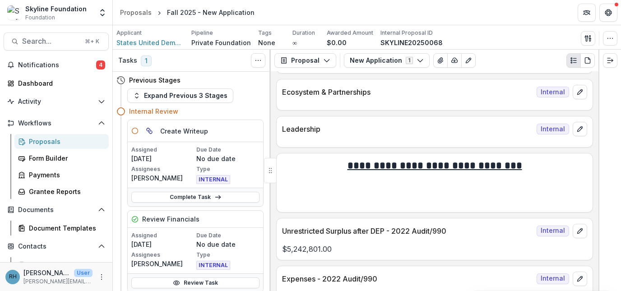
click at [57, 140] on div "Proposals" at bounding box center [65, 141] width 73 height 9
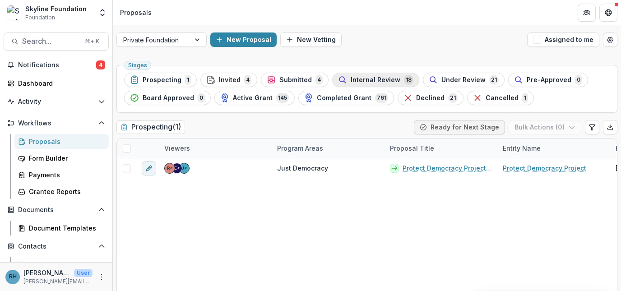
click at [364, 81] on span "Internal Review" at bounding box center [376, 80] width 50 height 8
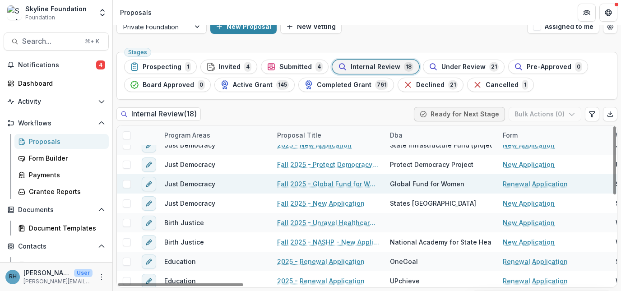
scroll to position [102, 0]
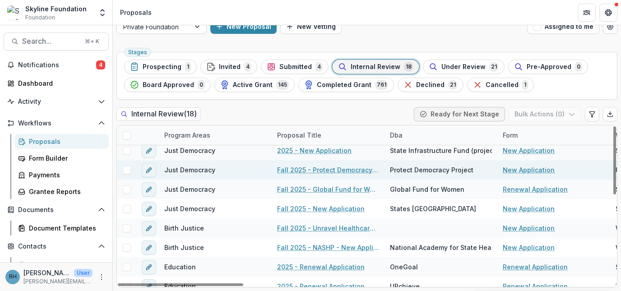
click at [353, 172] on link "Fall 2025 - Protect Democracy - New Application" at bounding box center [328, 169] width 102 height 9
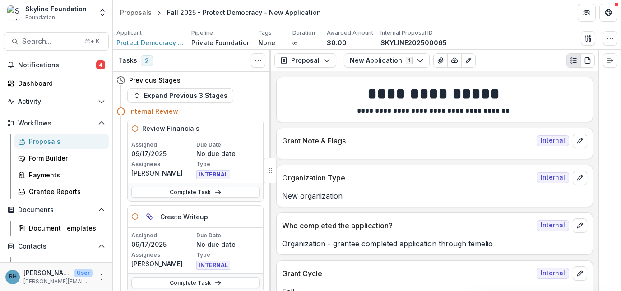
click at [154, 45] on span "Protect Democracy Project" at bounding box center [150, 42] width 68 height 9
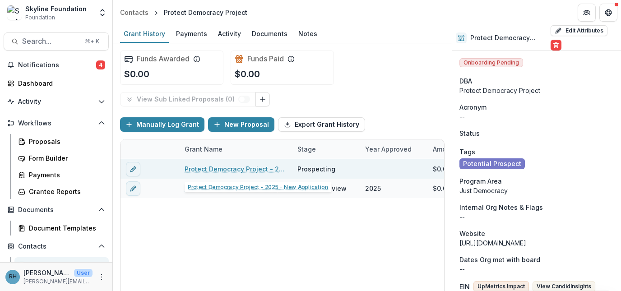
click at [223, 170] on link "Protect Democracy Project - 2025 - New Application" at bounding box center [236, 168] width 102 height 9
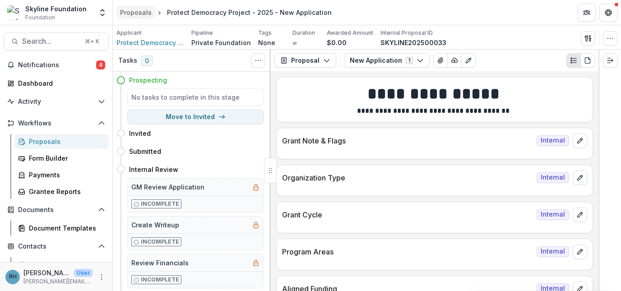
click at [145, 11] on div "Proposals" at bounding box center [136, 12] width 32 height 9
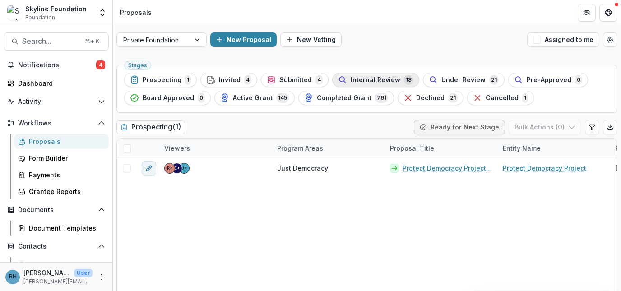
click at [357, 77] on span "Internal Review" at bounding box center [376, 80] width 50 height 8
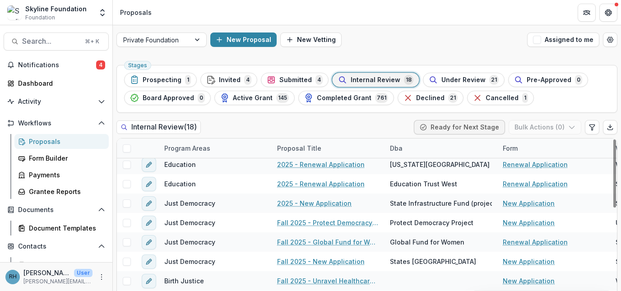
scroll to position [70, 0]
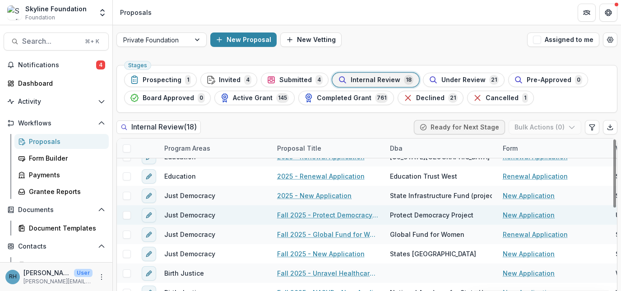
click at [344, 217] on link "Fall 2025 - Protect Democracy - New Application" at bounding box center [328, 214] width 102 height 9
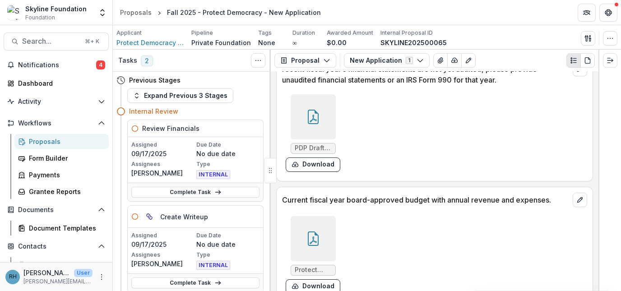
scroll to position [2718, 0]
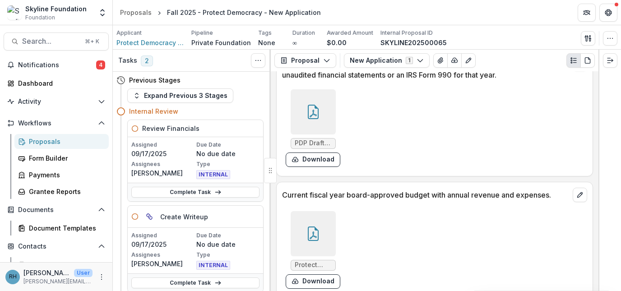
click at [314, 114] on icon at bounding box center [313, 112] width 14 height 14
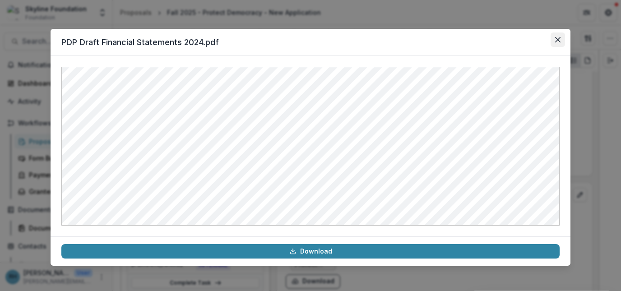
click at [555, 38] on icon "Close" at bounding box center [557, 39] width 5 height 5
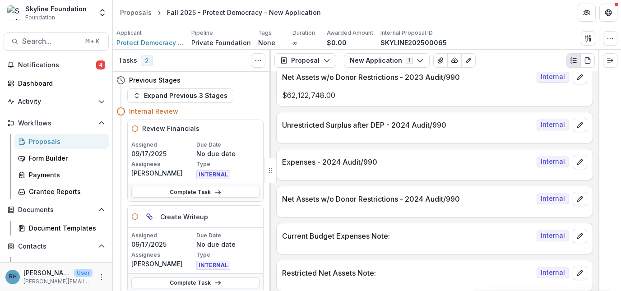
scroll to position [1301, 0]
click at [579, 202] on icon "edit" at bounding box center [579, 199] width 7 height 7
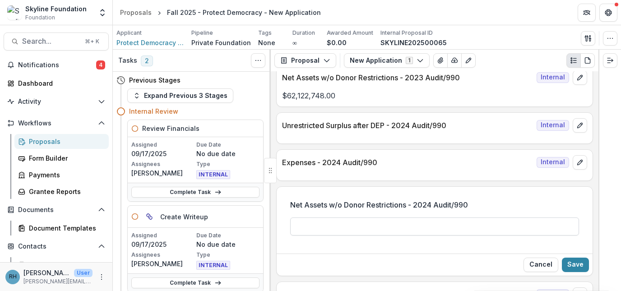
click at [406, 220] on input "Net Assets w/o Donor Restrictions - 2024 Audit/990" at bounding box center [434, 227] width 289 height 18
type input "**********"
click at [576, 265] on button "Save" at bounding box center [575, 265] width 27 height 14
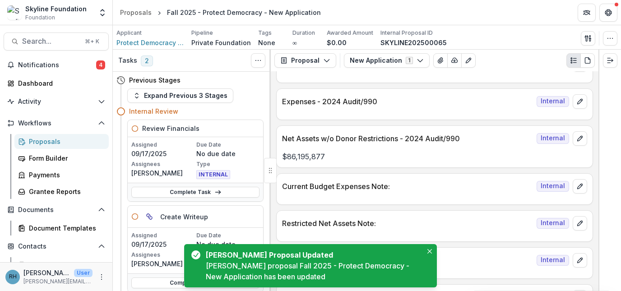
scroll to position [1374, 0]
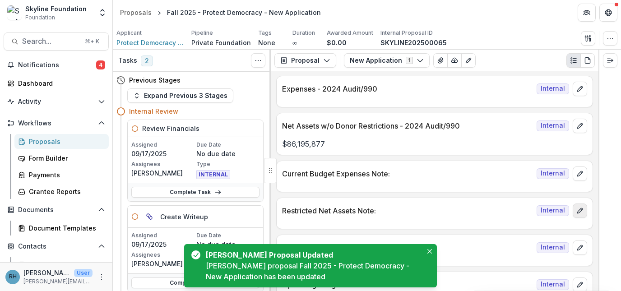
click at [578, 214] on icon "edit" at bounding box center [579, 210] width 7 height 7
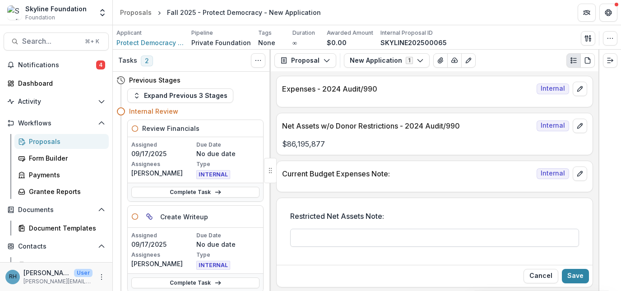
click at [432, 233] on input "Restricted Net Assets Note:" at bounding box center [434, 238] width 289 height 18
paste input "*********"
click at [293, 239] on input "**********" at bounding box center [434, 238] width 289 height 18
drag, startPoint x: 341, startPoint y: 240, endPoint x: 336, endPoint y: 239, distance: 4.6
click at [336, 239] on input "**********" at bounding box center [434, 238] width 289 height 18
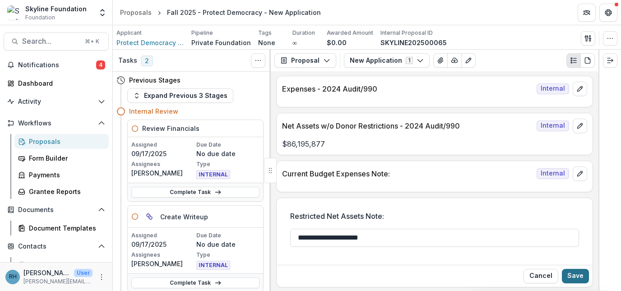
type input "**********"
click at [569, 274] on button "Save" at bounding box center [575, 276] width 27 height 14
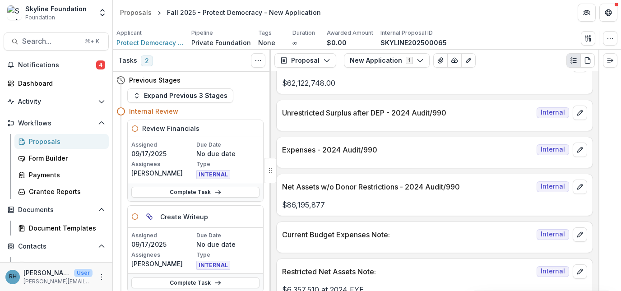
scroll to position [1308, 0]
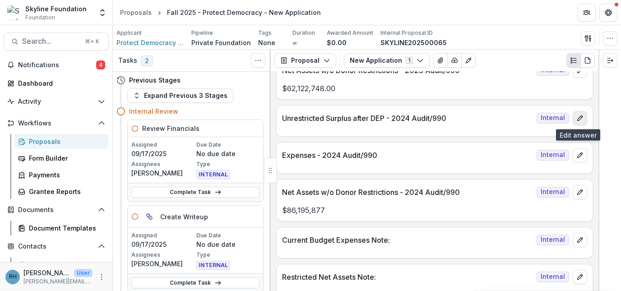
click at [578, 118] on icon "edit" at bounding box center [579, 118] width 7 height 7
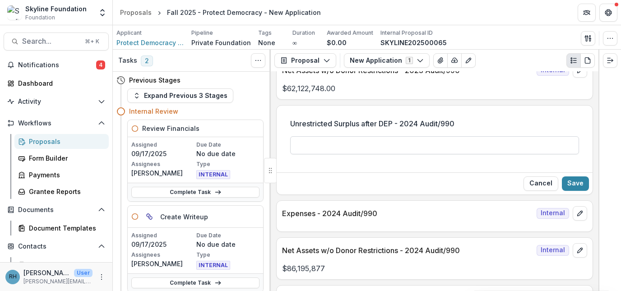
click at [439, 144] on input "Unrestricted Surplus after DEP - 2024 Audit/990" at bounding box center [434, 145] width 289 height 18
type input "**********"
click at [580, 183] on button "Save" at bounding box center [575, 183] width 27 height 14
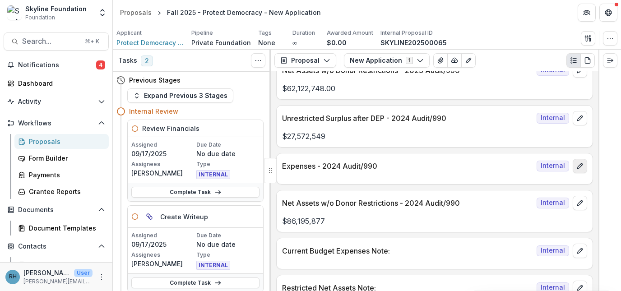
click at [578, 167] on icon "edit" at bounding box center [579, 165] width 7 height 7
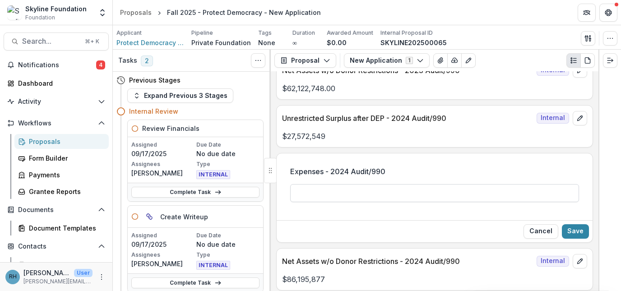
click at [440, 192] on input "Expenses - 2024 Audit/990" at bounding box center [434, 193] width 289 height 18
type input "**********"
click at [576, 234] on button "Save" at bounding box center [575, 231] width 27 height 14
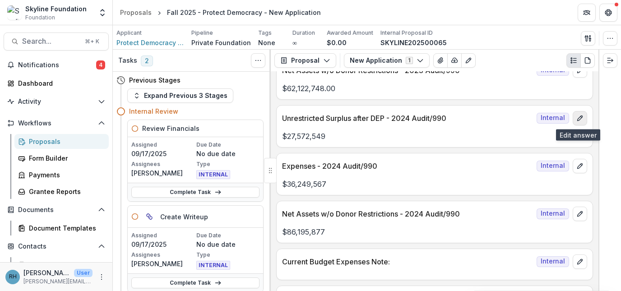
click at [580, 120] on icon "edit" at bounding box center [579, 118] width 7 height 7
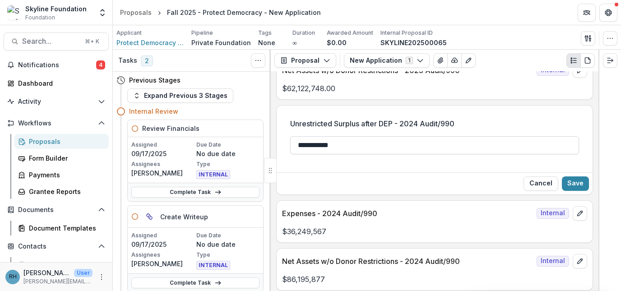
drag, startPoint x: 335, startPoint y: 149, endPoint x: 326, endPoint y: 148, distance: 8.6
click at [326, 148] on input "**********" at bounding box center [434, 145] width 289 height 18
type input "**********"
click at [579, 183] on button "Save" at bounding box center [575, 183] width 27 height 14
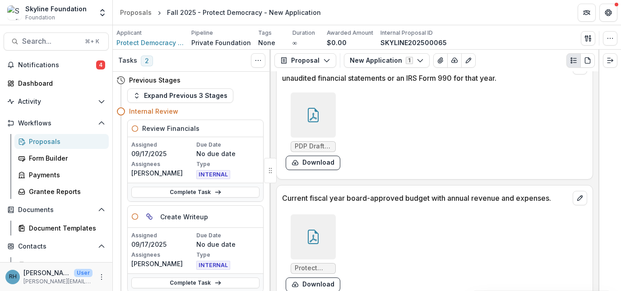
scroll to position [2792, 0]
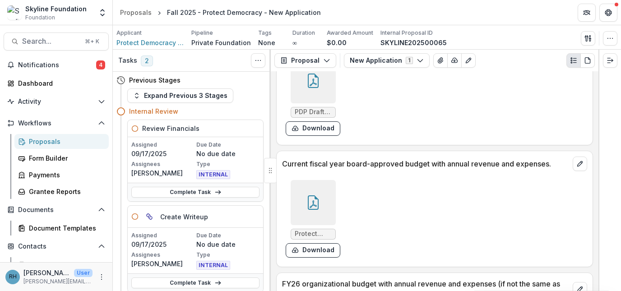
click at [313, 205] on icon at bounding box center [313, 204] width 7 height 8
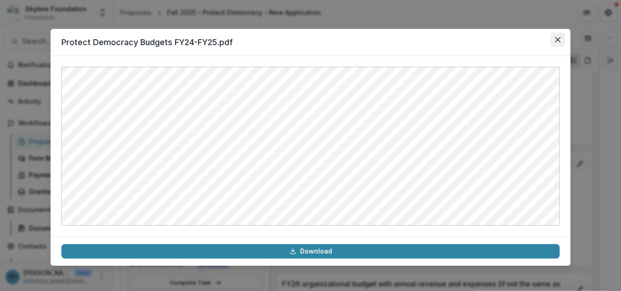
click at [560, 36] on button "Close" at bounding box center [558, 39] width 14 height 14
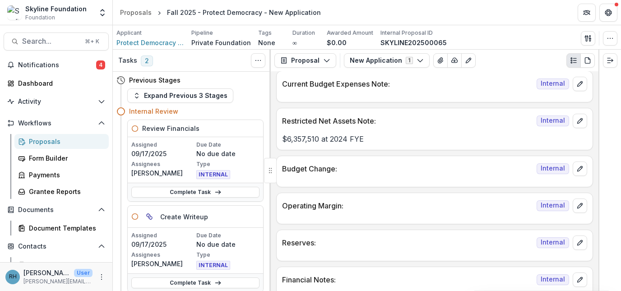
scroll to position [1482, 0]
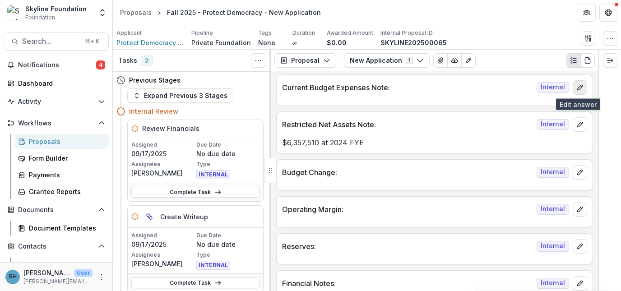
click at [577, 88] on icon "edit" at bounding box center [579, 87] width 5 height 5
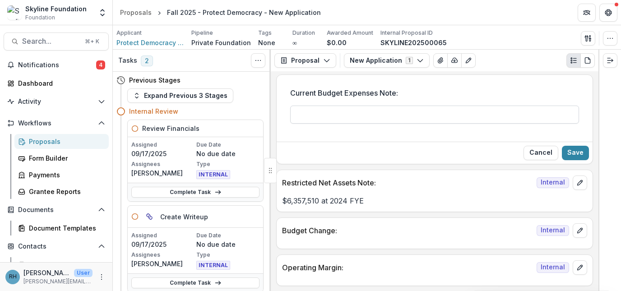
click at [419, 113] on input "Current Budget Expenses Note:" at bounding box center [434, 115] width 289 height 18
paste input "*********"
type input "*"
type input "****"
click at [577, 155] on button "Save" at bounding box center [575, 153] width 27 height 14
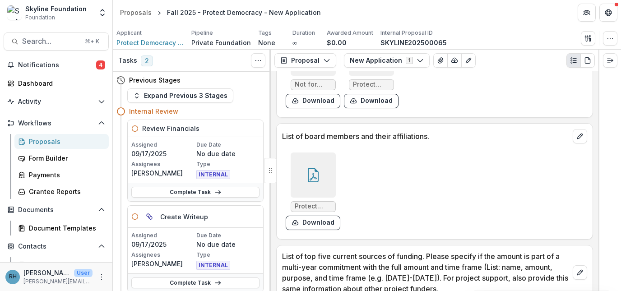
scroll to position [2462, 0]
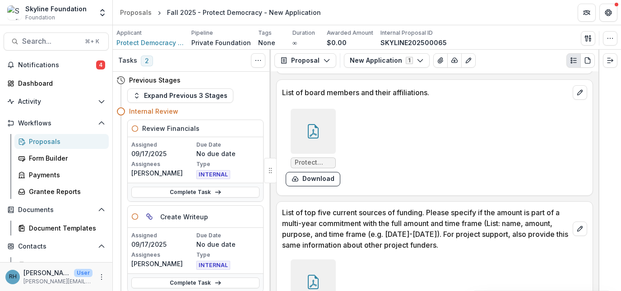
click at [317, 133] on icon at bounding box center [313, 131] width 14 height 14
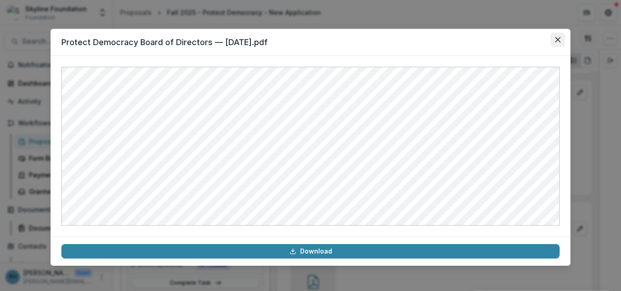
click at [556, 43] on button "Close" at bounding box center [558, 39] width 14 height 14
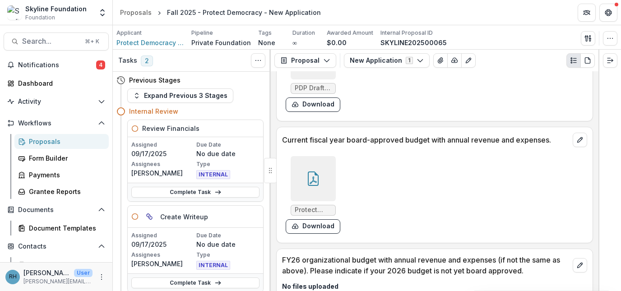
scroll to position [2836, 0]
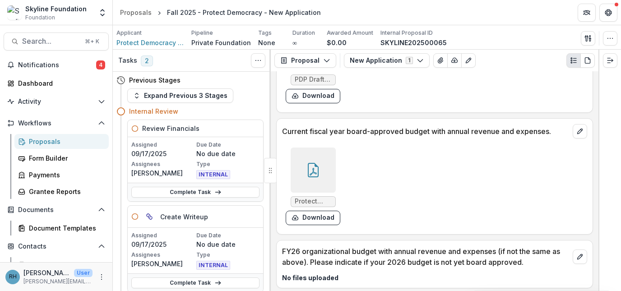
click at [314, 172] on icon at bounding box center [313, 170] width 14 height 14
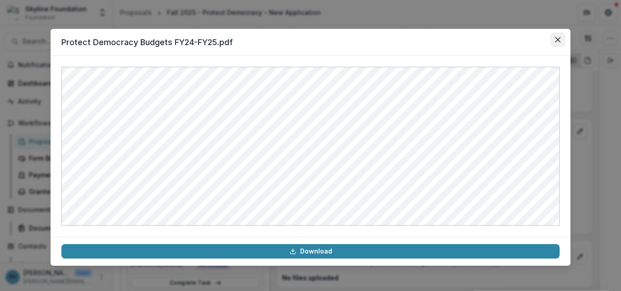
click at [560, 40] on icon "Close" at bounding box center [557, 39] width 5 height 5
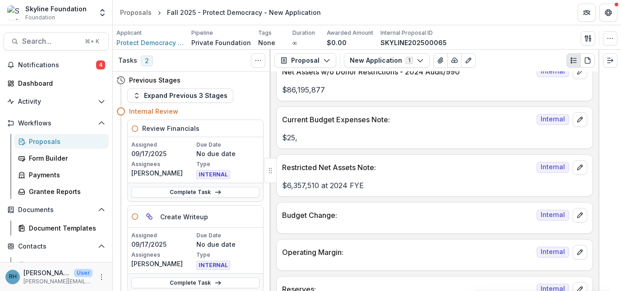
scroll to position [1455, 0]
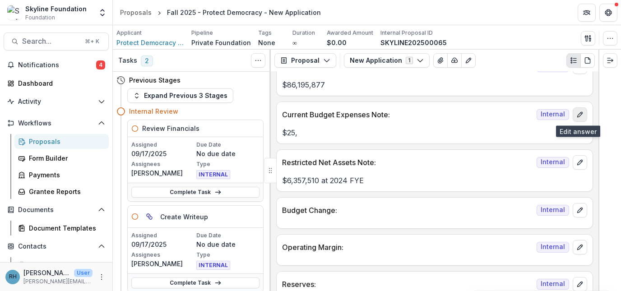
click at [577, 112] on icon "edit" at bounding box center [579, 114] width 7 height 7
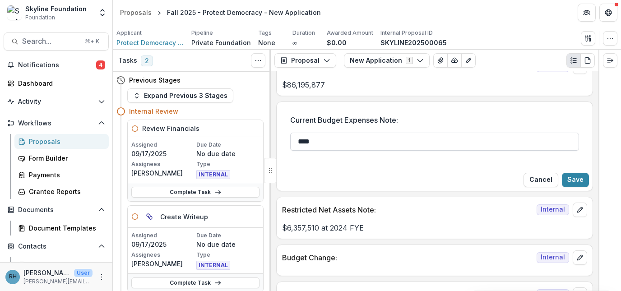
drag, startPoint x: 315, startPoint y: 139, endPoint x: 302, endPoint y: 140, distance: 13.1
click at [302, 140] on input "****" at bounding box center [434, 142] width 289 height 18
type input "**********"
click at [580, 182] on button "Save" at bounding box center [575, 180] width 27 height 14
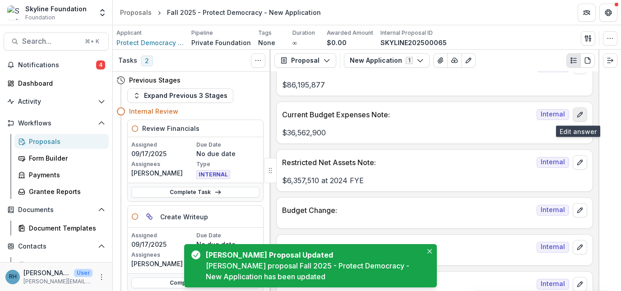
click at [579, 114] on icon "edit" at bounding box center [579, 114] width 5 height 5
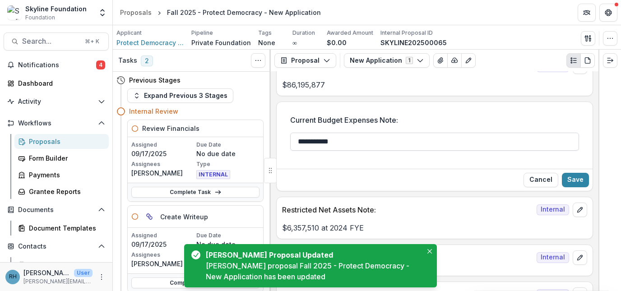
click at [407, 144] on input "**********" at bounding box center [434, 142] width 289 height 18
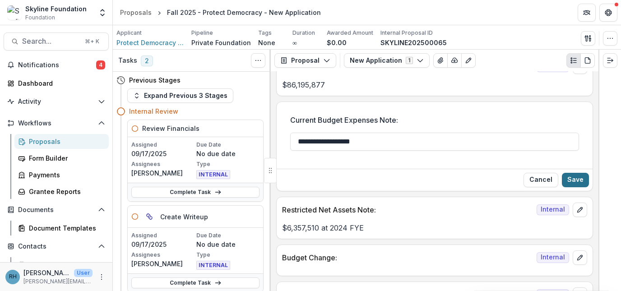
type input "**********"
click at [579, 176] on button "Save" at bounding box center [575, 180] width 27 height 14
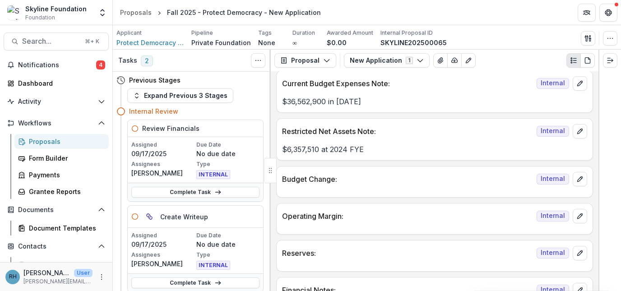
scroll to position [1469, 0]
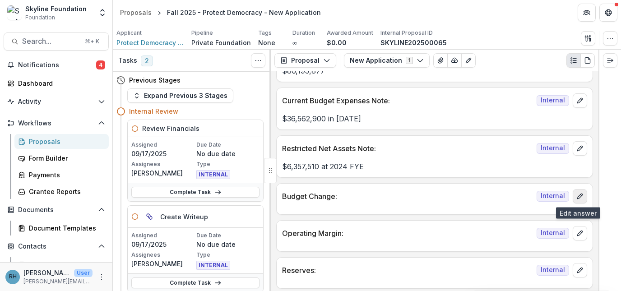
click at [578, 198] on icon "edit" at bounding box center [579, 196] width 7 height 7
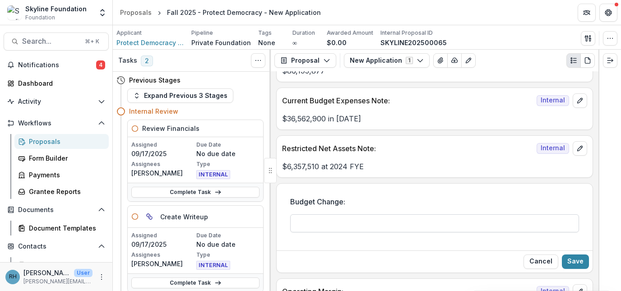
click at [396, 223] on input "Budget Change:" at bounding box center [434, 223] width 289 height 18
click at [464, 225] on input "**********" at bounding box center [434, 223] width 289 height 18
click at [565, 219] on input "**********" at bounding box center [434, 223] width 289 height 18
click at [568, 227] on input "**********" at bounding box center [434, 223] width 289 height 18
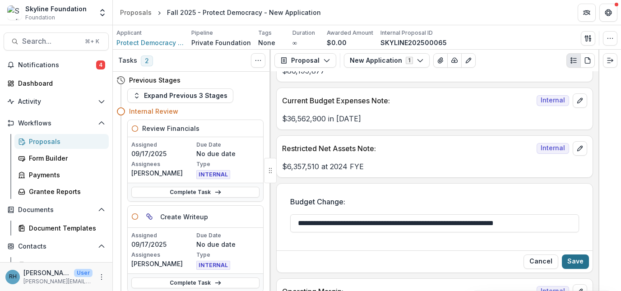
type input "**********"
click at [577, 262] on button "Save" at bounding box center [575, 262] width 27 height 14
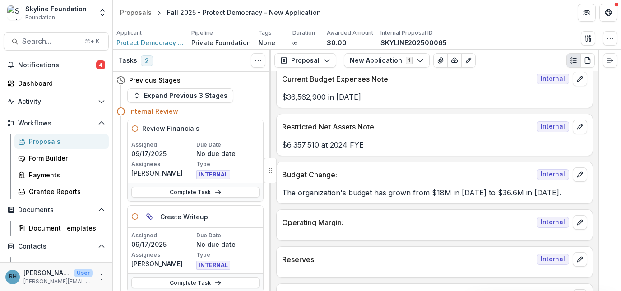
scroll to position [1496, 0]
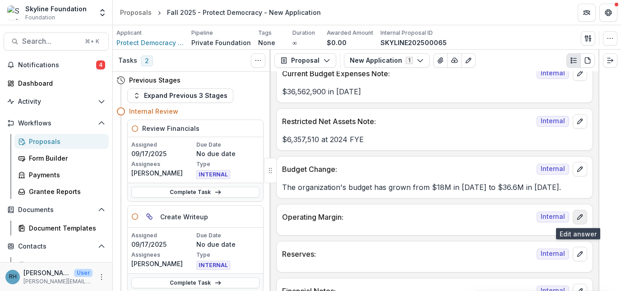
click at [577, 218] on icon "edit" at bounding box center [579, 216] width 5 height 5
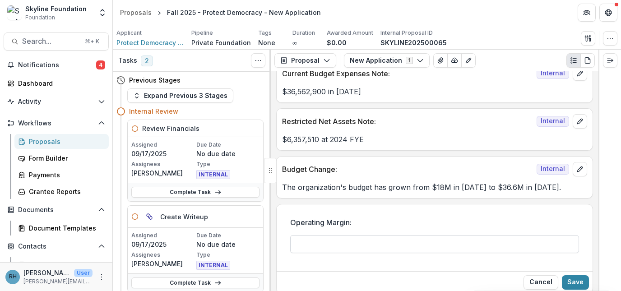
click at [515, 249] on input "Operating Margin:" at bounding box center [434, 244] width 289 height 18
type input "**********"
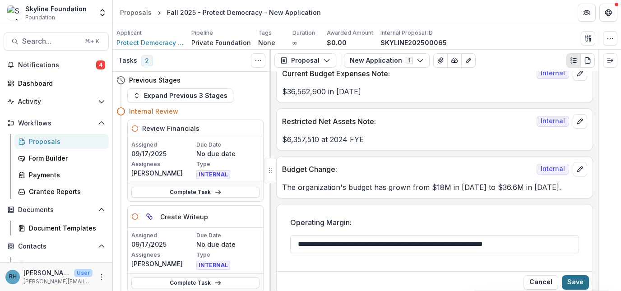
click at [577, 287] on button "Save" at bounding box center [575, 282] width 27 height 14
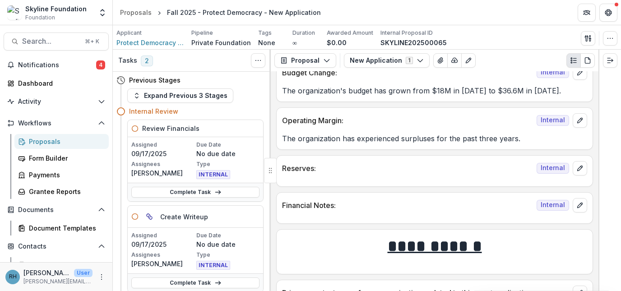
scroll to position [1595, 0]
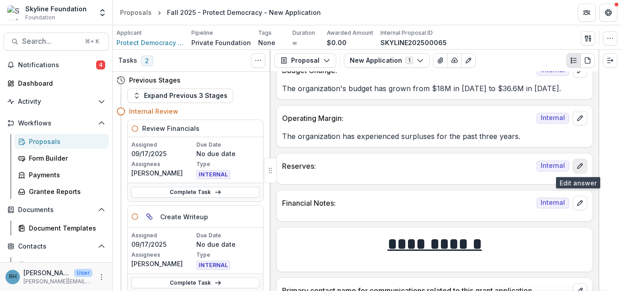
click at [576, 170] on icon "edit" at bounding box center [579, 165] width 7 height 7
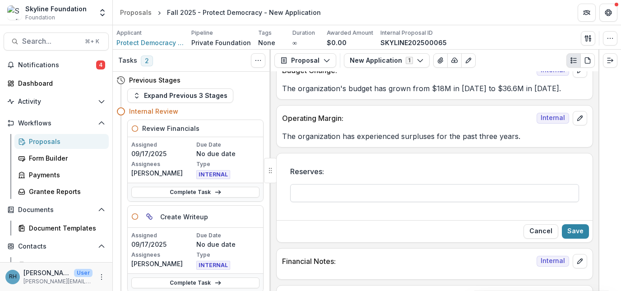
click at [407, 199] on input "Reserves:" at bounding box center [434, 193] width 289 height 18
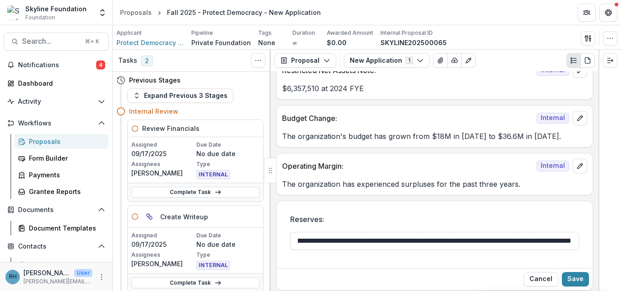
scroll to position [0, 137]
type input "**********"
click at [579, 280] on button "Save" at bounding box center [575, 279] width 27 height 14
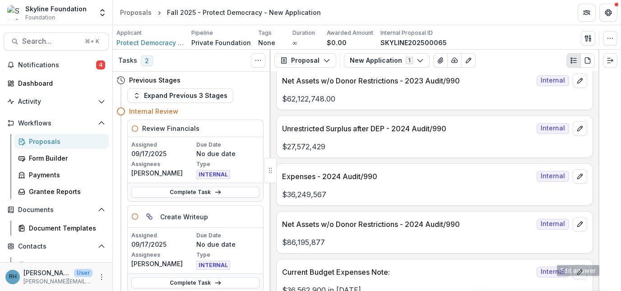
scroll to position [1283, 0]
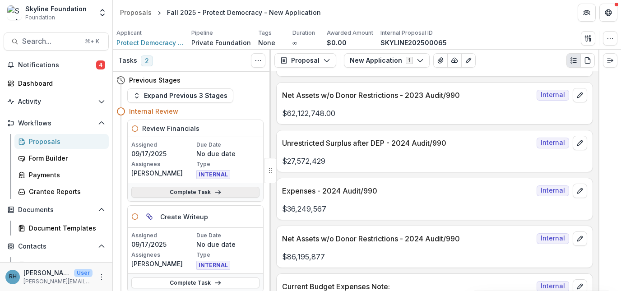
click at [214, 191] on icon at bounding box center [217, 192] width 7 height 7
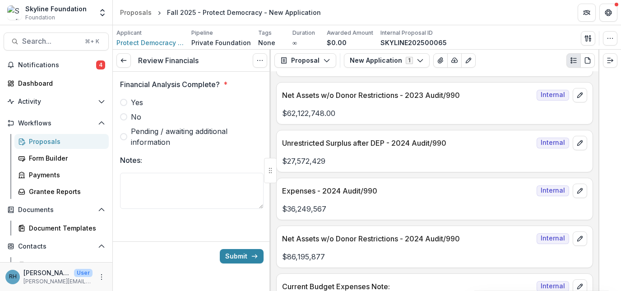
click at [122, 101] on span at bounding box center [123, 102] width 7 height 7
click at [236, 254] on button "Submit" at bounding box center [242, 256] width 44 height 14
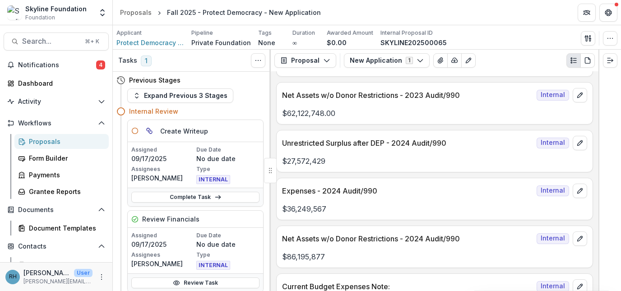
click at [70, 139] on div "Proposals" at bounding box center [65, 141] width 73 height 9
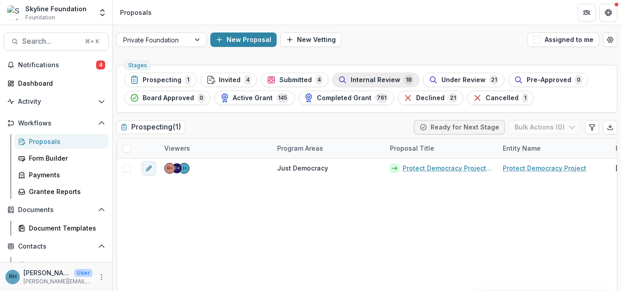
click at [375, 80] on span "Internal Review" at bounding box center [376, 80] width 50 height 8
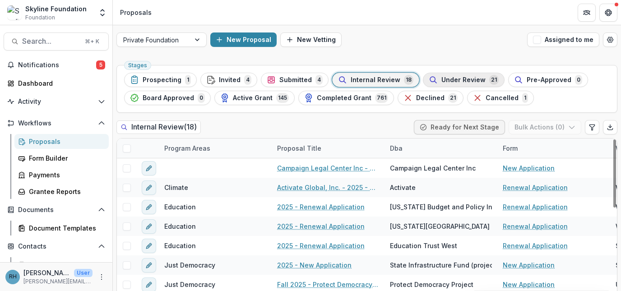
click at [469, 81] on span "Under Review" at bounding box center [463, 80] width 44 height 8
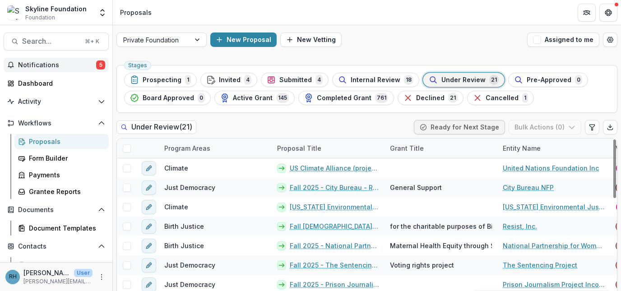
click at [79, 69] on button "Notifications 5" at bounding box center [56, 65] width 105 height 14
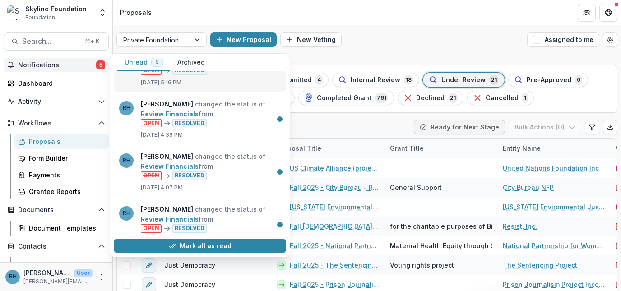
scroll to position [104, 0]
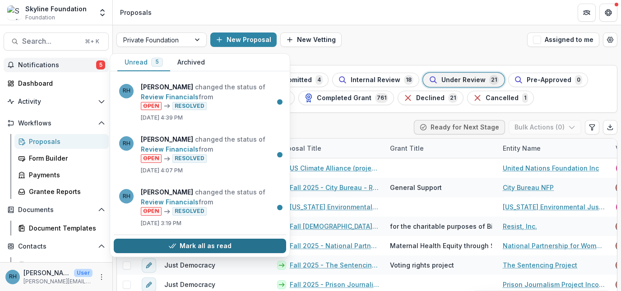
click at [213, 245] on button "Mark all as read" at bounding box center [200, 246] width 172 height 14
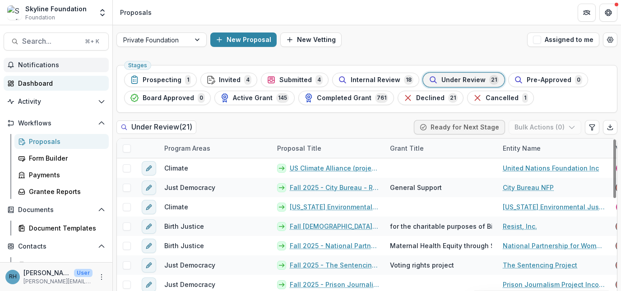
click at [60, 86] on div "Dashboard" at bounding box center [59, 83] width 83 height 9
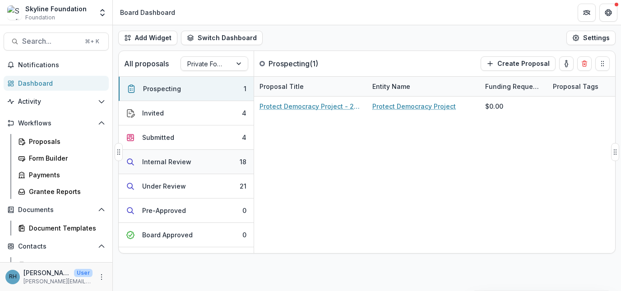
click at [188, 158] on div "Internal Review" at bounding box center [166, 161] width 49 height 9
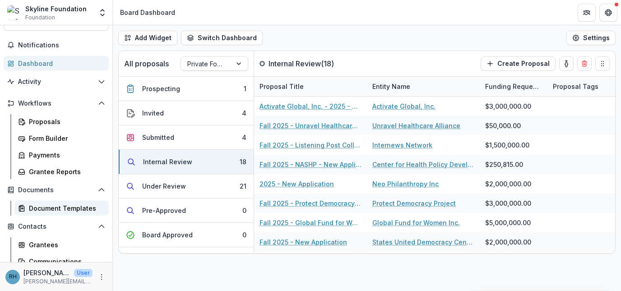
scroll to position [19, 0]
click at [54, 123] on div "Proposals" at bounding box center [65, 121] width 73 height 9
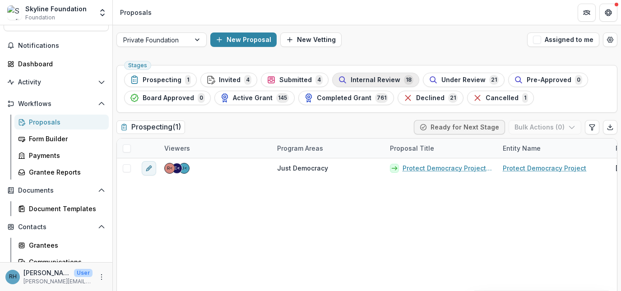
click at [365, 82] on span "Internal Review" at bounding box center [376, 80] width 50 height 8
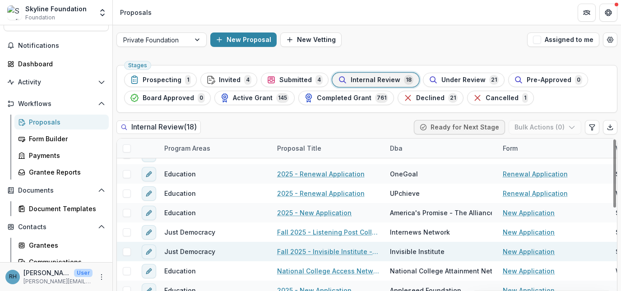
scroll to position [13, 0]
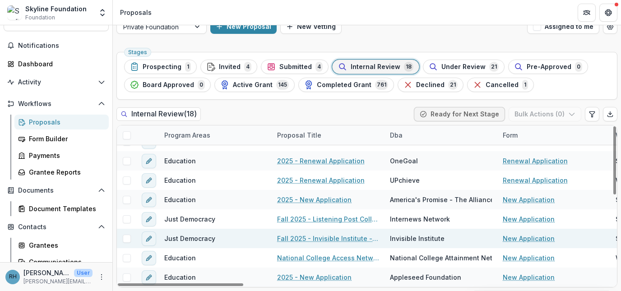
click at [335, 240] on link "Fall 2025 - Invisible Institute - New Application" at bounding box center [328, 238] width 102 height 9
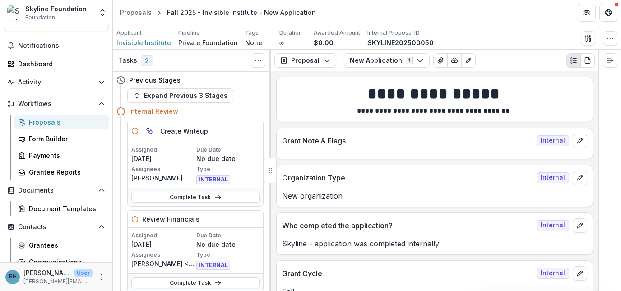
click at [56, 121] on div "Proposals" at bounding box center [65, 121] width 73 height 9
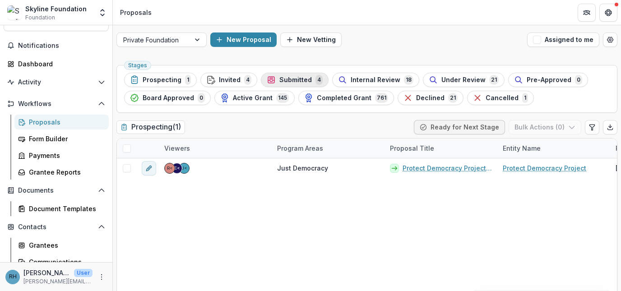
click at [293, 81] on span "Submitted" at bounding box center [295, 80] width 32 height 8
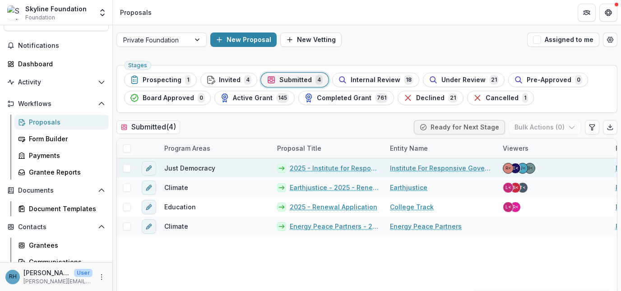
click at [427, 167] on link "Institute For Responsive Government Inc" at bounding box center [441, 167] width 102 height 9
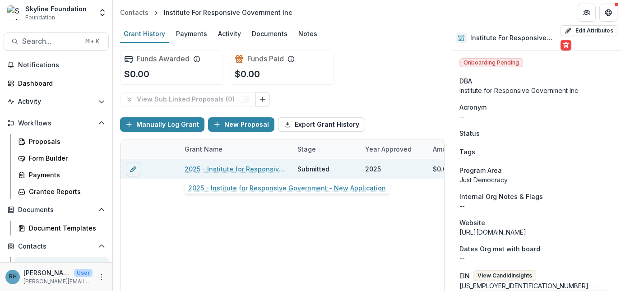
click at [256, 169] on link "2025 - Institute for Responsive Government - New Application" at bounding box center [236, 168] width 102 height 9
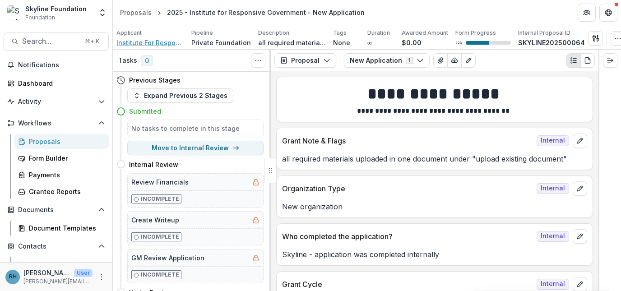
click at [131, 41] on span "Institute For Responsive Government Inc" at bounding box center [150, 42] width 68 height 9
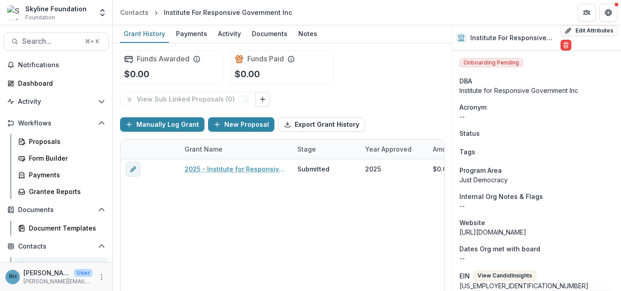
scroll to position [30, 0]
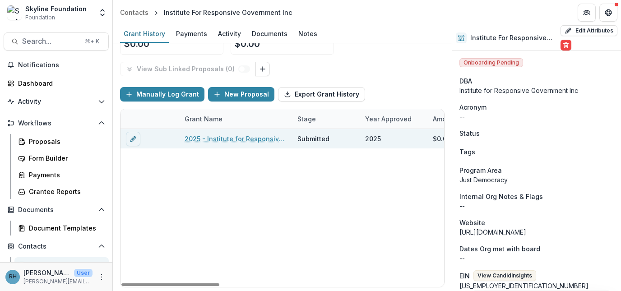
click at [245, 142] on link "2025 - Institute for Responsive Government - New Application" at bounding box center [236, 138] width 102 height 9
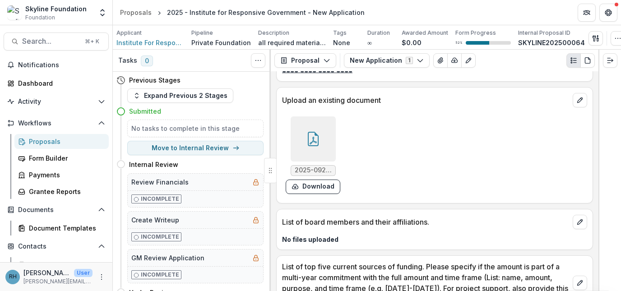
scroll to position [2203, 0]
click at [48, 141] on div "Proposals" at bounding box center [65, 141] width 73 height 9
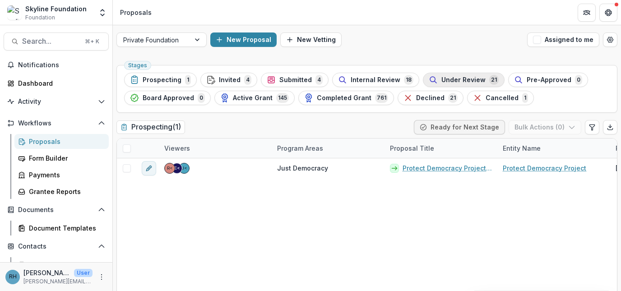
click at [460, 82] on span "Under Review" at bounding box center [463, 80] width 44 height 8
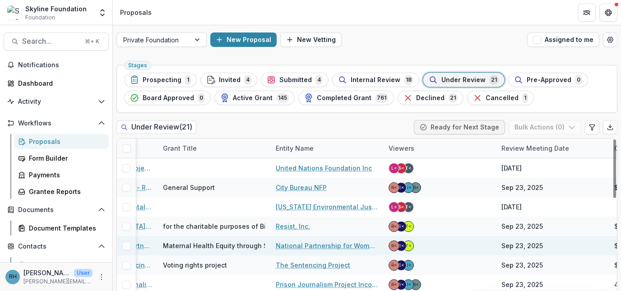
scroll to position [0, 242]
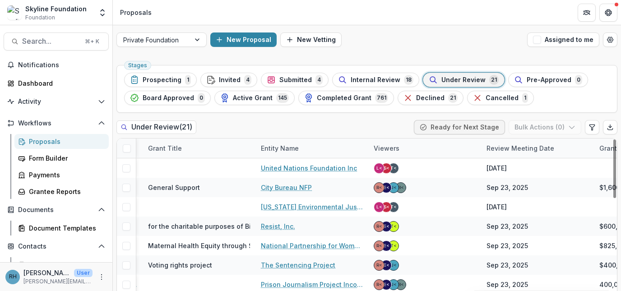
click at [547, 150] on div "Review Meeting Date" at bounding box center [520, 148] width 79 height 9
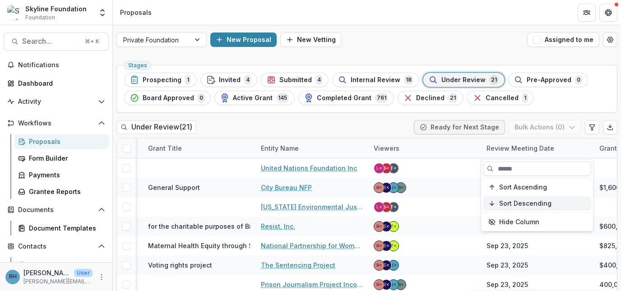
click at [547, 201] on span "Sort Descending" at bounding box center [525, 204] width 52 height 8
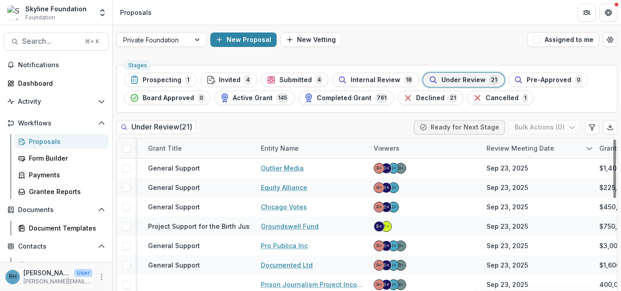
click at [437, 148] on div "Viewers" at bounding box center [424, 148] width 113 height 19
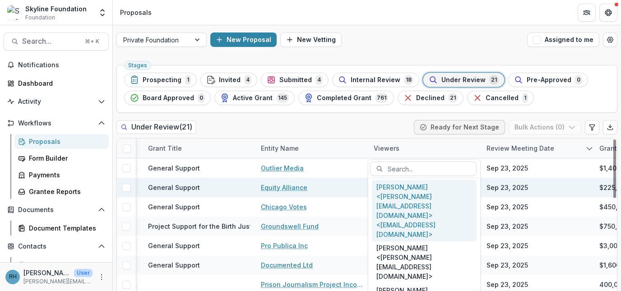
scroll to position [2, 0]
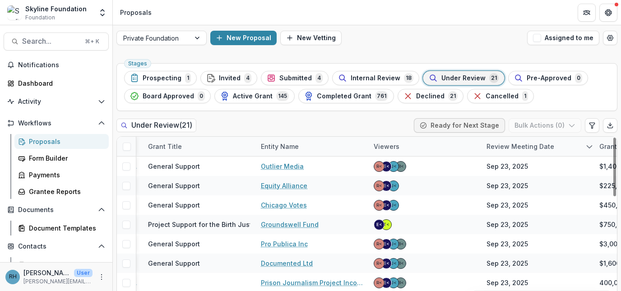
click at [344, 133] on div "Under Review ( 21 ) Ready for Next Stage Bulk Actions ( 0 )" at bounding box center [366, 127] width 501 height 18
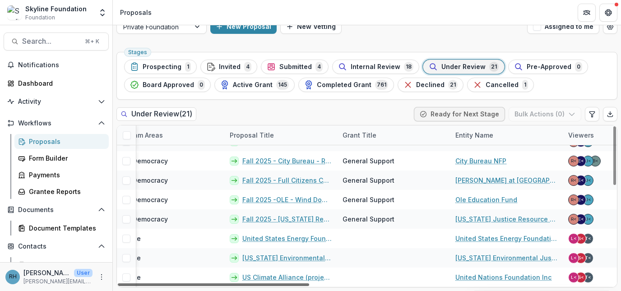
scroll to position [266, 0]
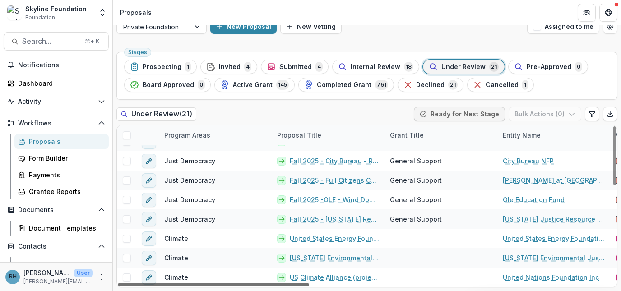
drag, startPoint x: 353, startPoint y: 286, endPoint x: 221, endPoint y: 277, distance: 132.1
click at [221, 283] on div at bounding box center [213, 284] width 191 height 3
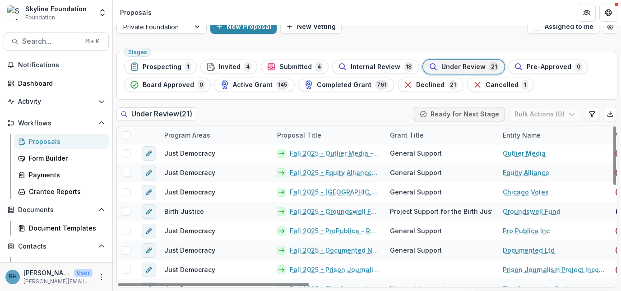
scroll to position [0, 0]
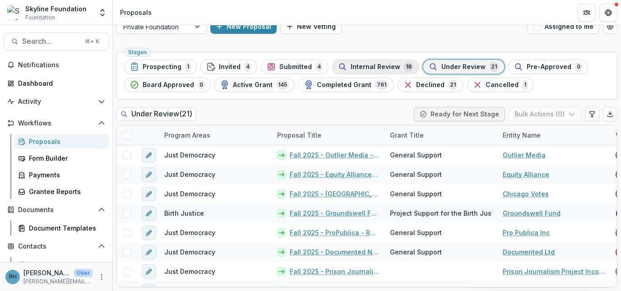
click at [378, 65] on span "Internal Review" at bounding box center [376, 67] width 50 height 8
